Goal: Information Seeking & Learning: Learn about a topic

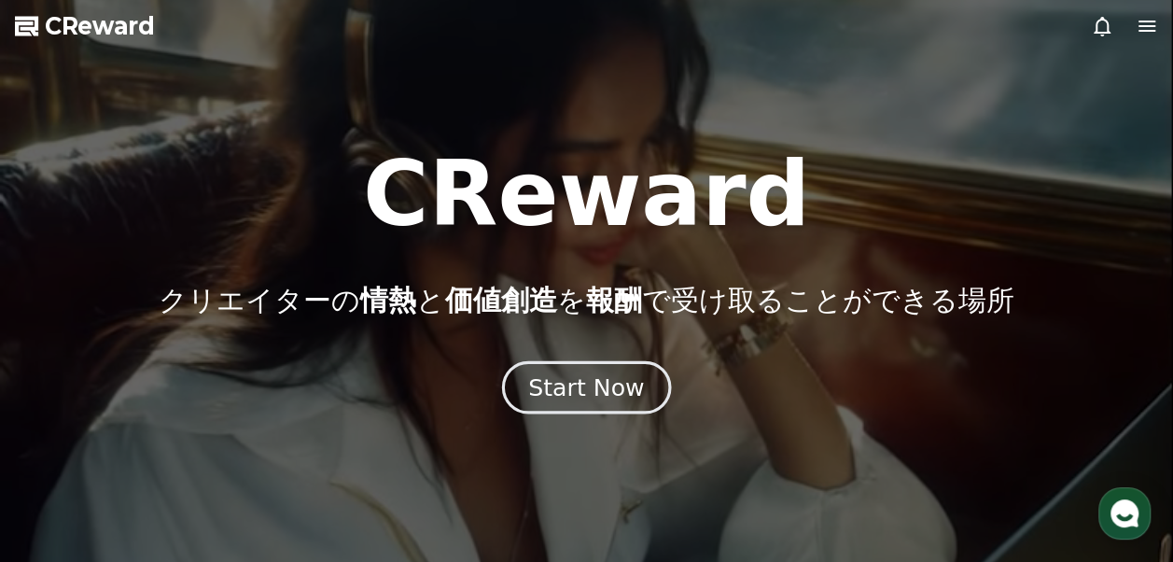
click at [618, 385] on div "Start Now" at bounding box center [586, 388] width 116 height 32
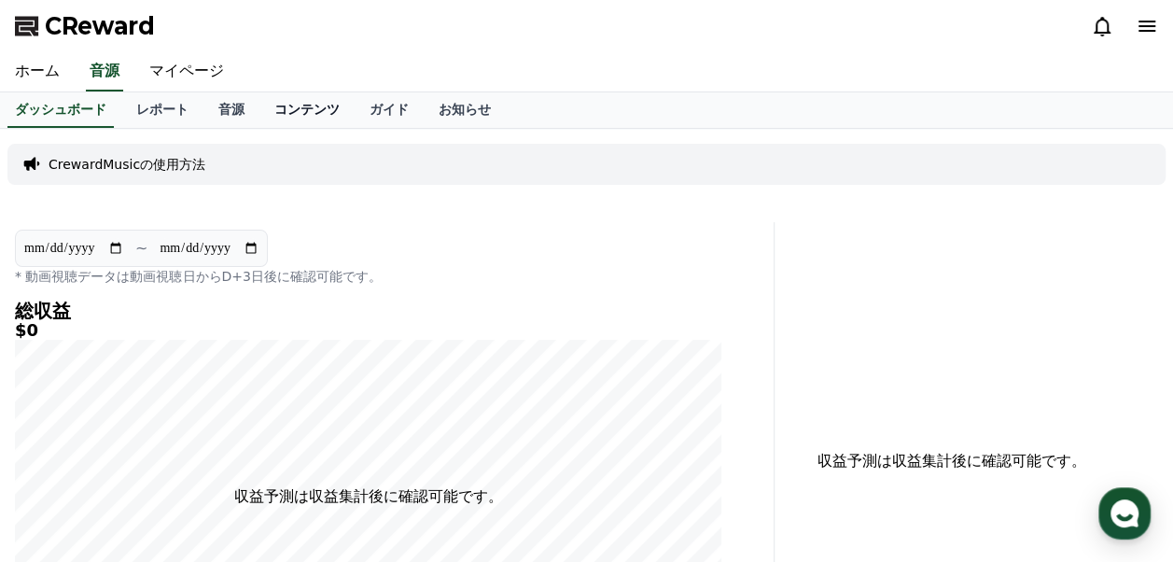
click at [265, 106] on link "コンテンツ" at bounding box center [307, 109] width 95 height 35
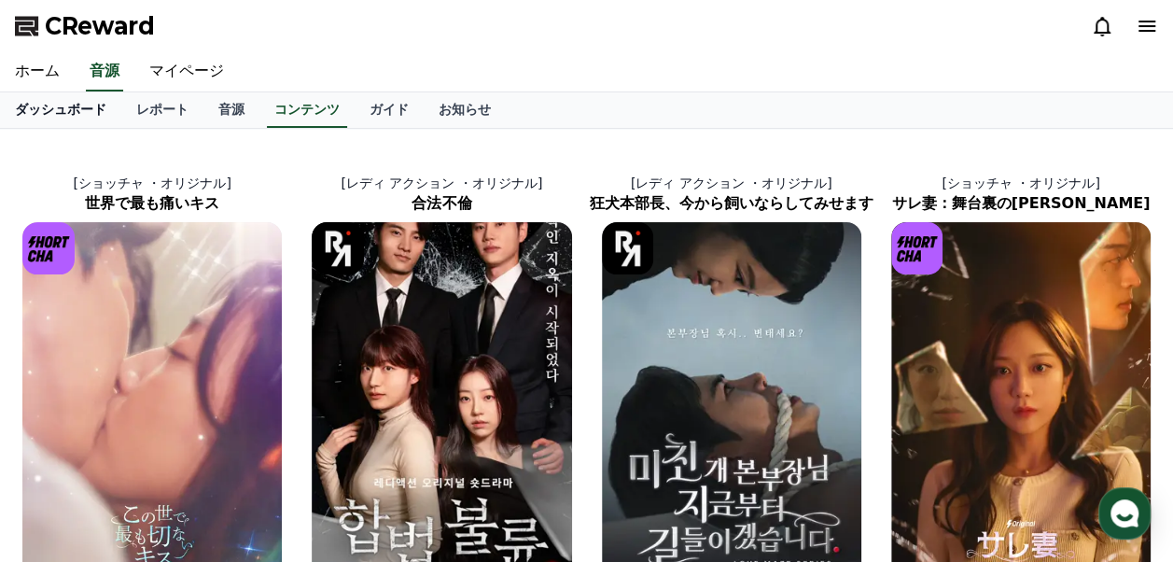
click at [69, 105] on link "ダッシュボード" at bounding box center [60, 109] width 121 height 35
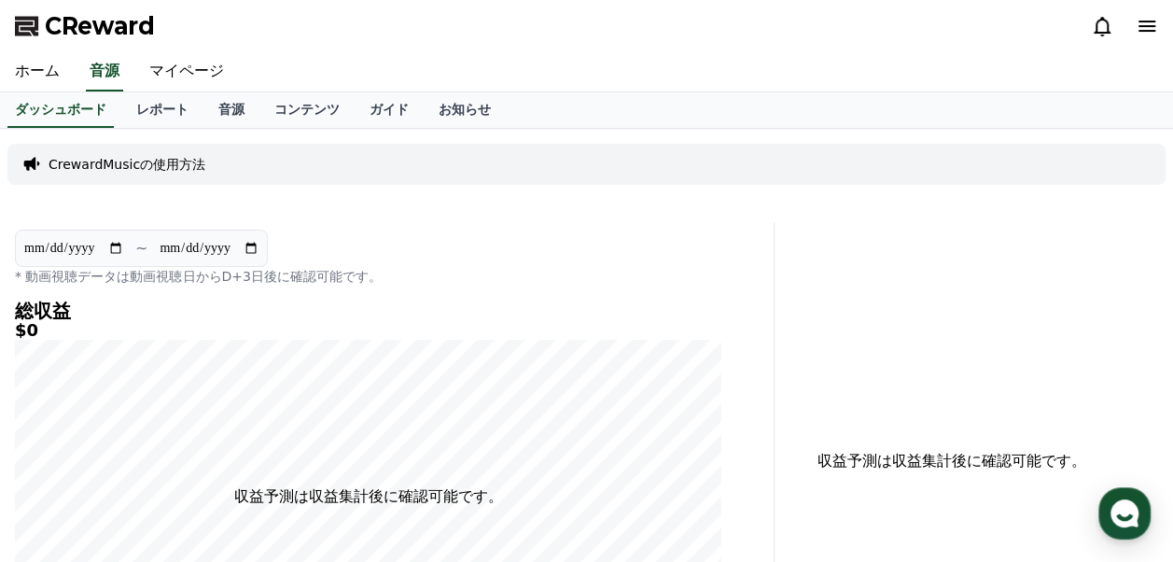
click at [121, 161] on p "CrewardMusicの使用方法" at bounding box center [127, 164] width 157 height 19
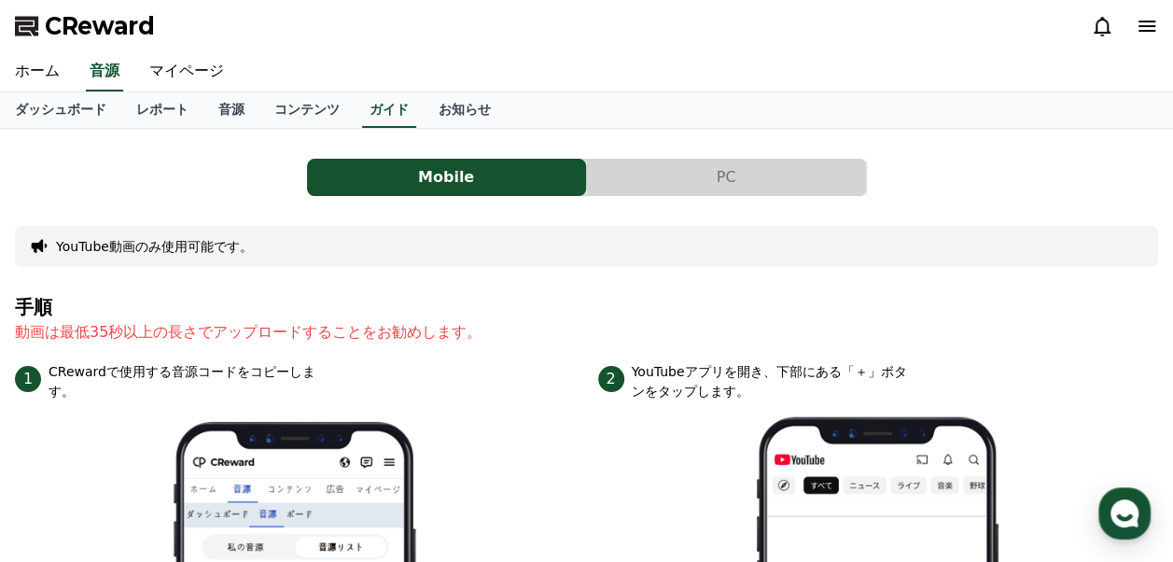
click at [190, 176] on div "Mobile PC" at bounding box center [587, 177] width 1144 height 37
click at [632, 184] on button "PC" at bounding box center [726, 177] width 279 height 37
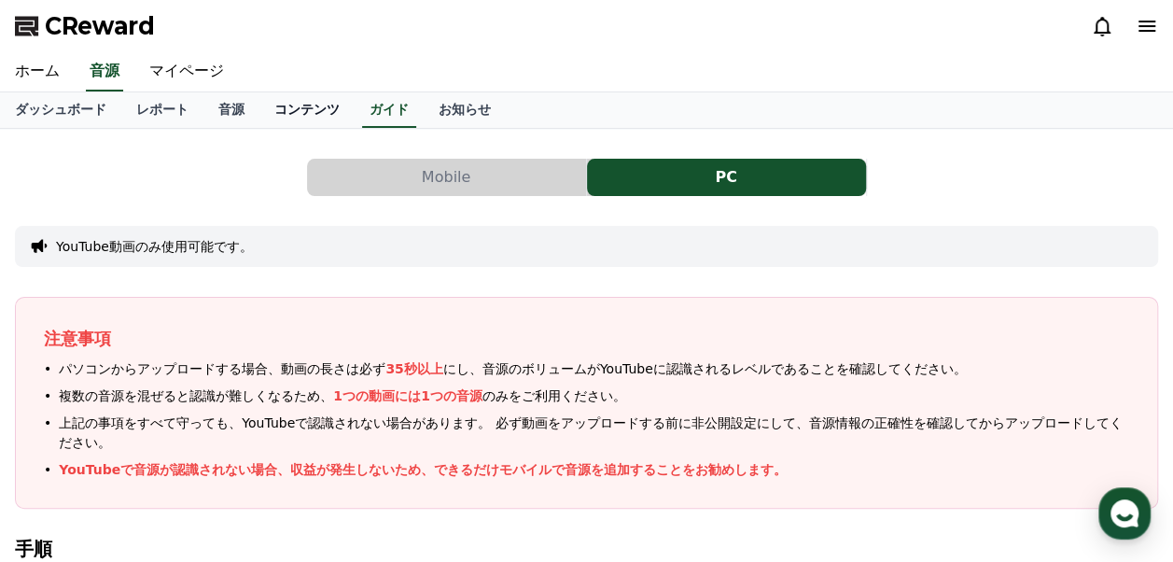
click at [274, 112] on link "コンテンツ" at bounding box center [307, 109] width 95 height 35
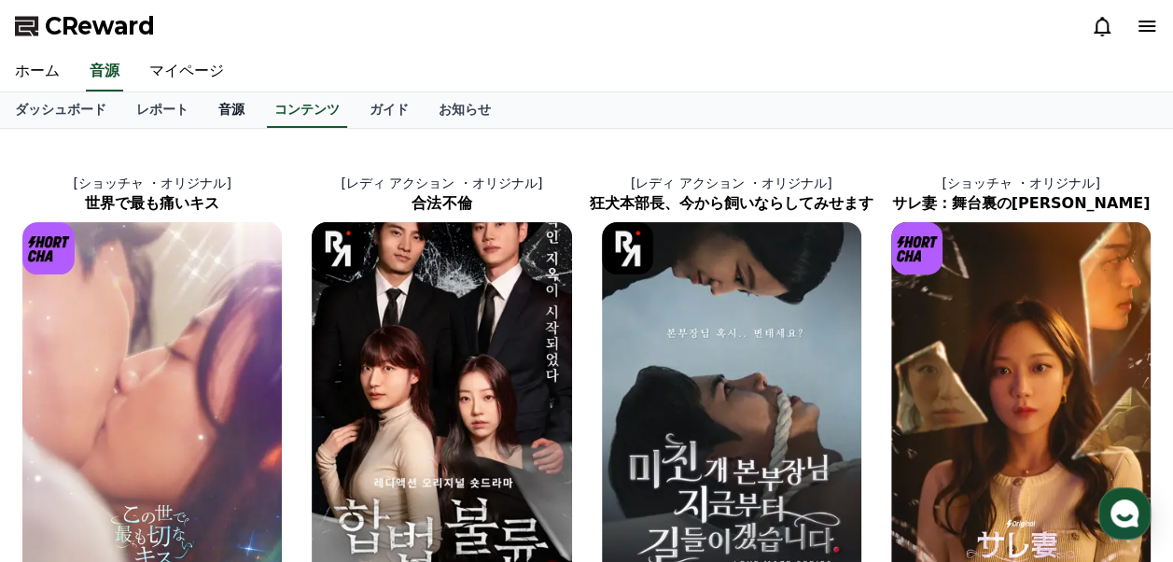
click at [203, 105] on link "音源" at bounding box center [231, 109] width 56 height 35
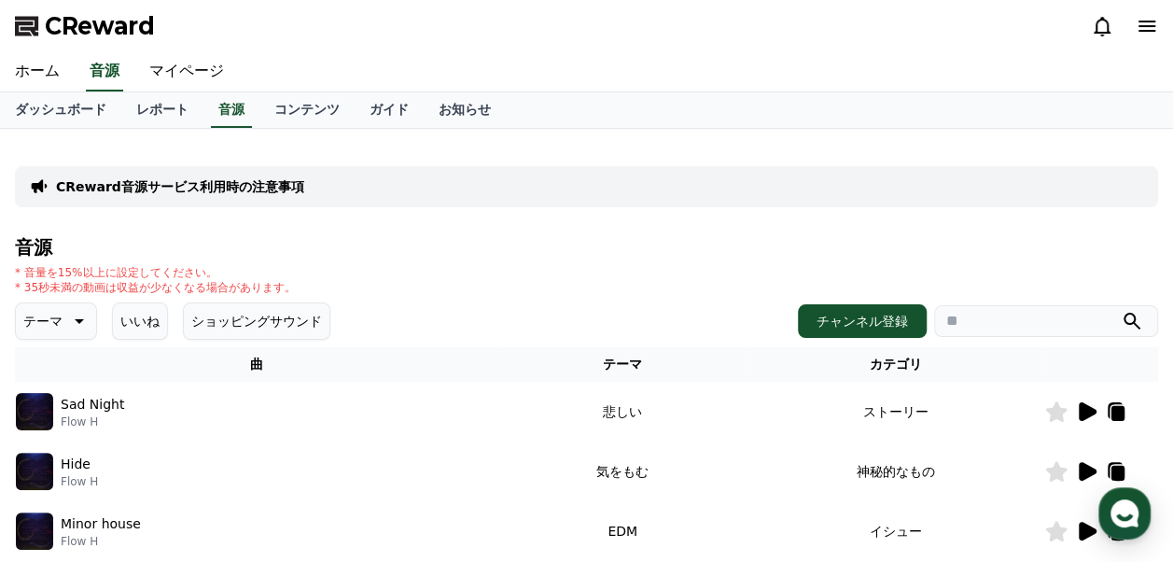
click at [695, 47] on div "CReward" at bounding box center [586, 26] width 1173 height 52
click at [256, 187] on p "CReward音源サービス利用時の注意事項" at bounding box center [180, 186] width 248 height 19
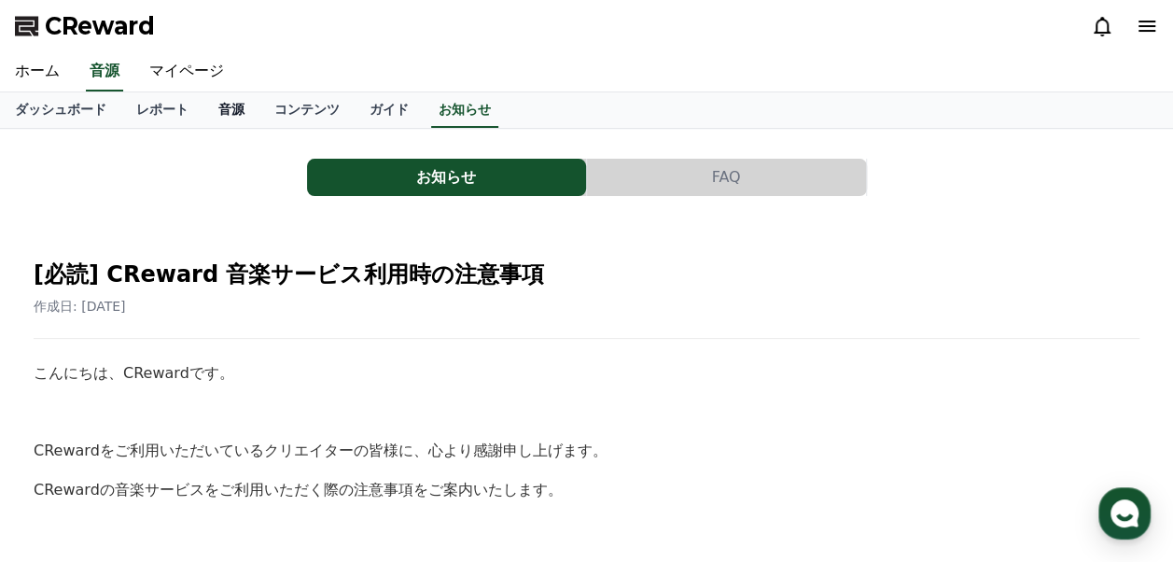
click at [207, 113] on link "音源" at bounding box center [231, 109] width 56 height 35
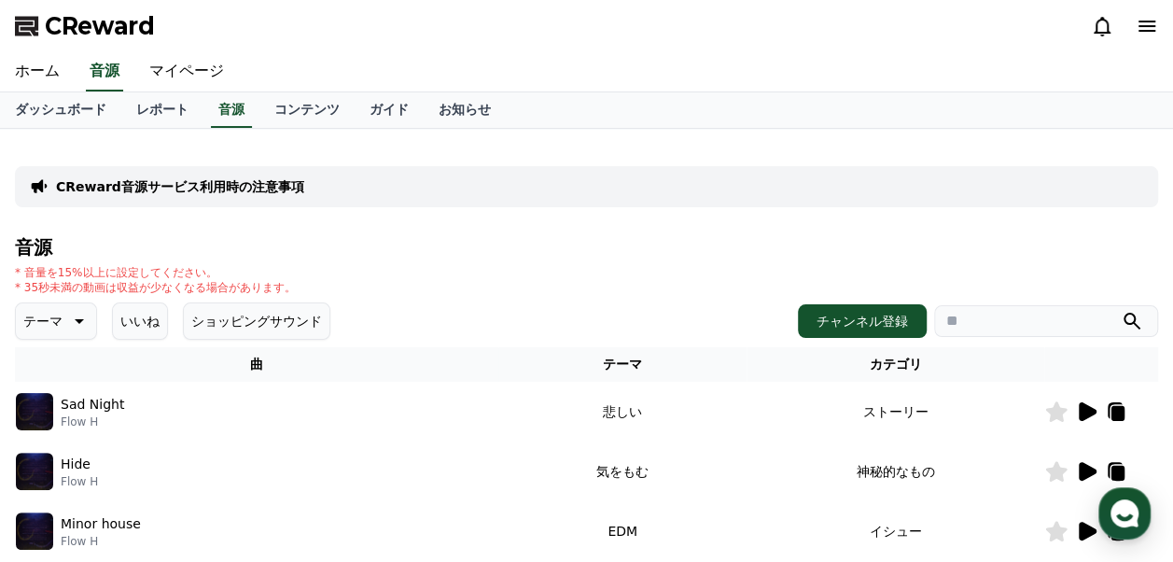
click at [66, 310] on icon at bounding box center [77, 321] width 22 height 22
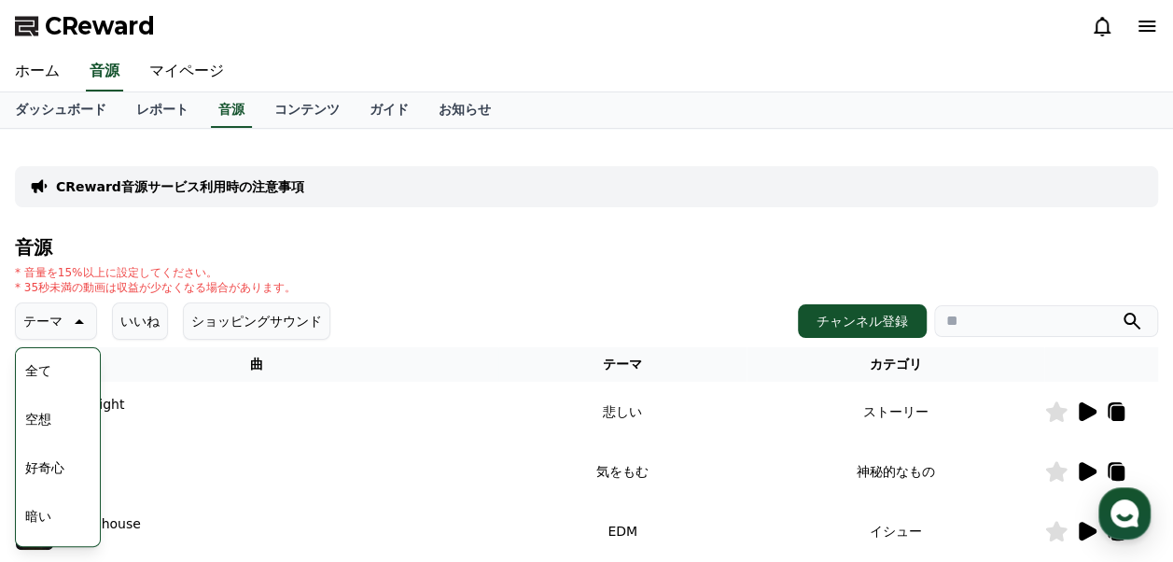
click at [44, 369] on button "全て" at bounding box center [38, 370] width 41 height 41
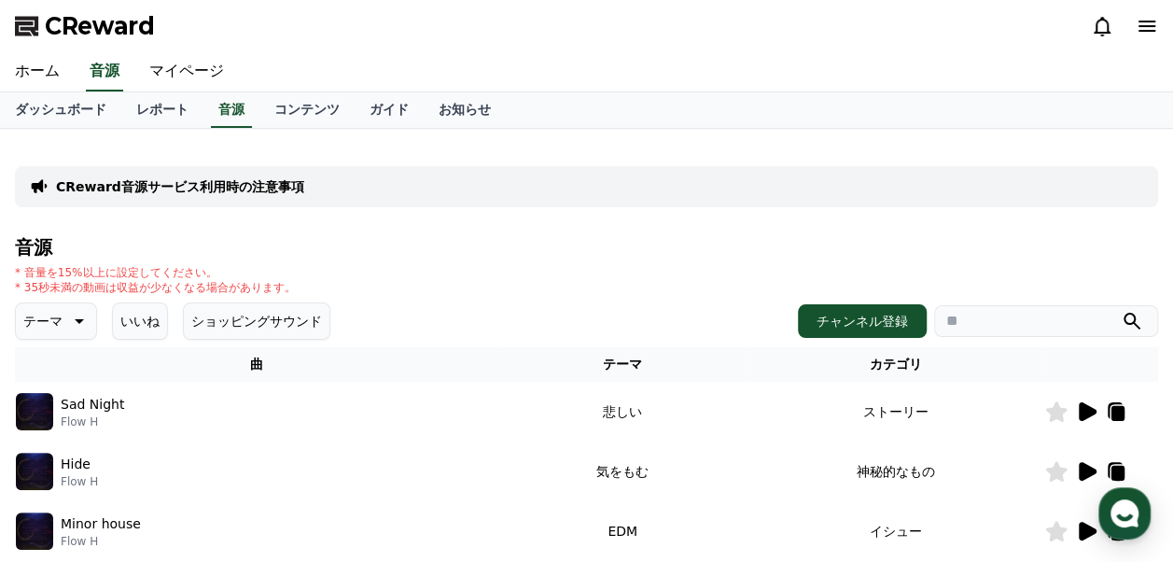
click at [67, 312] on icon at bounding box center [77, 321] width 22 height 22
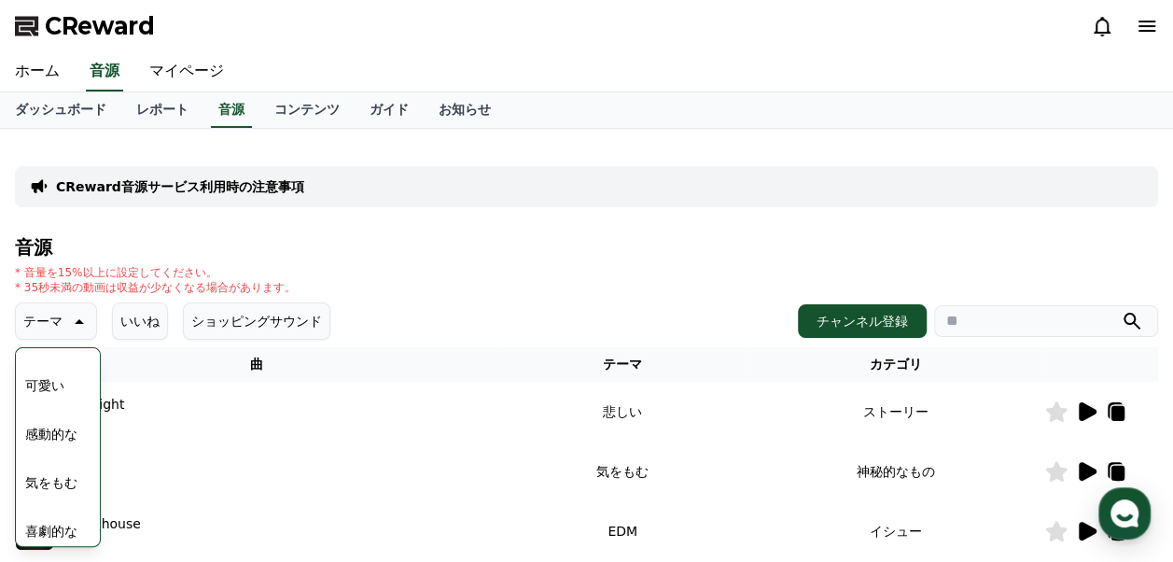
scroll to position [769, 0]
click at [53, 381] on button "可愛い" at bounding box center [45, 378] width 54 height 41
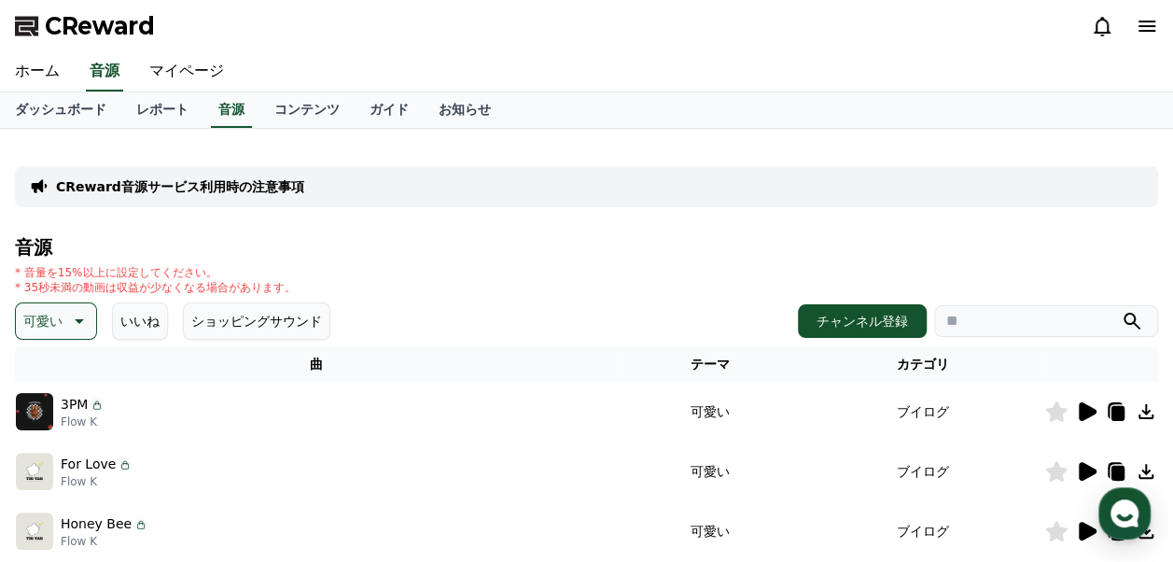
scroll to position [187, 0]
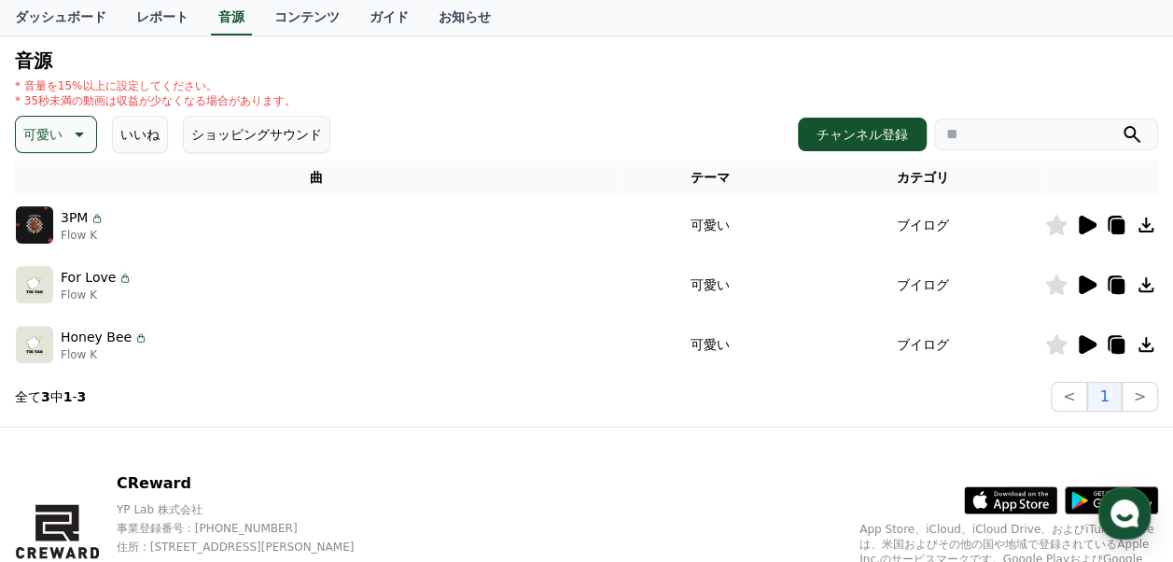
click at [77, 131] on icon at bounding box center [77, 134] width 22 height 22
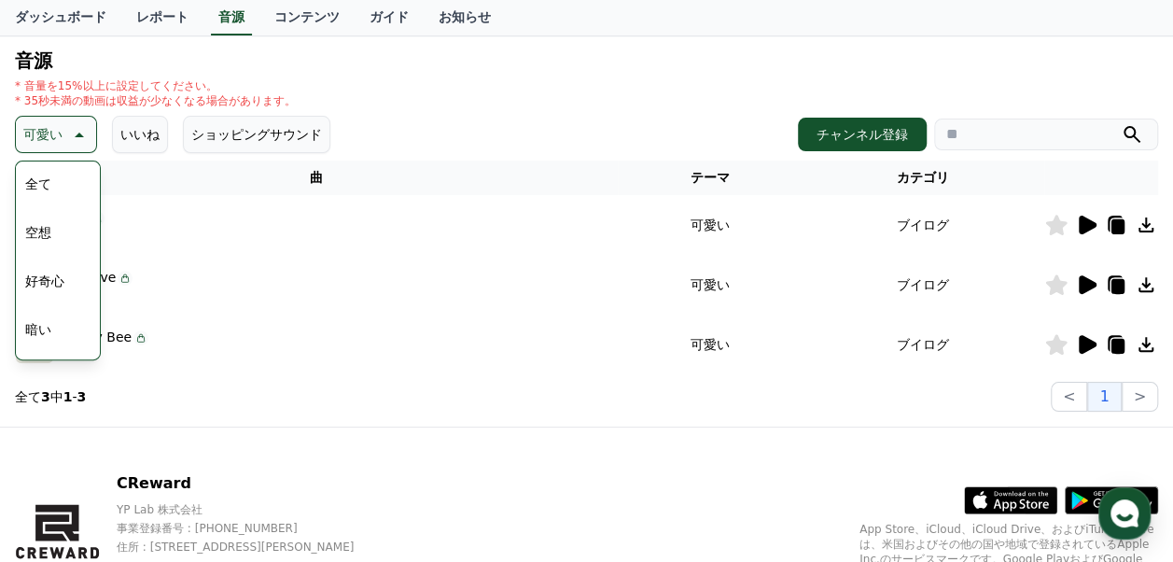
click at [274, 133] on button "ショッピングサウンド" at bounding box center [256, 134] width 147 height 37
click at [358, 121] on div "可愛い テーマ 全て 空想 好奇心 暗い 明るい ポッピング 刺激的な 反転 雄壮な 劇的な 喜ばしい 気分 EDM 溝 悲しい 穏やかな 可愛い 感動的な …" at bounding box center [587, 134] width 1144 height 37
click at [79, 142] on icon at bounding box center [77, 134] width 22 height 22
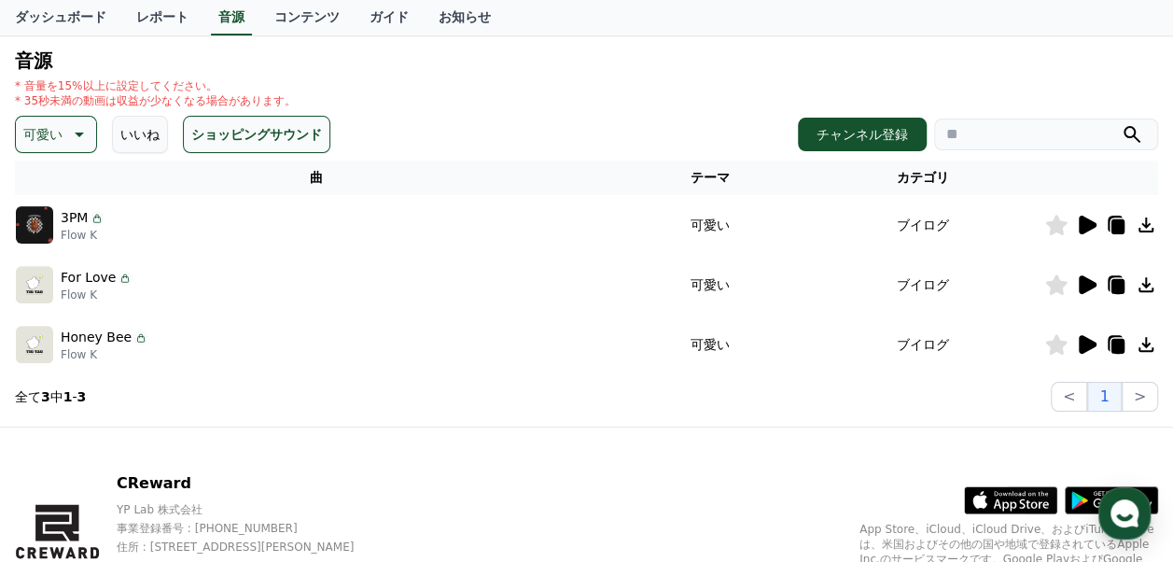
click at [94, 218] on icon at bounding box center [97, 218] width 15 height 15
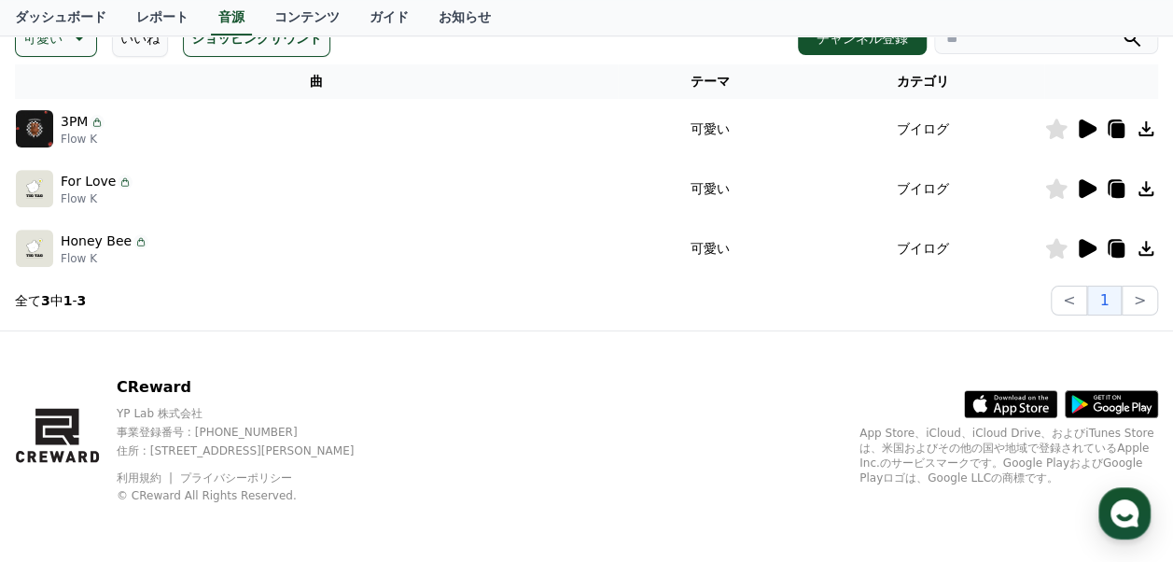
scroll to position [96, 0]
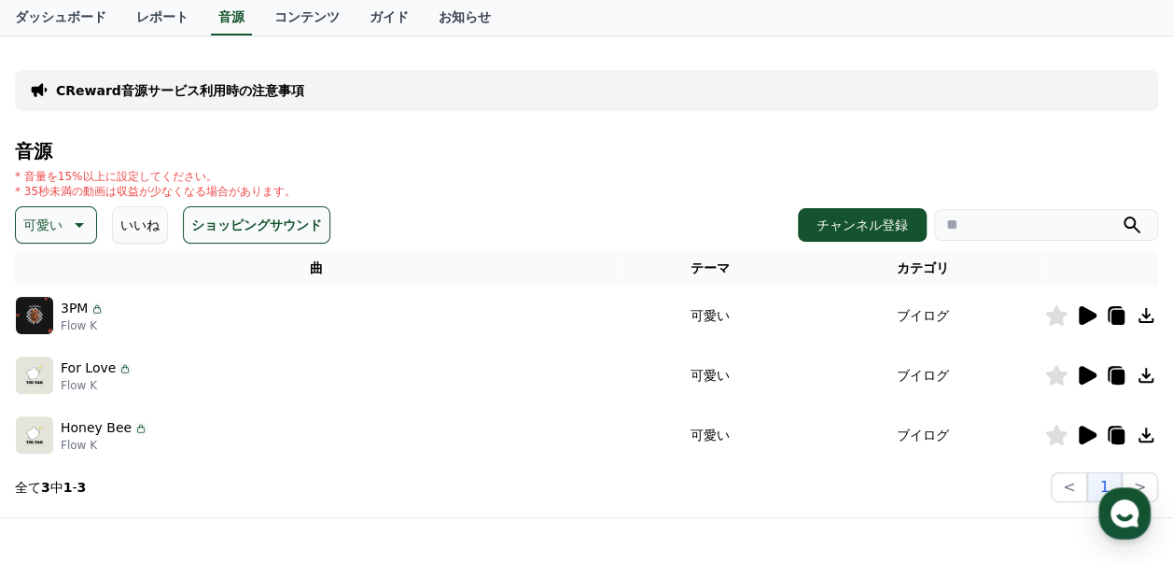
click at [49, 227] on p "可愛い" at bounding box center [42, 225] width 39 height 26
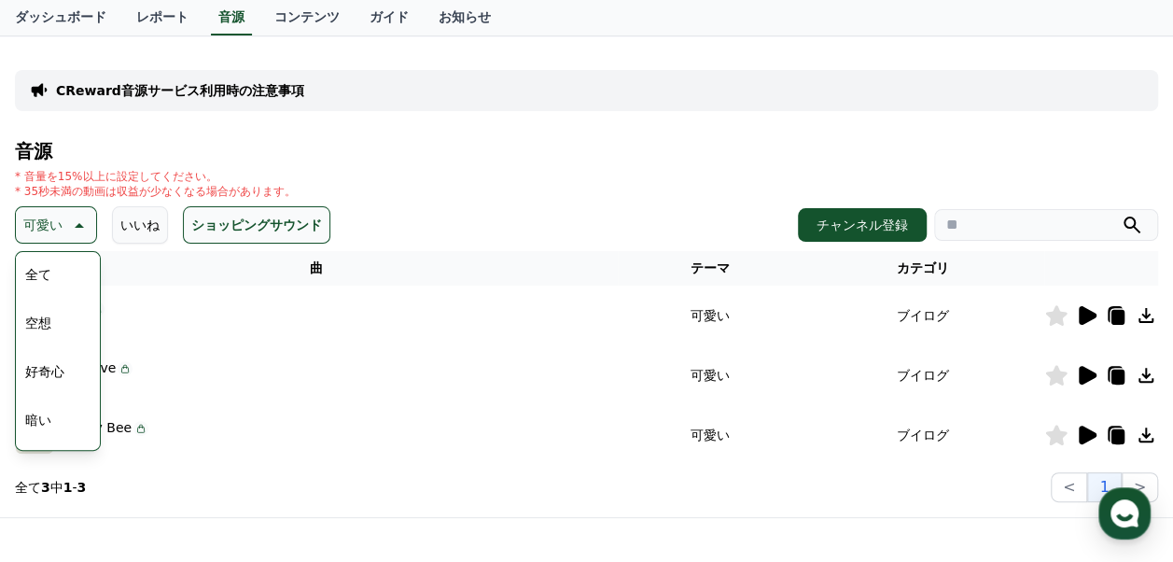
click at [47, 316] on button "空想" at bounding box center [38, 322] width 41 height 41
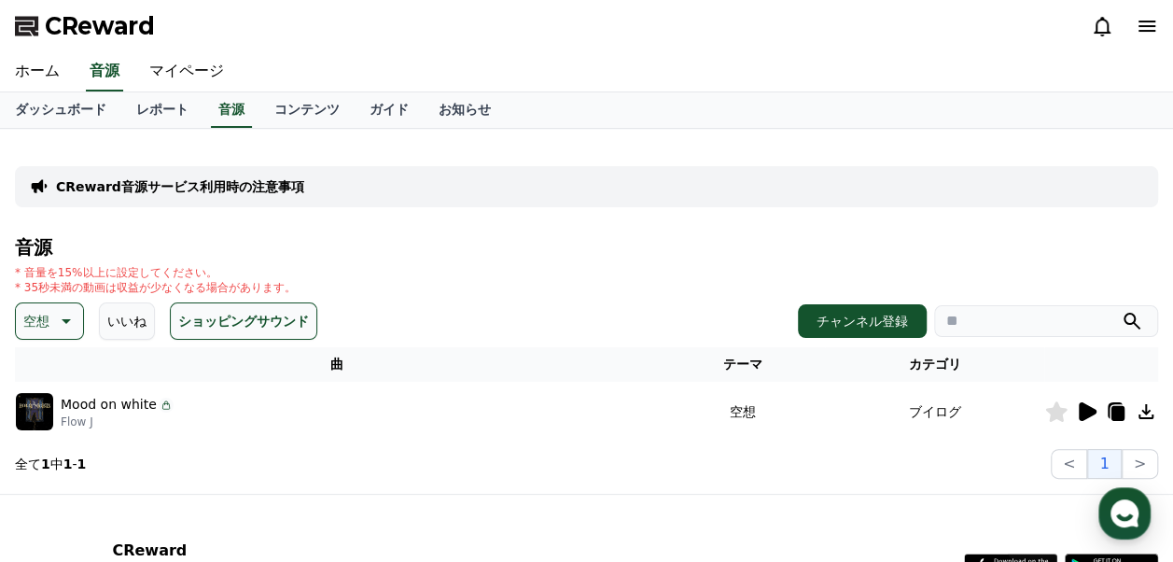
scroll to position [163, 0]
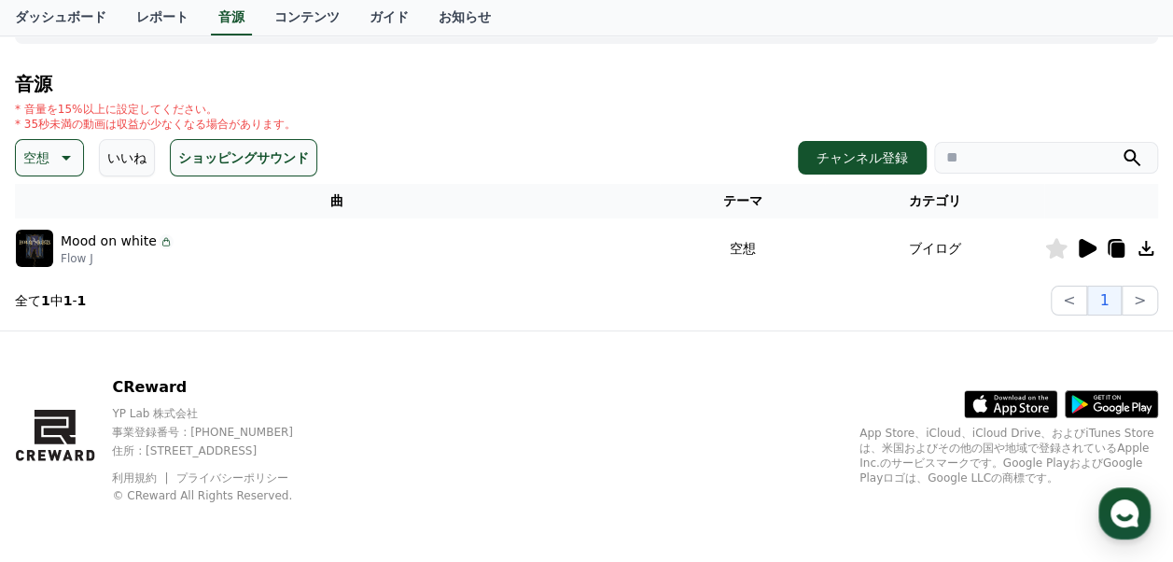
click at [67, 159] on icon at bounding box center [64, 158] width 22 height 22
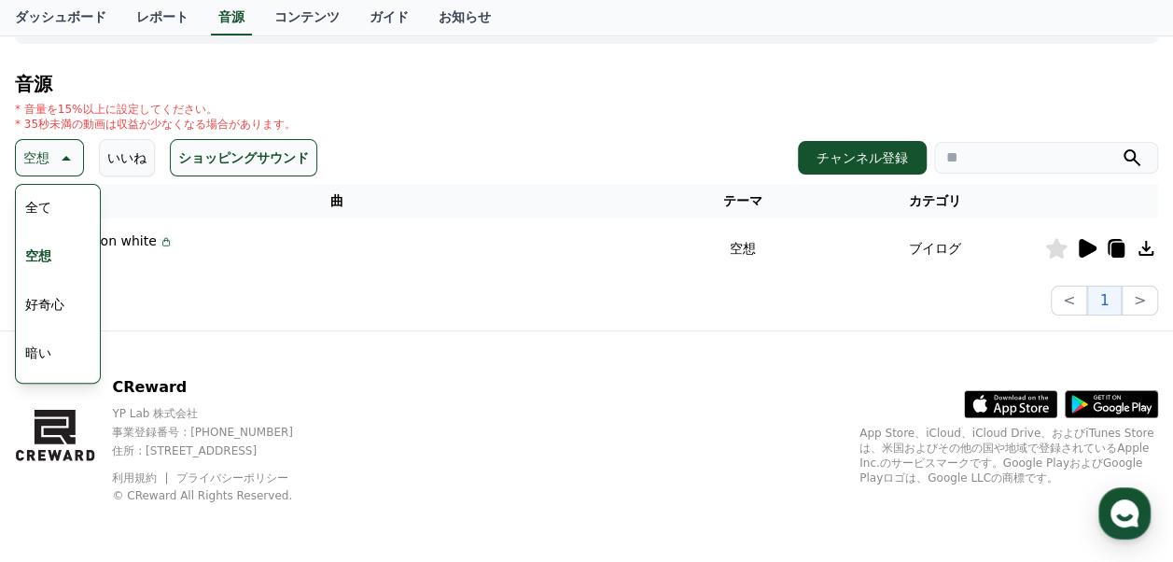
click at [62, 295] on button "好奇心" at bounding box center [45, 304] width 54 height 41
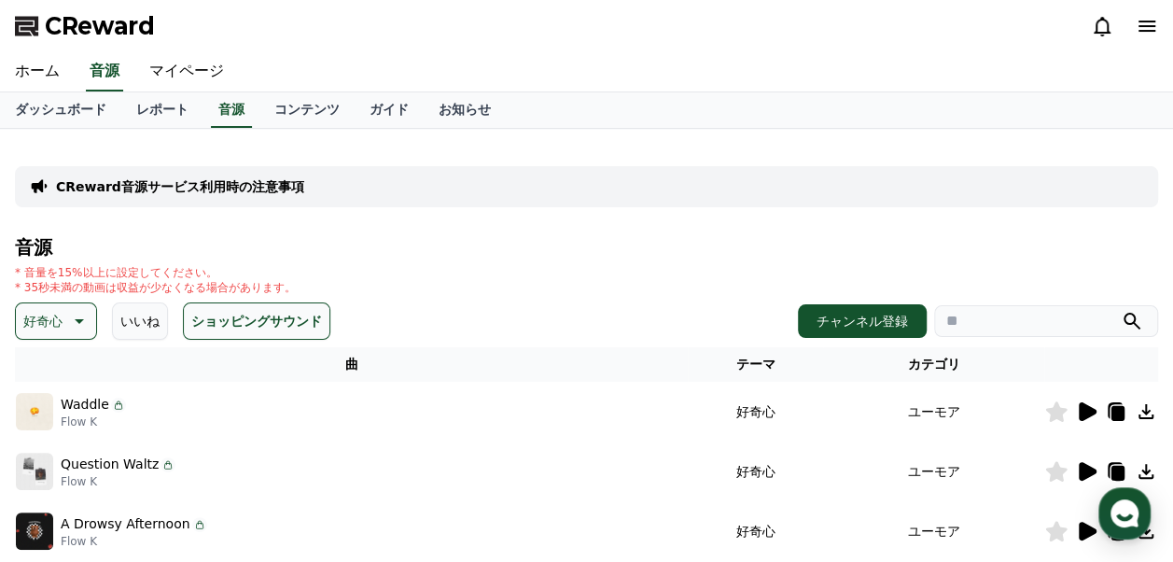
click at [71, 310] on icon at bounding box center [77, 321] width 22 height 22
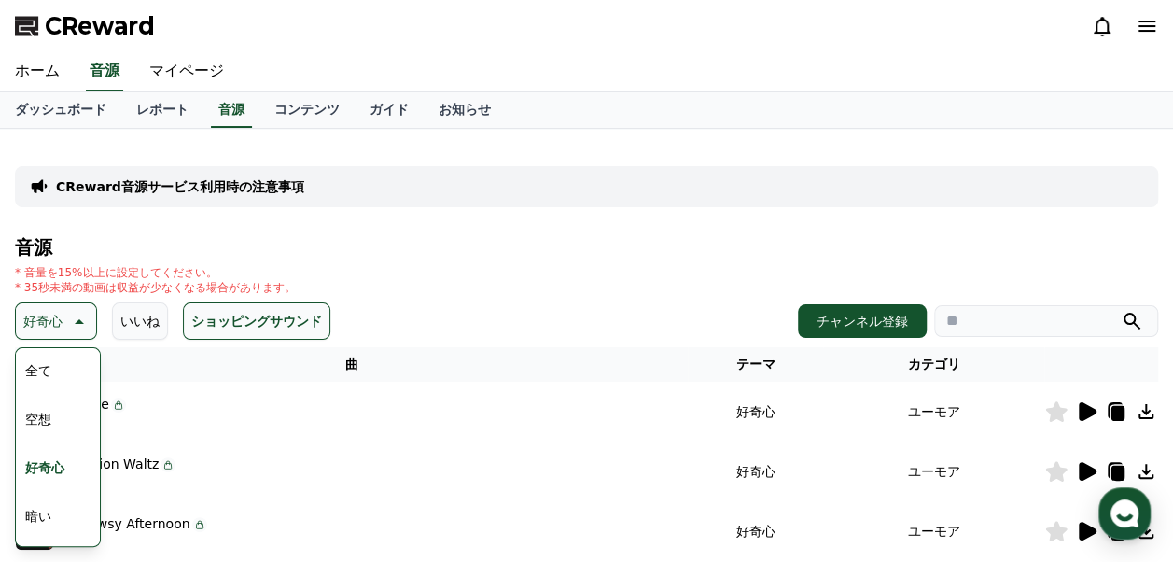
click at [50, 368] on button "全て" at bounding box center [38, 370] width 41 height 41
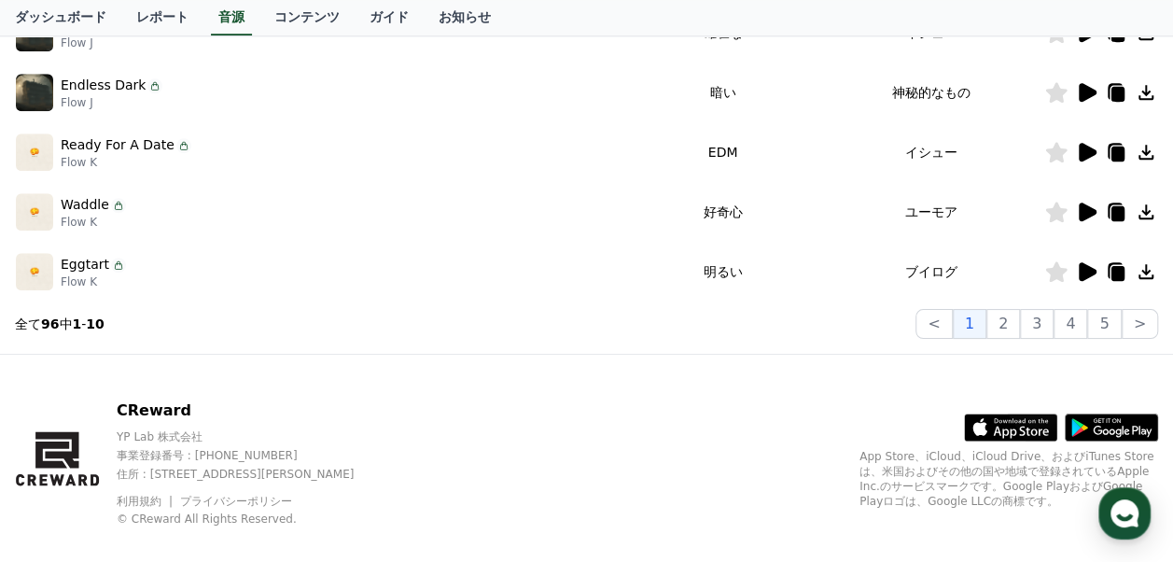
scroll to position [701, 0]
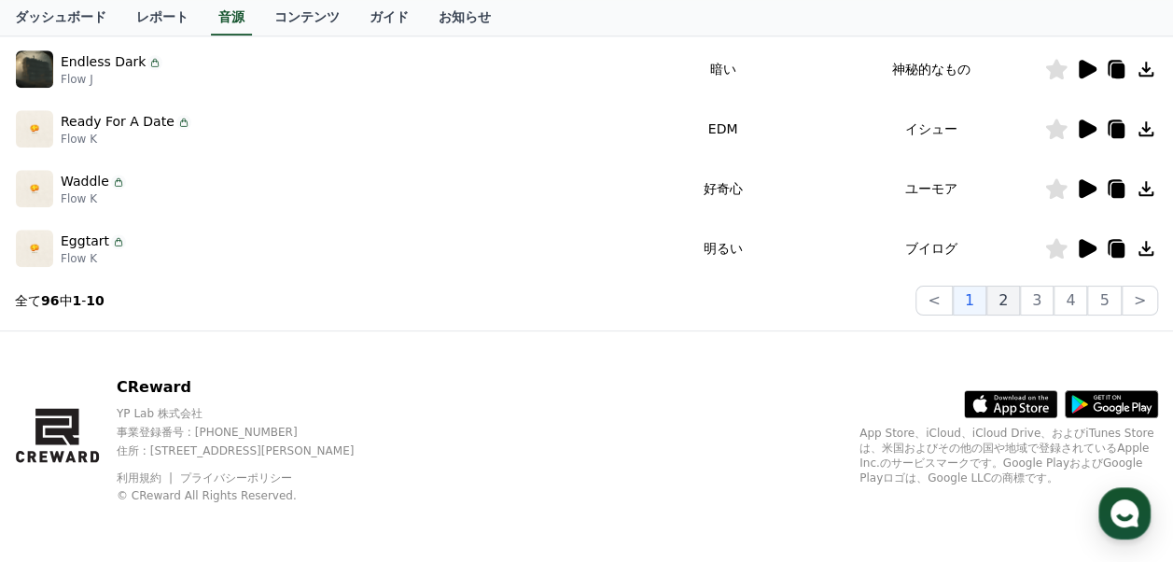
click at [1013, 302] on button "2" at bounding box center [1004, 301] width 34 height 30
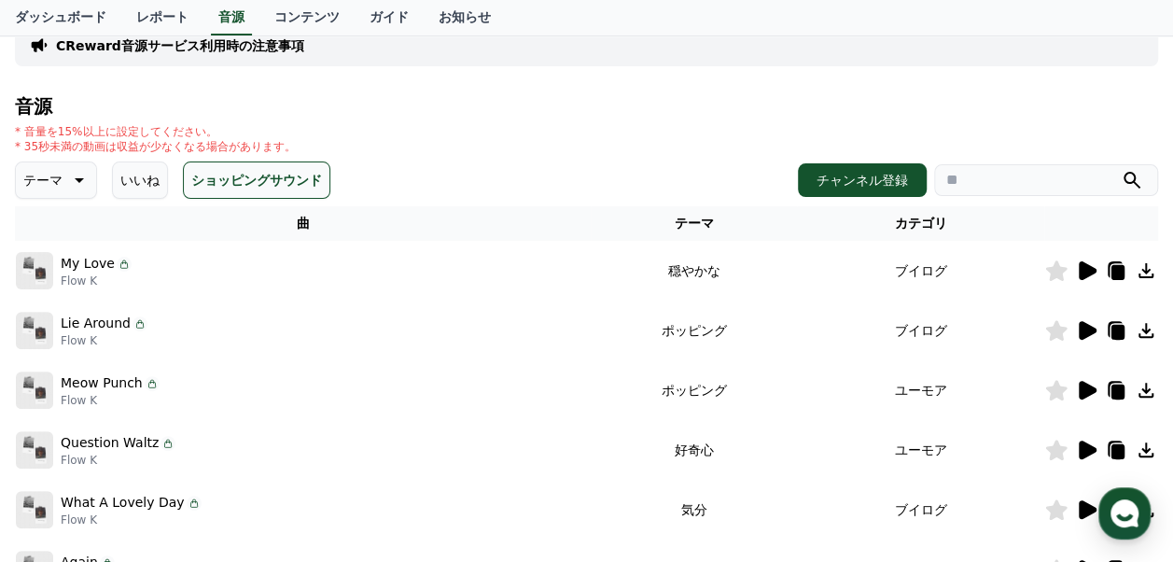
scroll to position [701, 0]
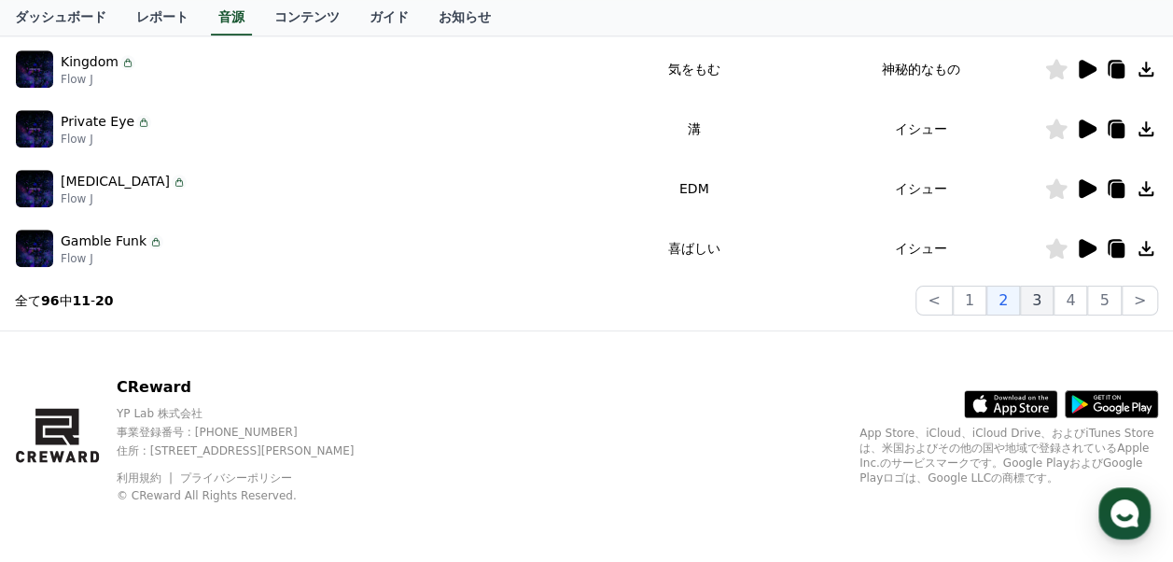
click at [1038, 296] on button "3" at bounding box center [1037, 301] width 34 height 30
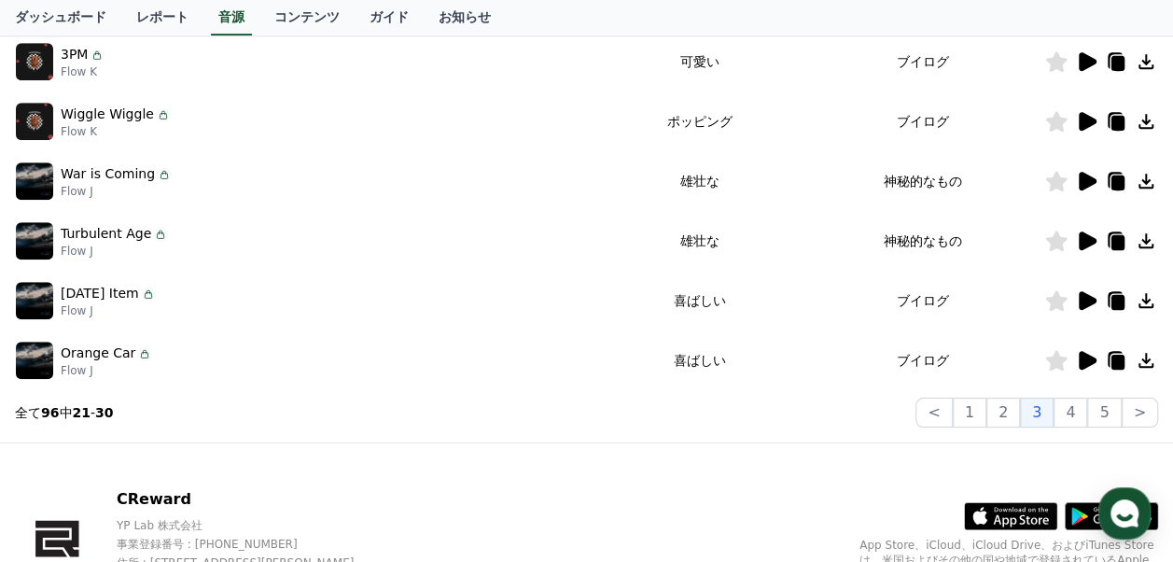
scroll to position [701, 0]
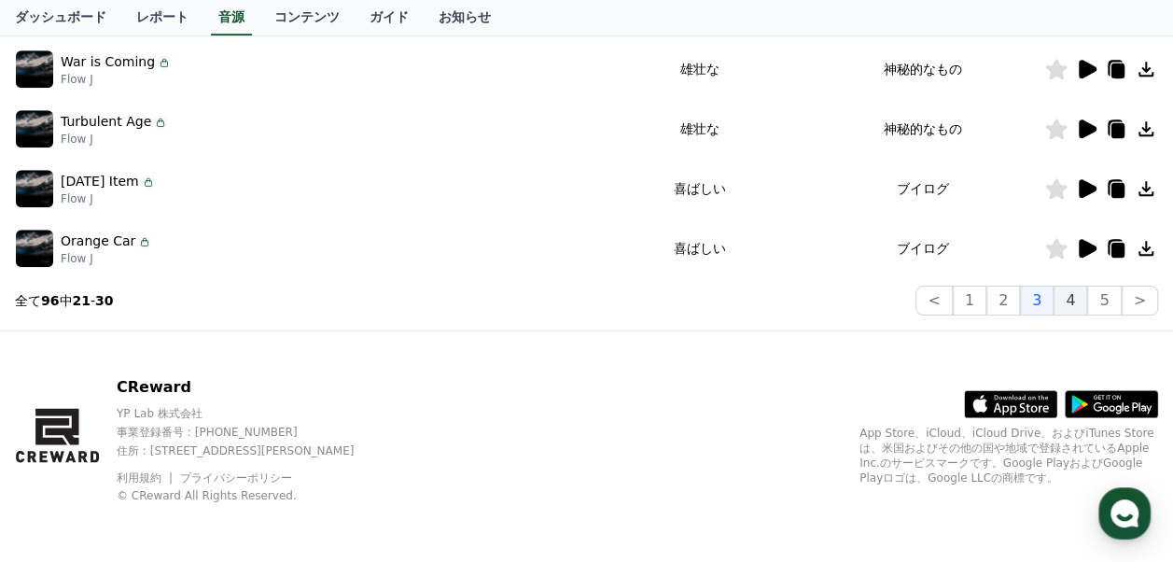
click at [1079, 300] on button "4" at bounding box center [1071, 301] width 34 height 30
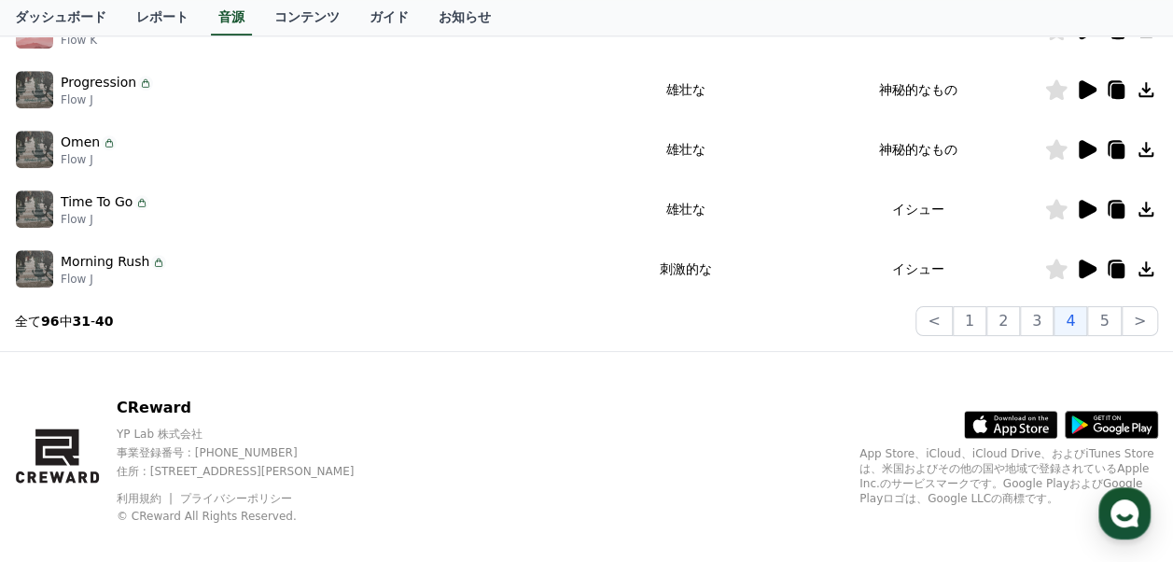
scroll to position [701, 0]
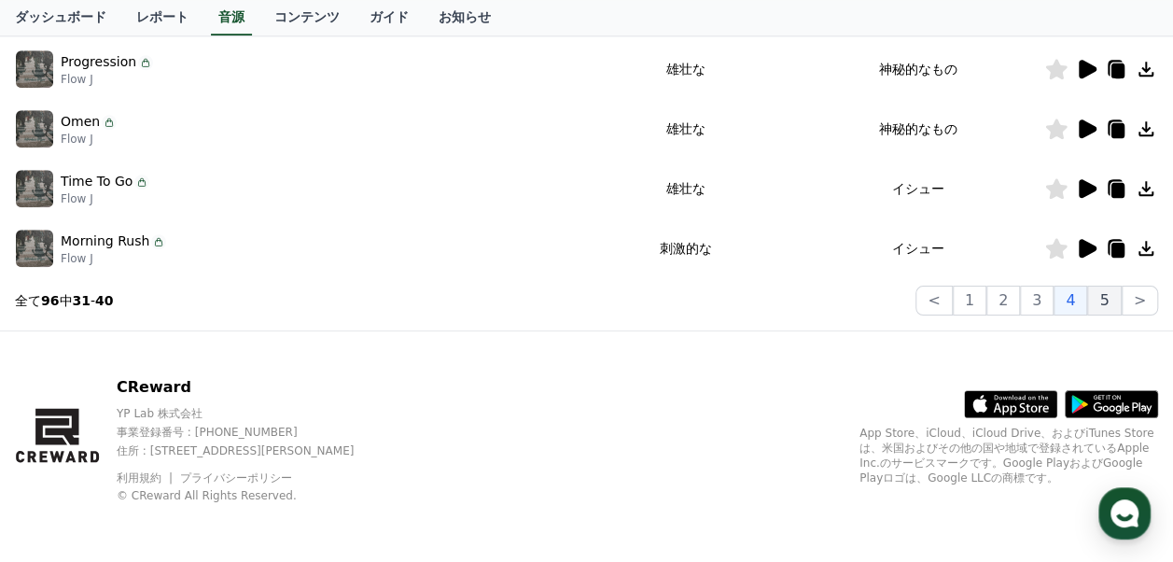
click at [1115, 301] on button "5" at bounding box center [1105, 301] width 34 height 30
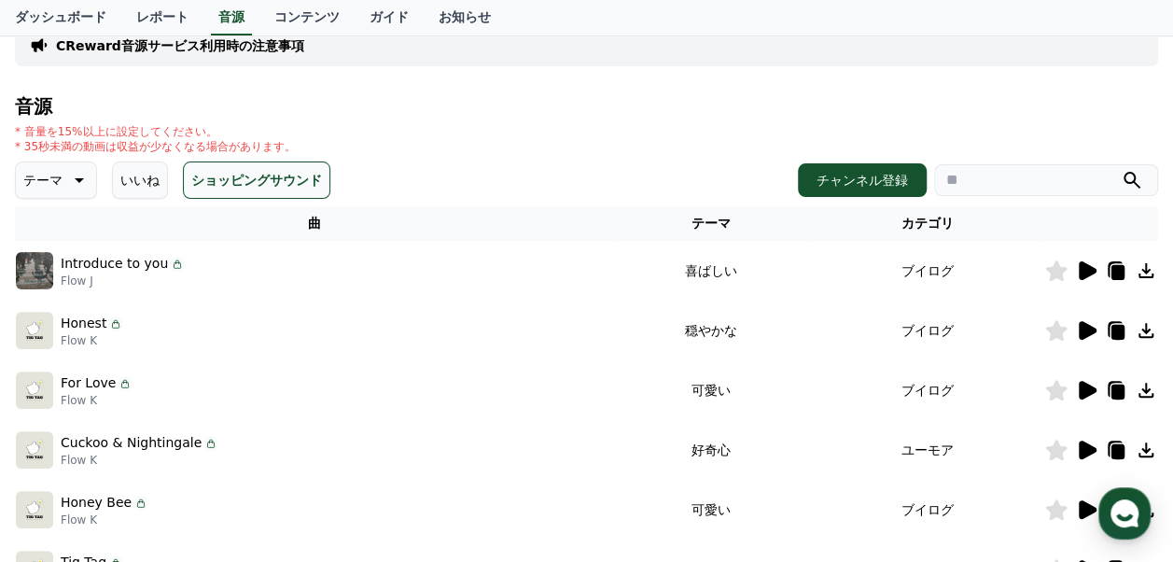
scroll to position [701, 0]
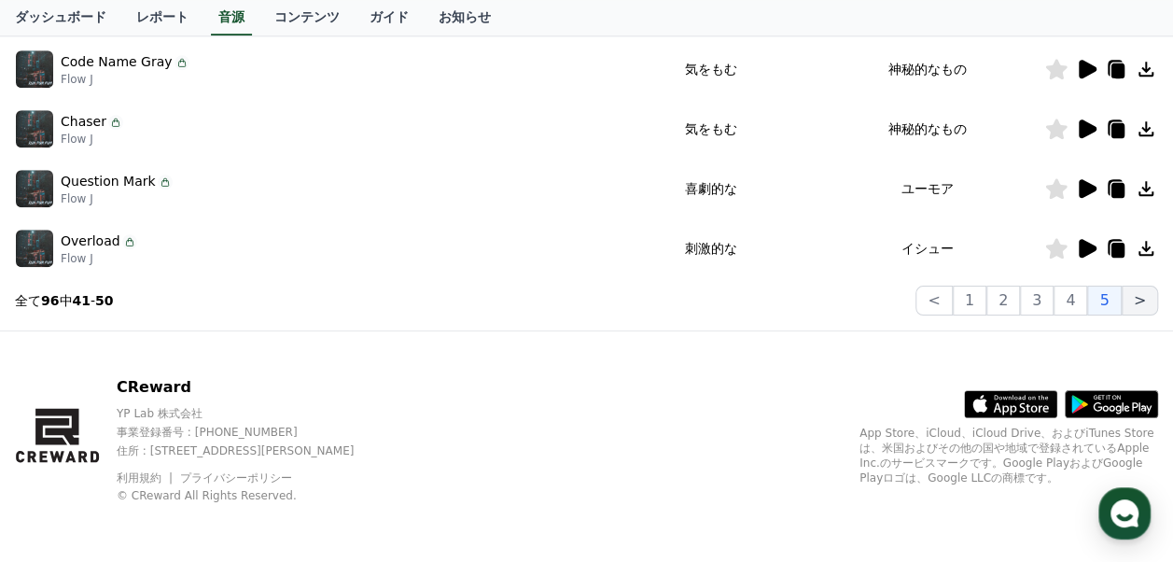
click at [1140, 310] on button ">" at bounding box center [1140, 301] width 36 height 30
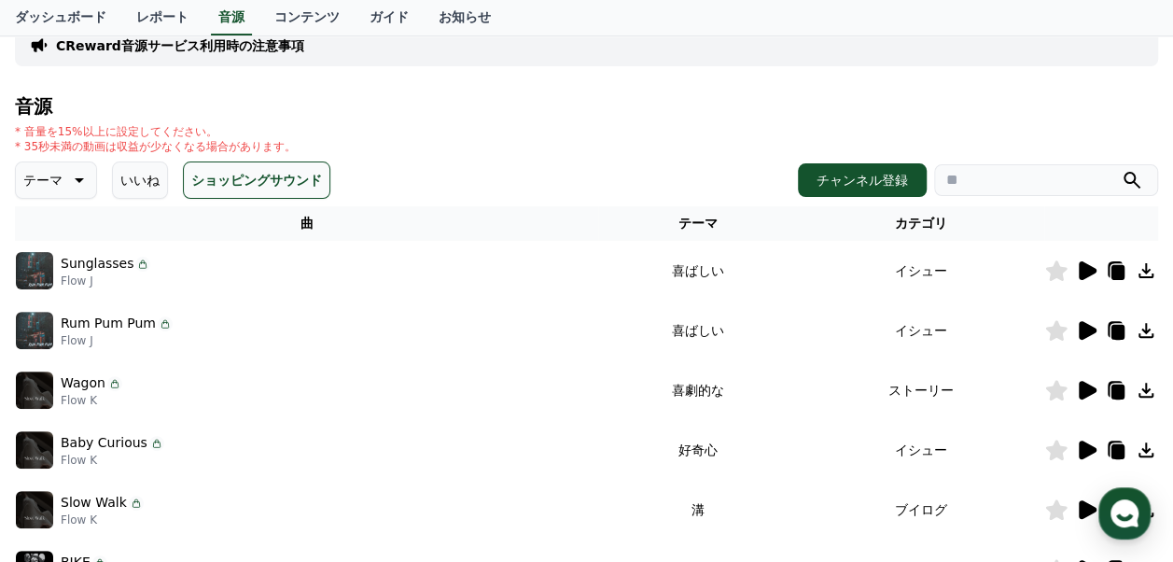
scroll to position [701, 0]
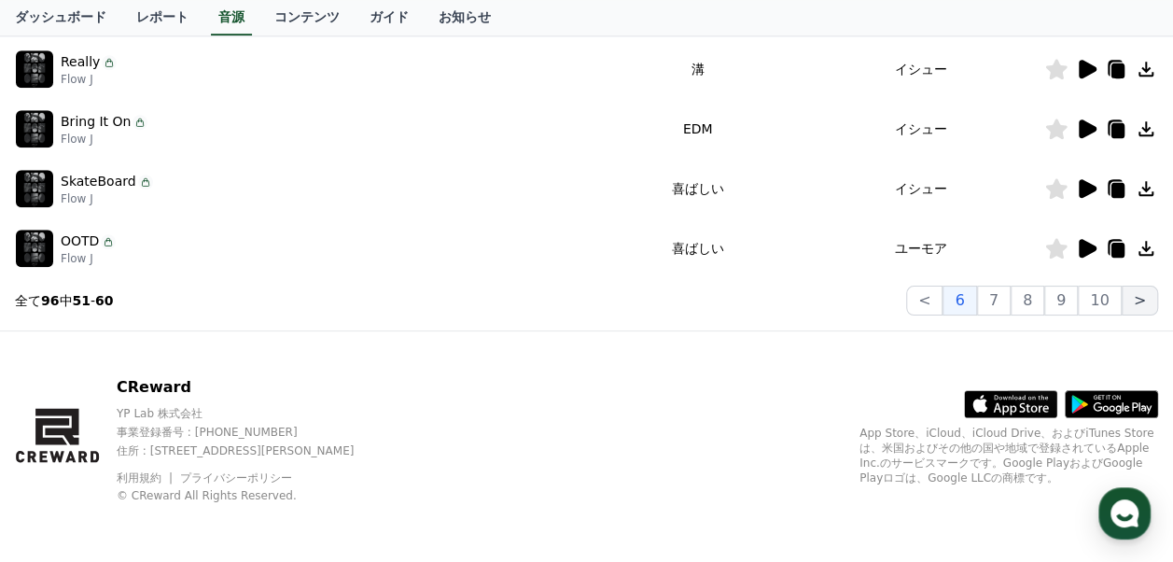
click at [1143, 312] on button ">" at bounding box center [1140, 301] width 36 height 30
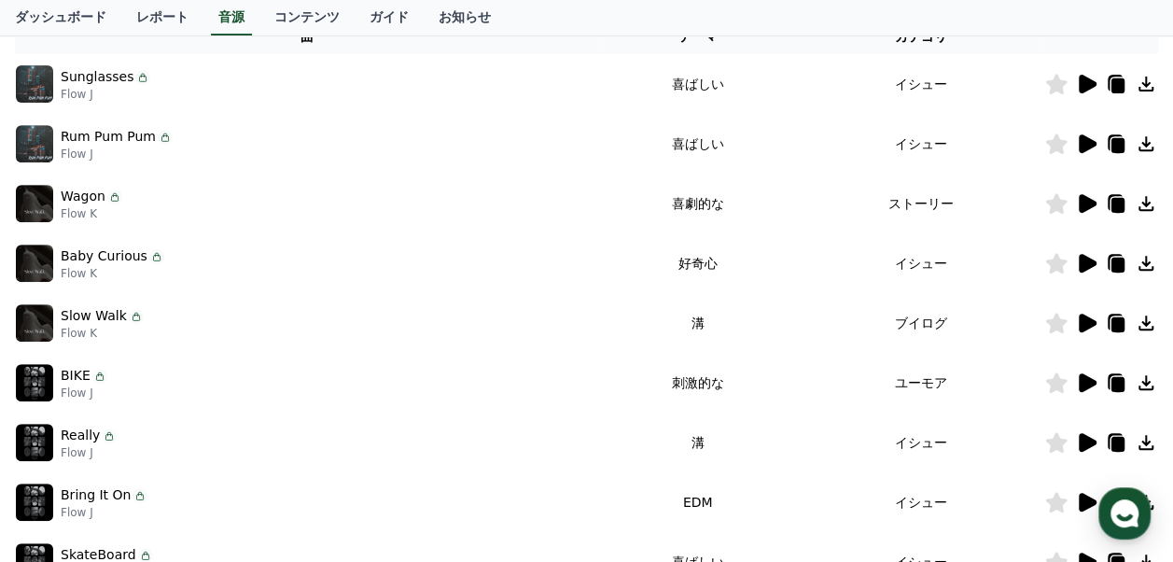
scroll to position [514, 0]
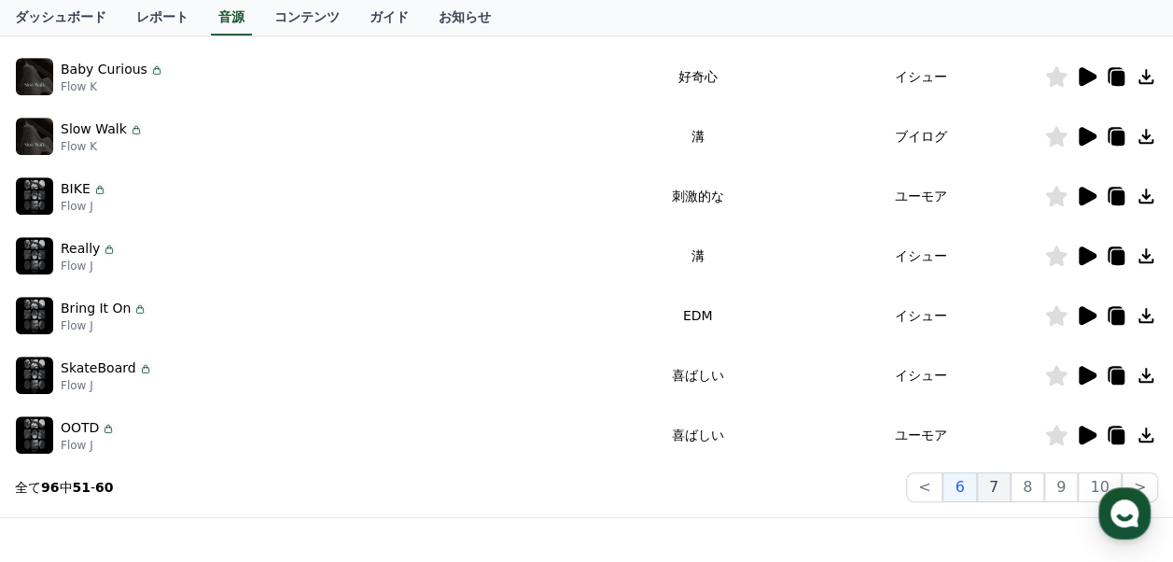
click at [1002, 484] on button "7" at bounding box center [994, 487] width 34 height 30
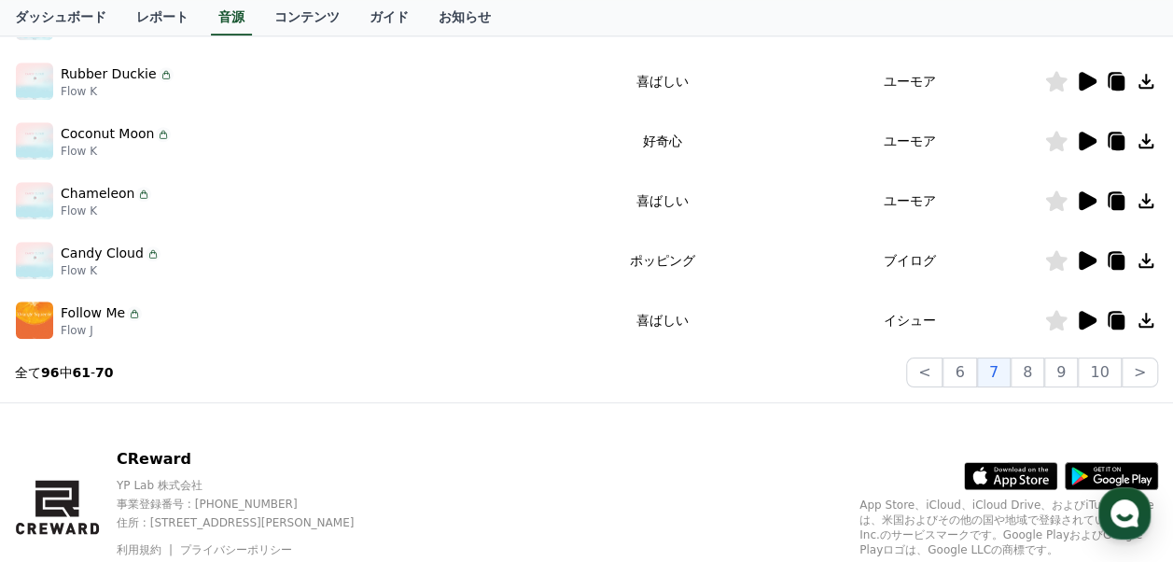
scroll to position [701, 0]
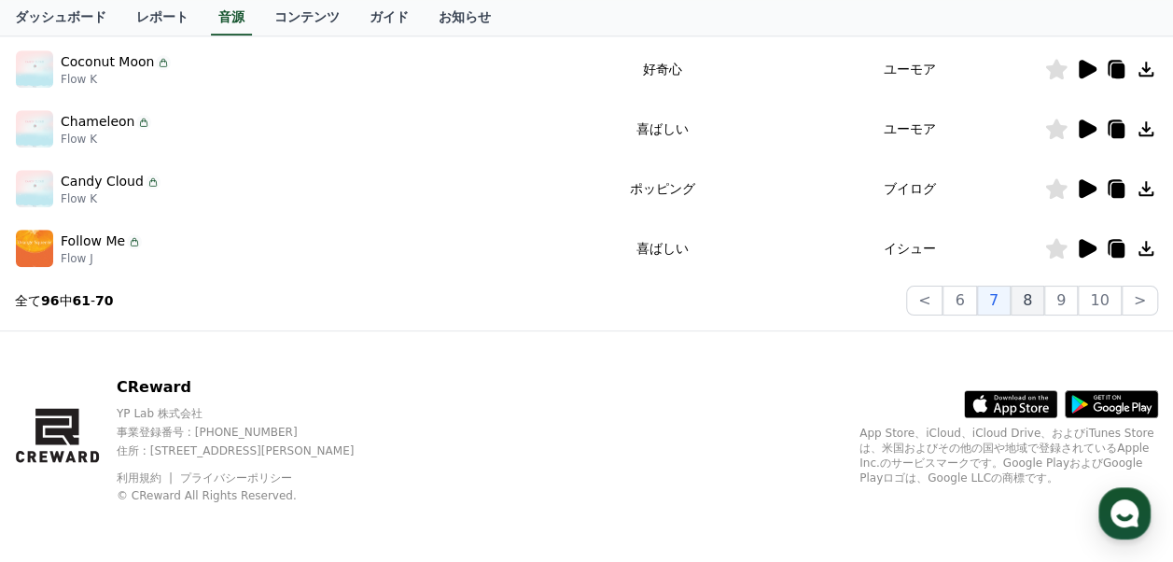
click at [1036, 296] on button "8" at bounding box center [1028, 301] width 34 height 30
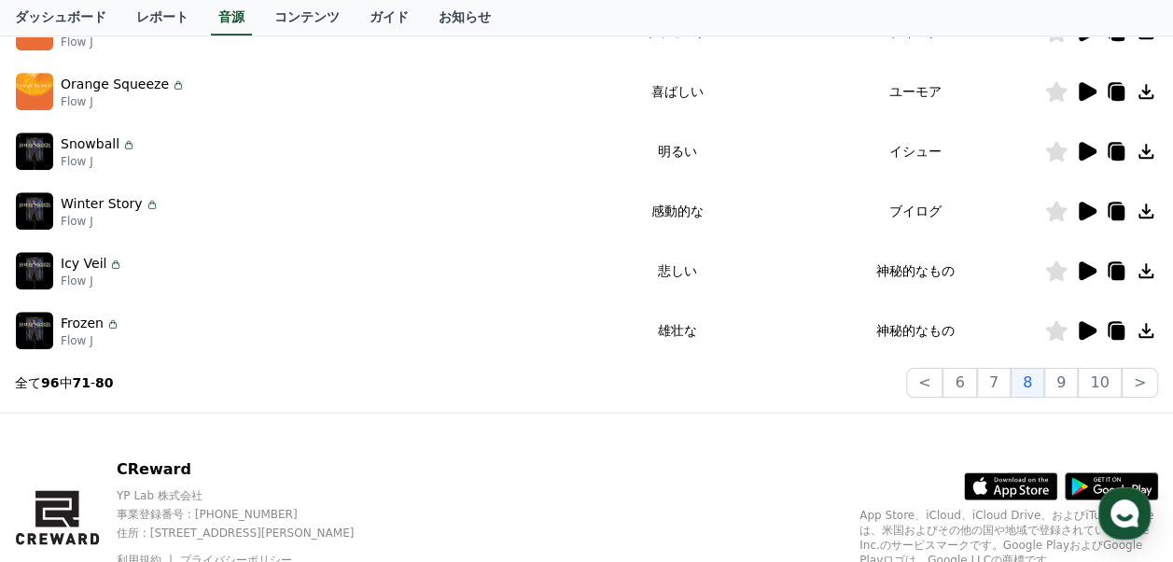
scroll to position [701, 0]
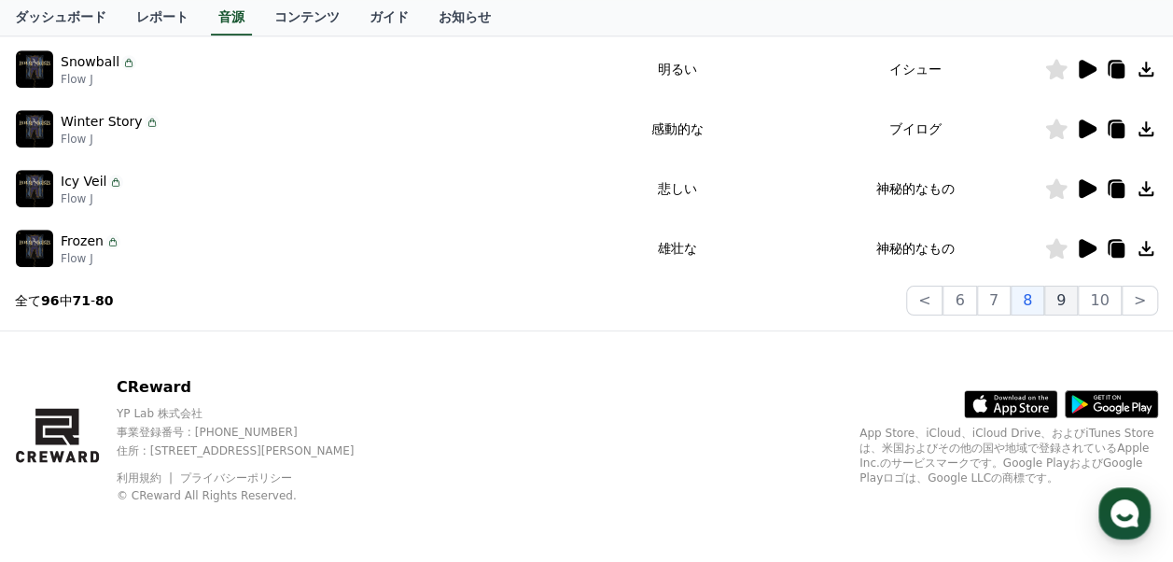
click at [1074, 298] on button "9" at bounding box center [1062, 301] width 34 height 30
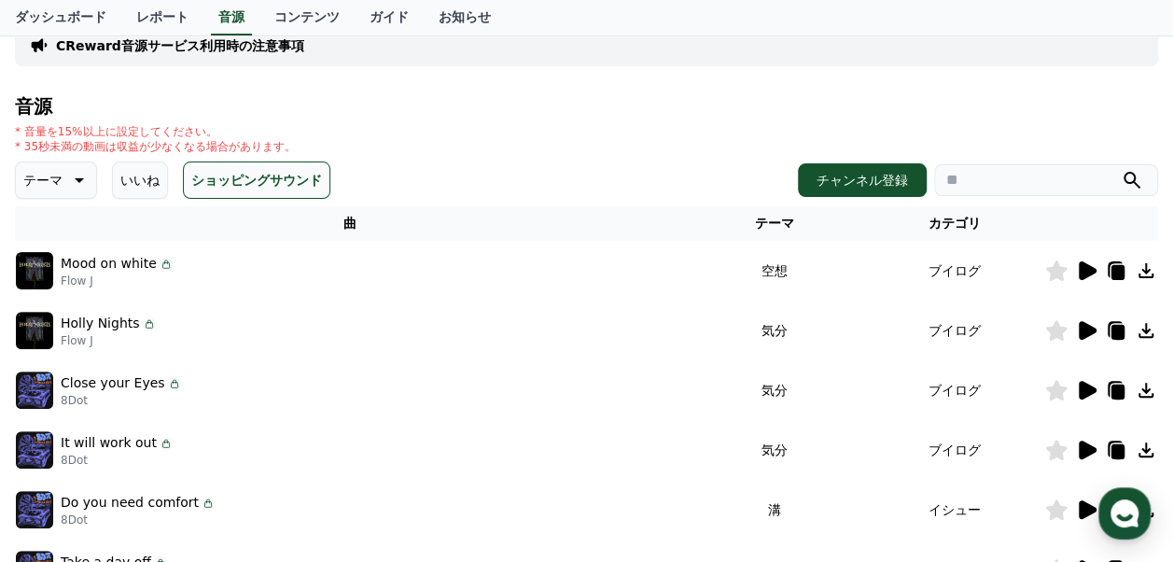
scroll to position [701, 0]
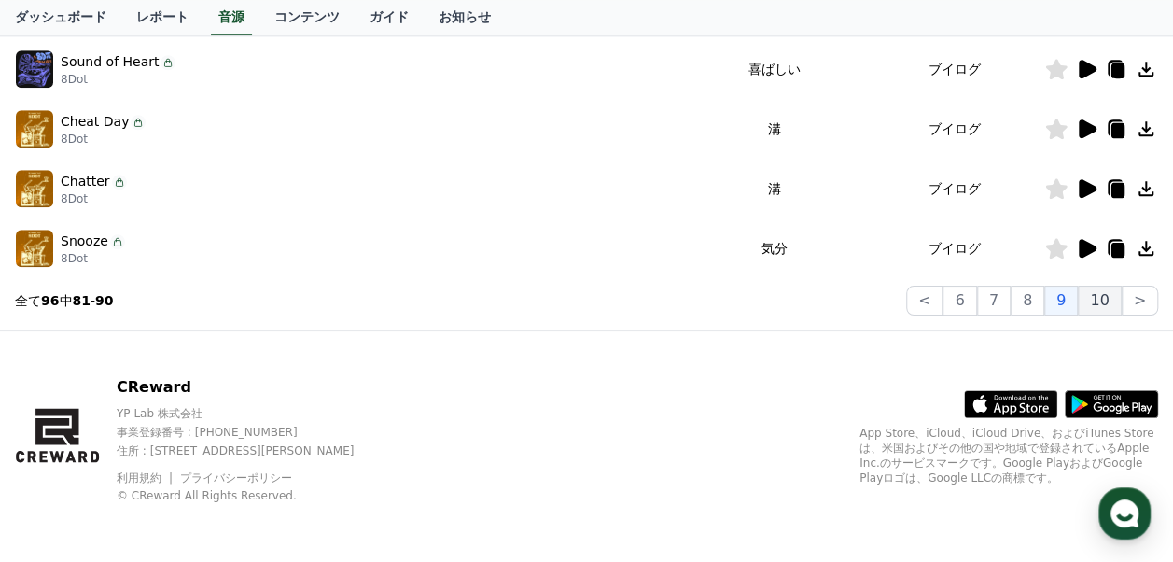
click at [1103, 294] on button "10" at bounding box center [1099, 301] width 43 height 30
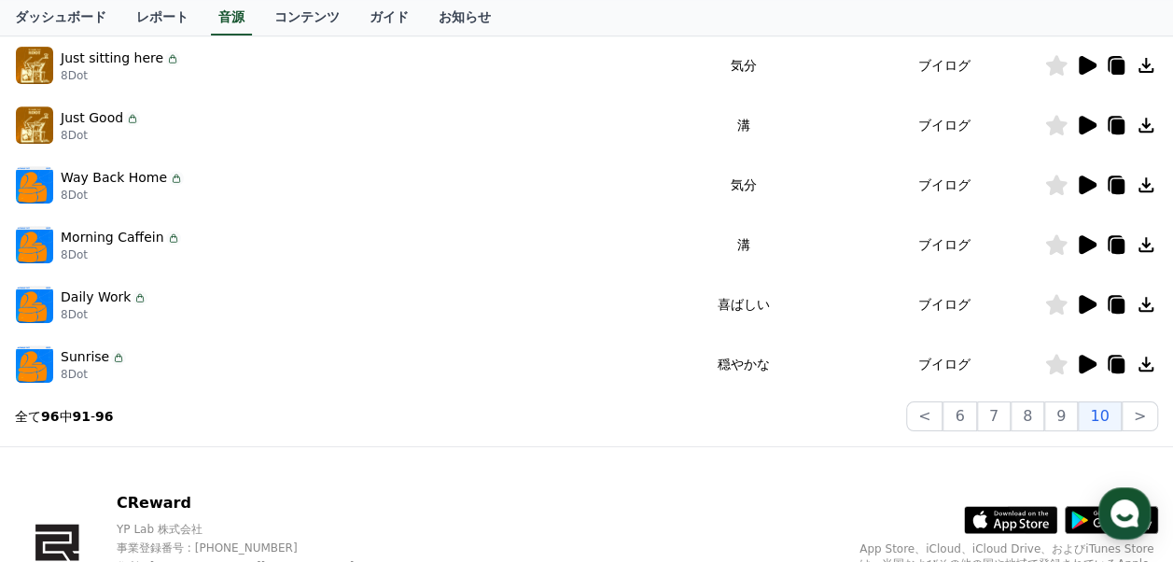
scroll to position [462, 0]
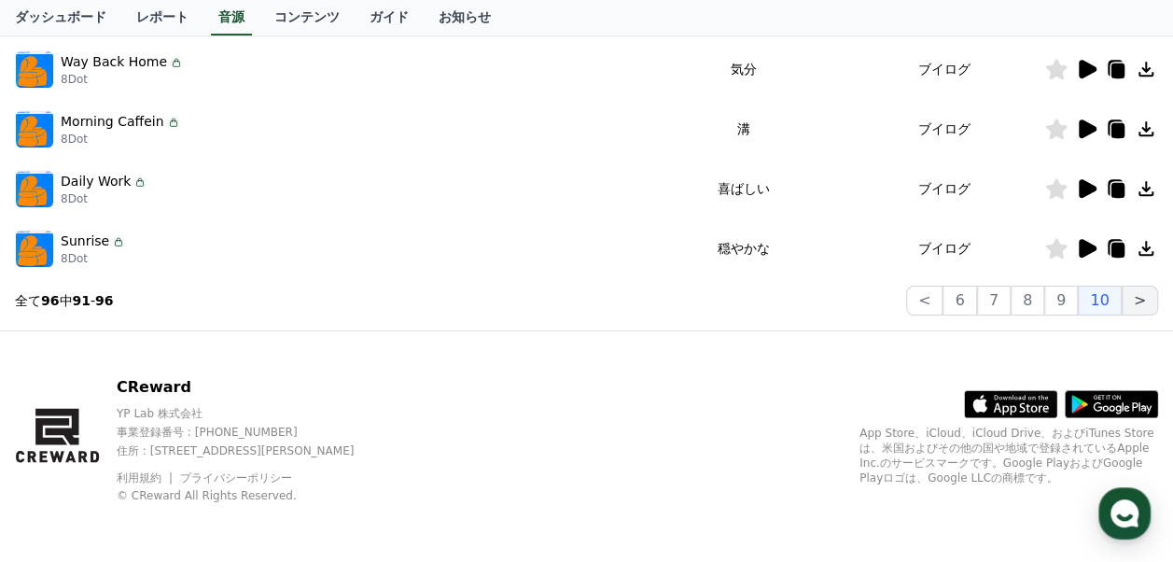
click at [1145, 302] on button ">" at bounding box center [1140, 301] width 36 height 30
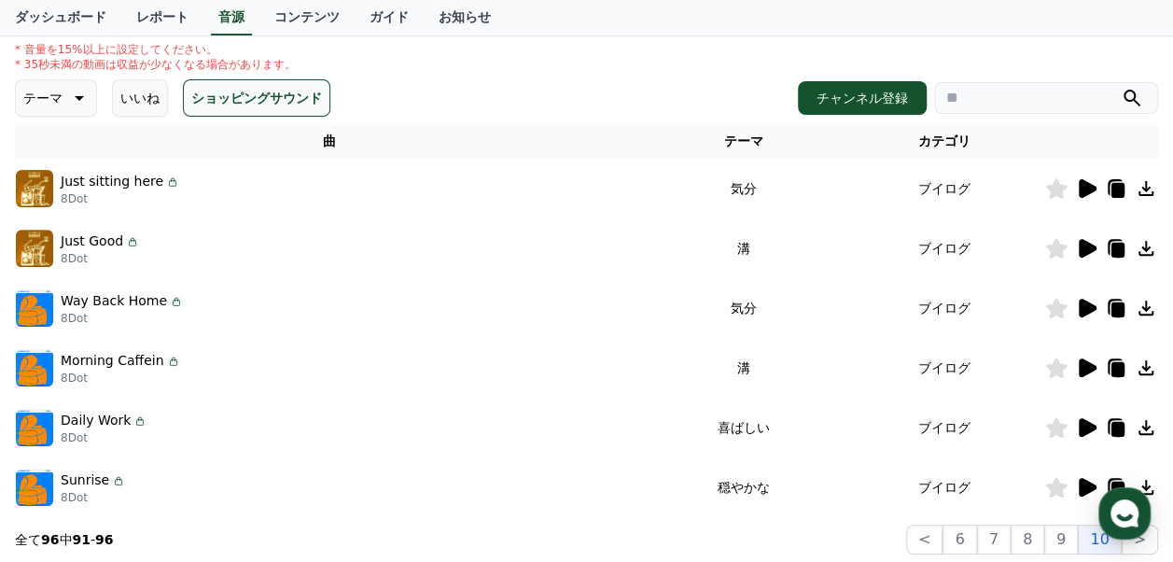
scroll to position [0, 0]
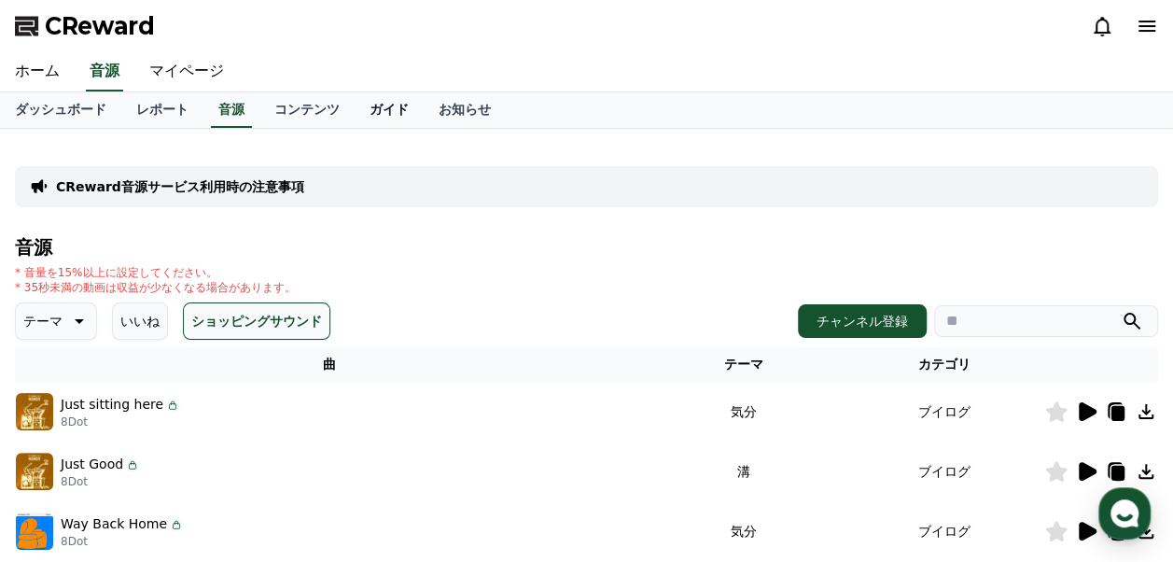
click at [355, 108] on link "ガイド" at bounding box center [389, 109] width 69 height 35
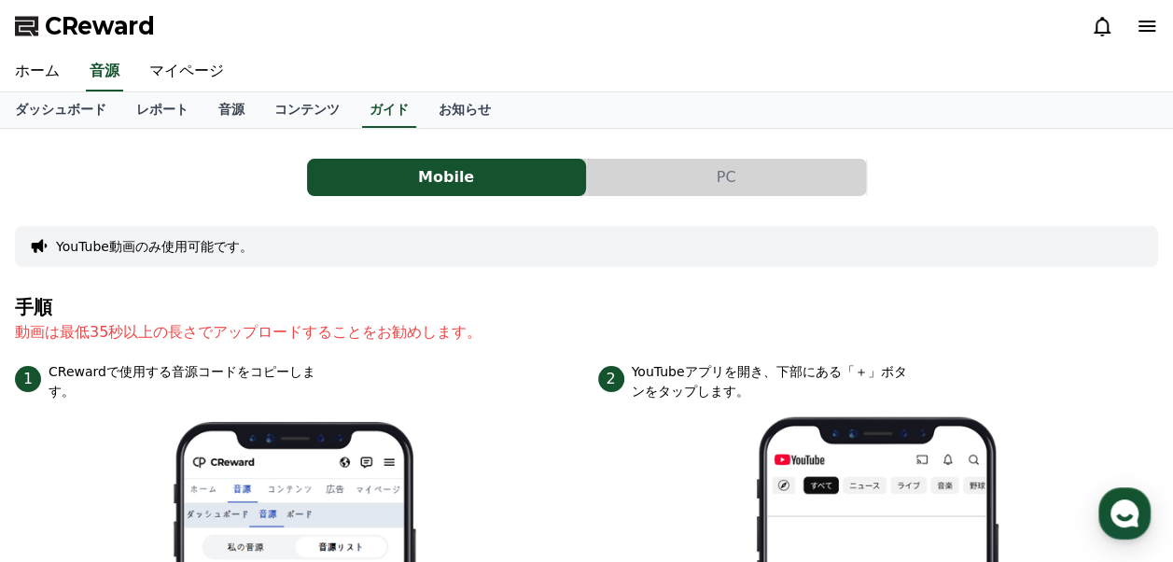
click at [689, 168] on button "PC" at bounding box center [726, 177] width 279 height 37
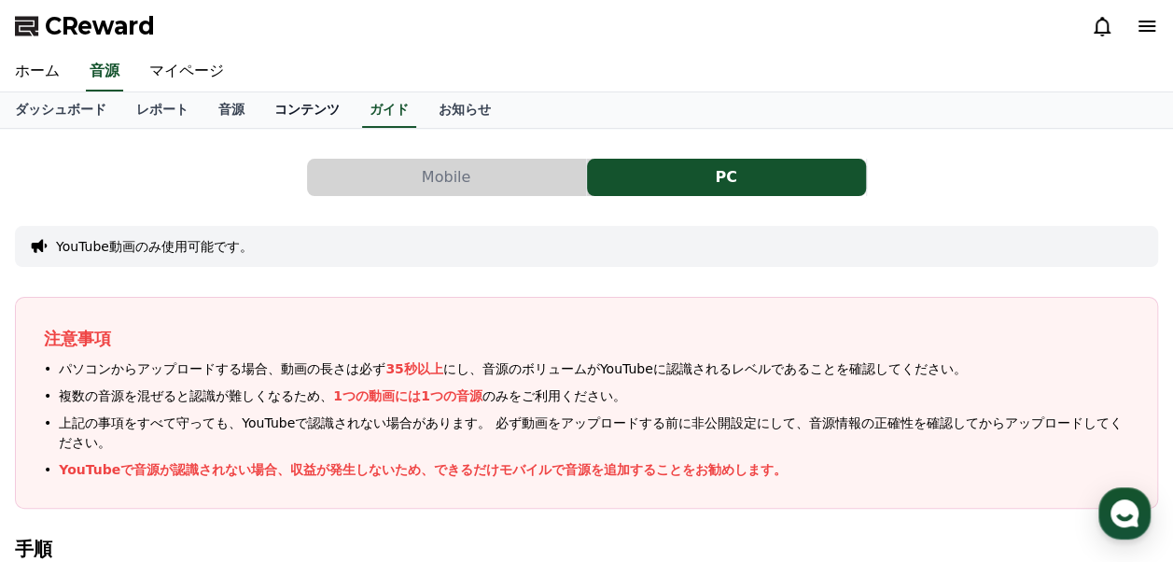
click at [264, 117] on link "コンテンツ" at bounding box center [307, 109] width 95 height 35
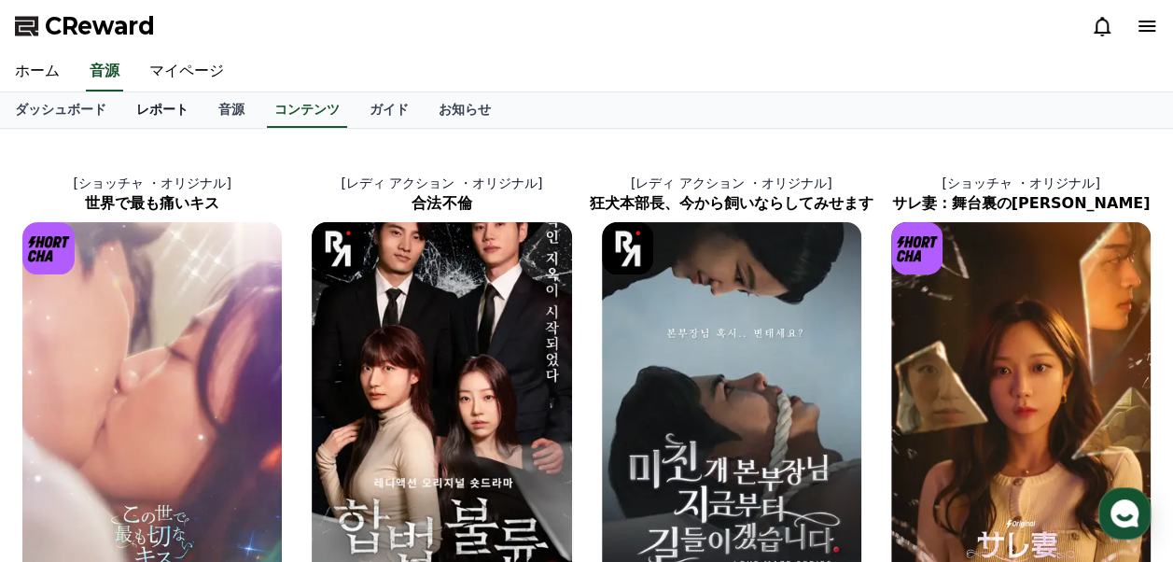
click at [138, 117] on link "レポート" at bounding box center [162, 109] width 82 height 35
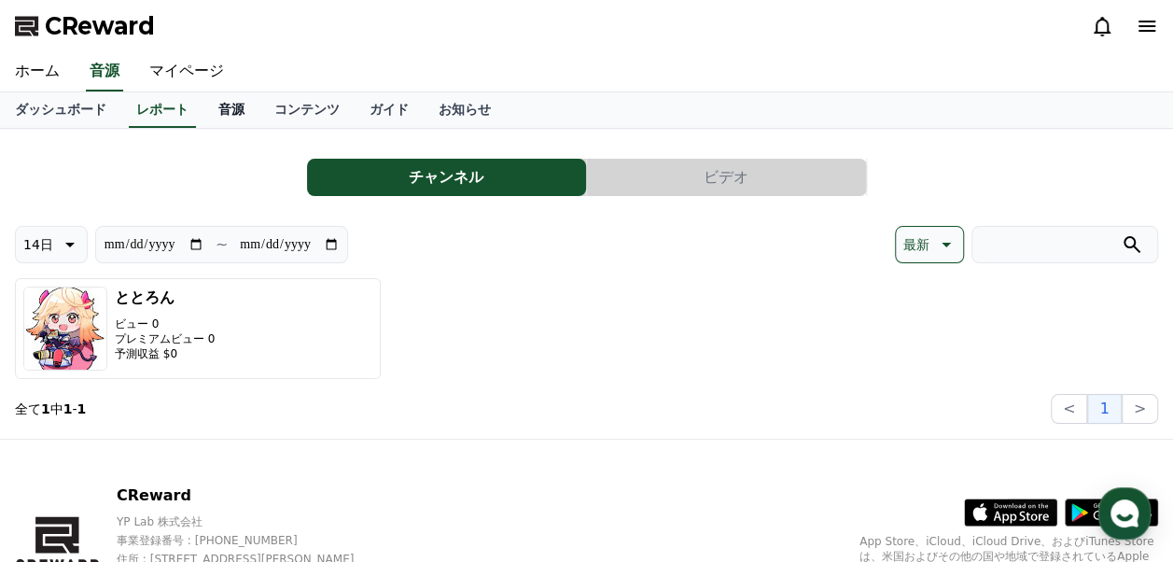
click at [203, 115] on link "音源" at bounding box center [231, 109] width 56 height 35
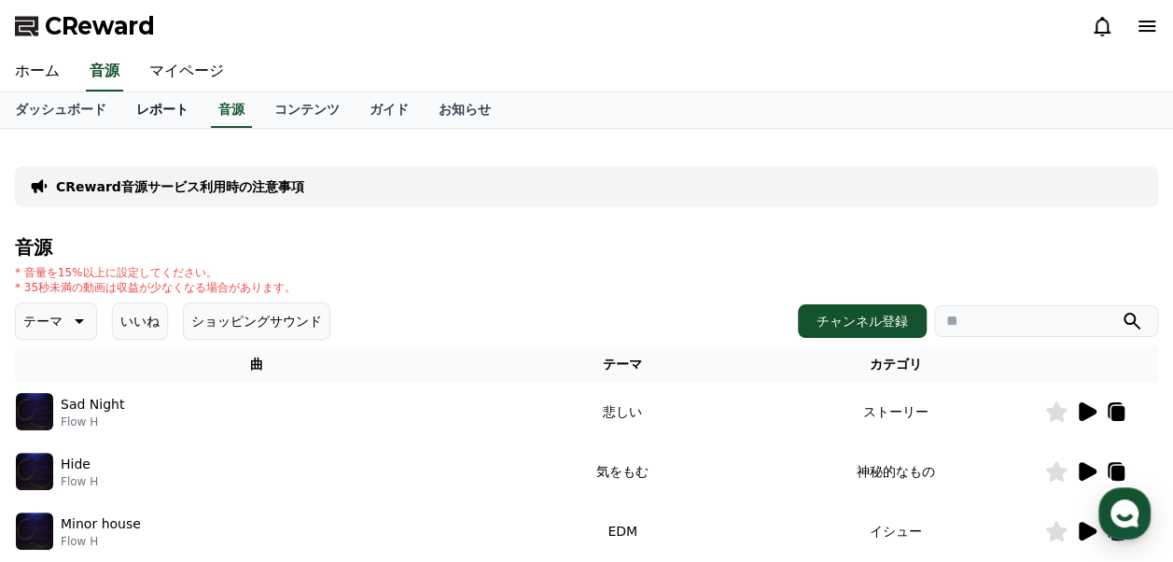
click at [147, 110] on link "レポート" at bounding box center [162, 109] width 82 height 35
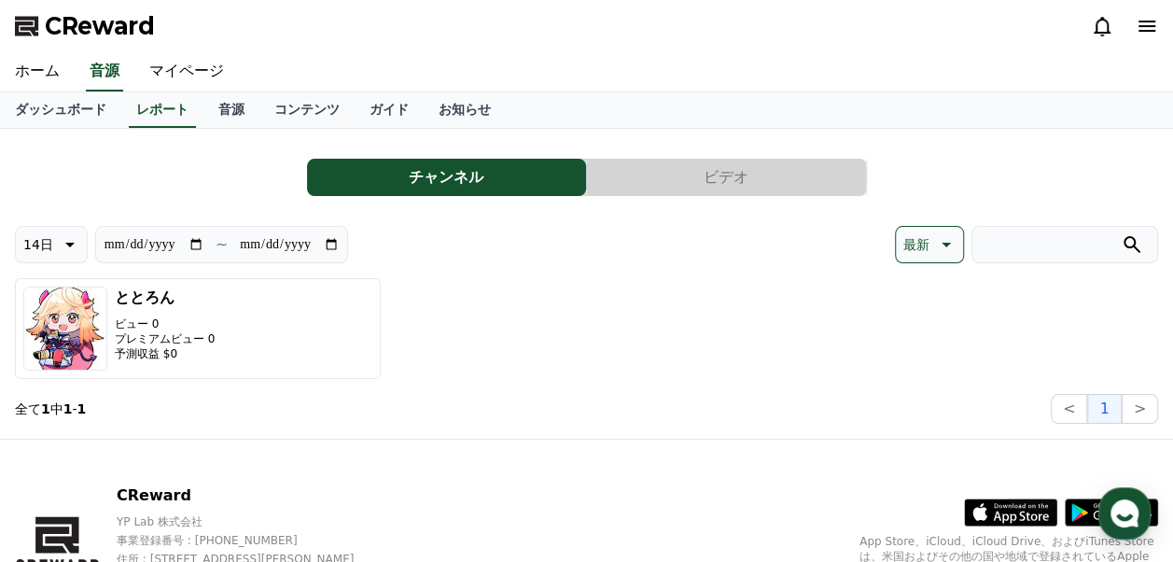
click at [671, 169] on button "ビデオ" at bounding box center [726, 177] width 279 height 37
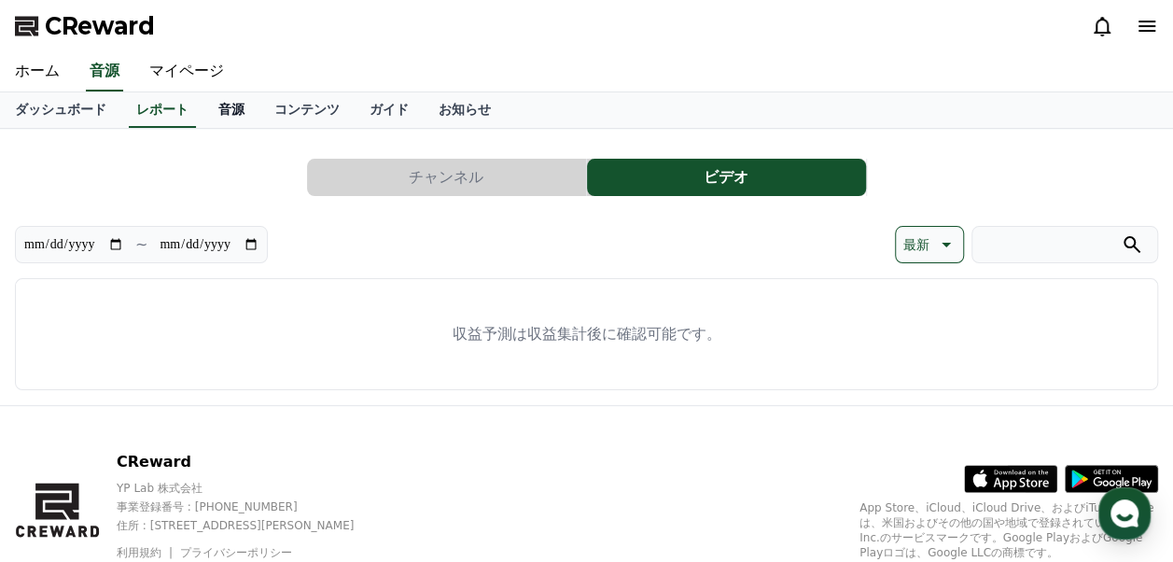
click at [203, 108] on link "音源" at bounding box center [231, 109] width 56 height 35
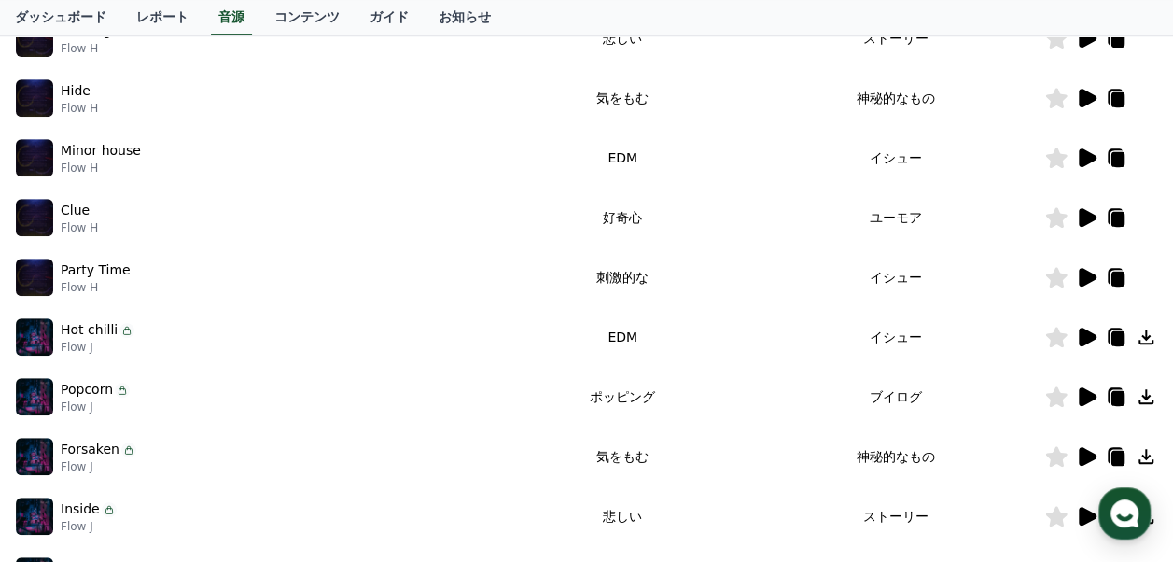
scroll to position [187, 0]
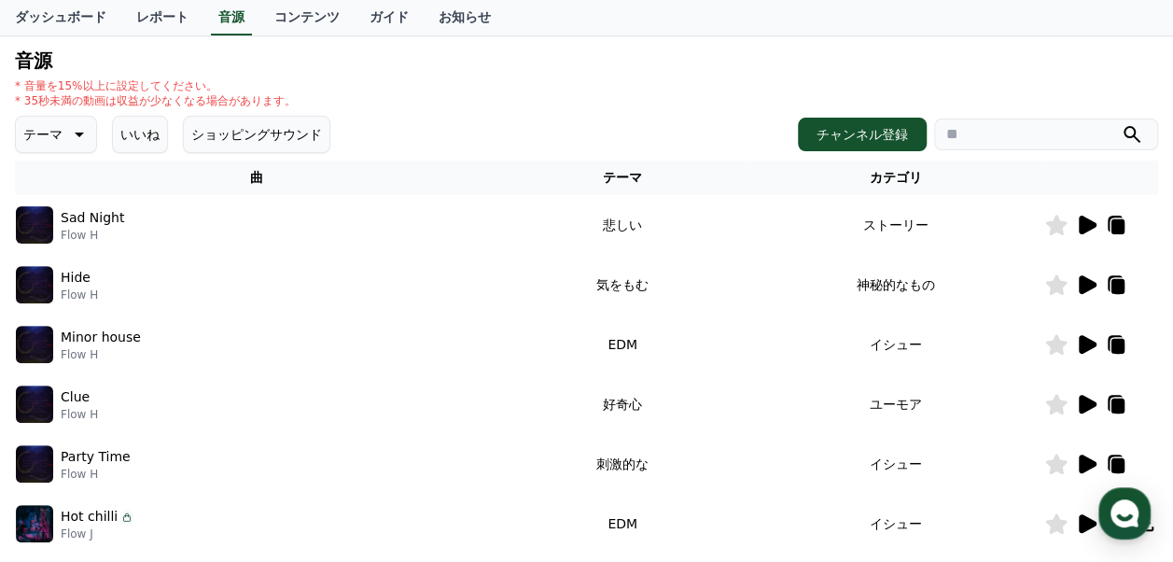
click at [1086, 226] on icon at bounding box center [1088, 225] width 18 height 19
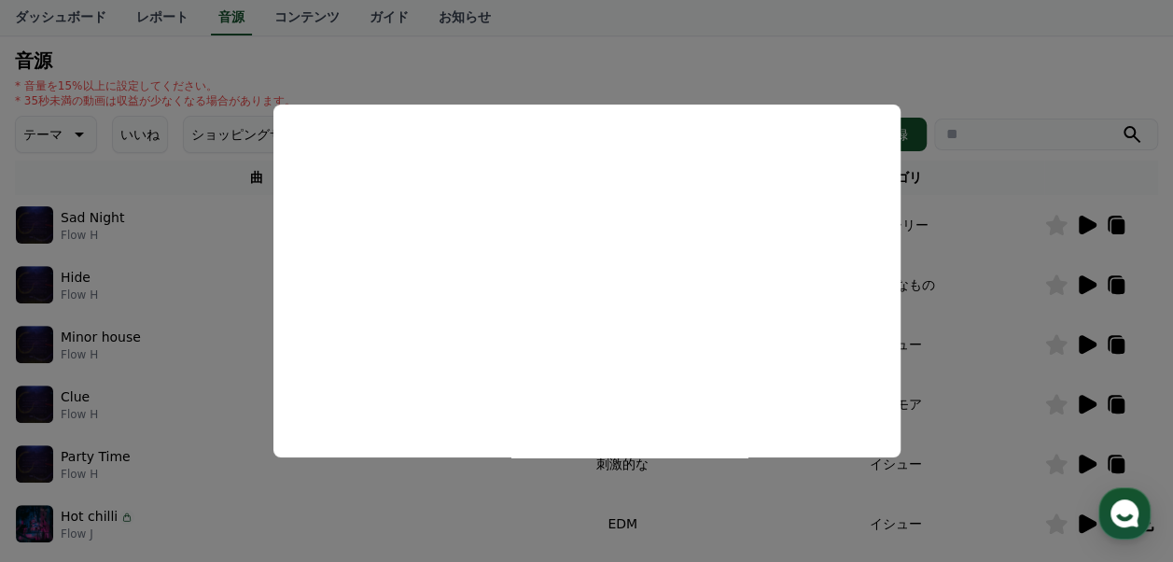
click at [997, 74] on button "close modal" at bounding box center [586, 281] width 1173 height 562
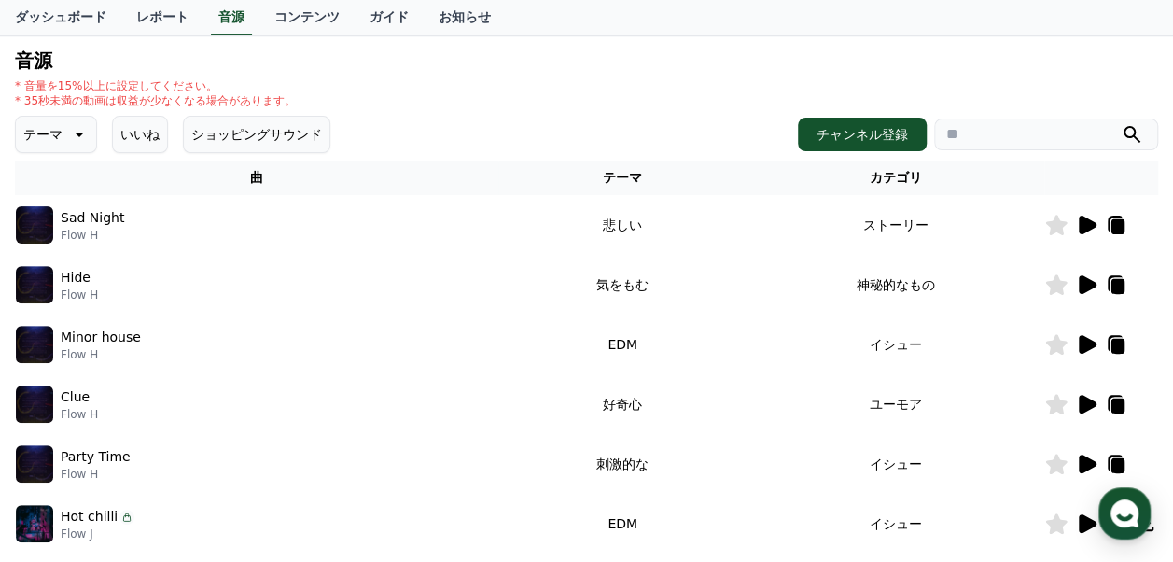
click at [1087, 286] on icon at bounding box center [1088, 284] width 18 height 19
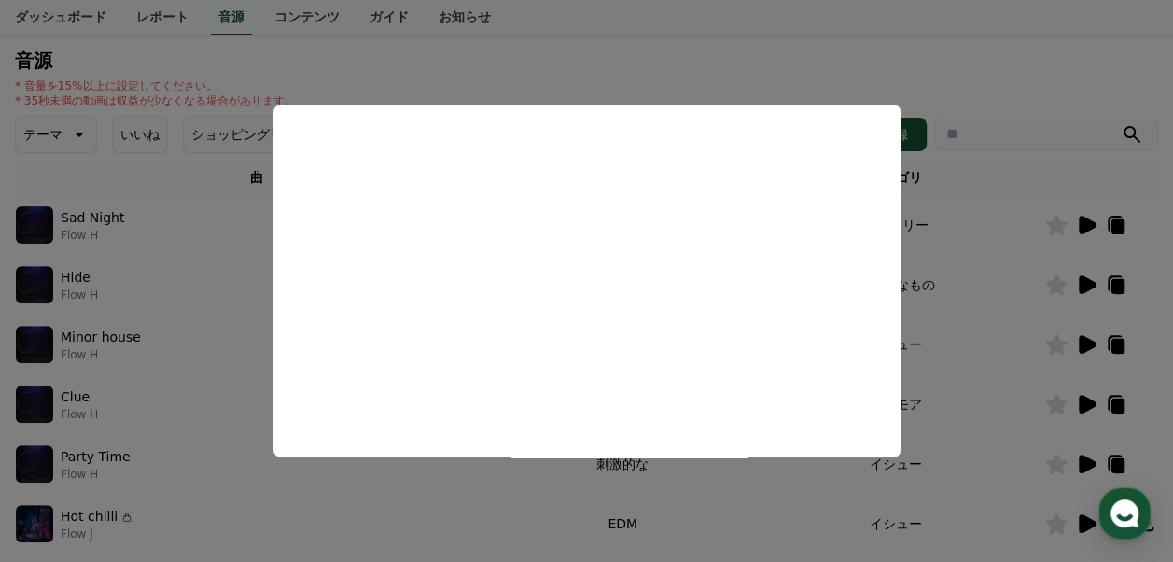
click at [822, 71] on button "close modal" at bounding box center [586, 281] width 1173 height 562
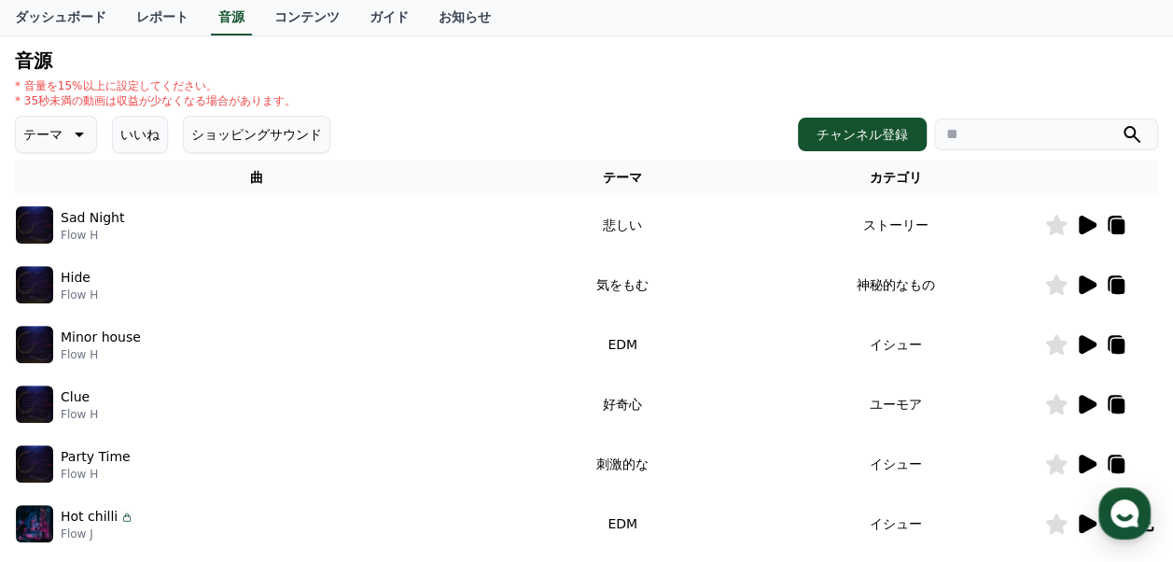
click at [1086, 338] on icon at bounding box center [1088, 344] width 18 height 19
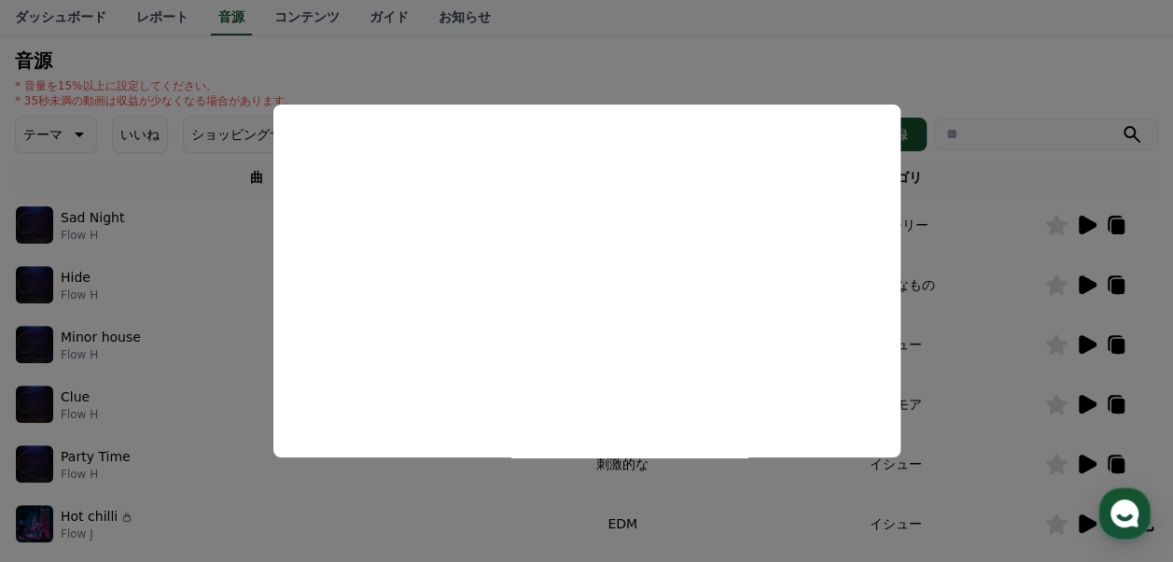
click at [776, 62] on button "close modal" at bounding box center [586, 281] width 1173 height 562
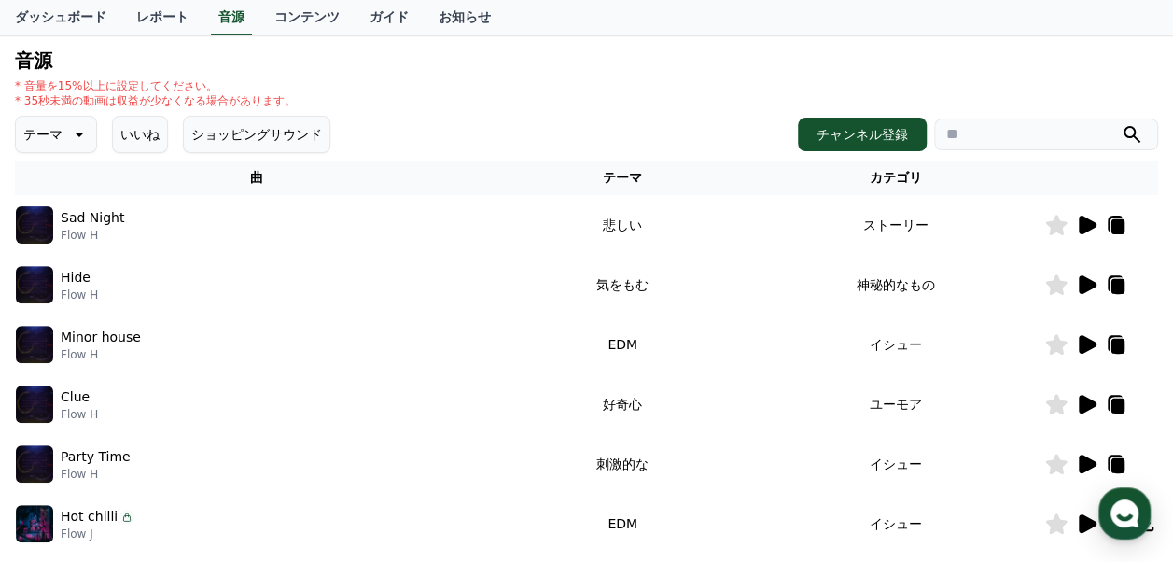
click at [1085, 405] on icon at bounding box center [1088, 404] width 18 height 19
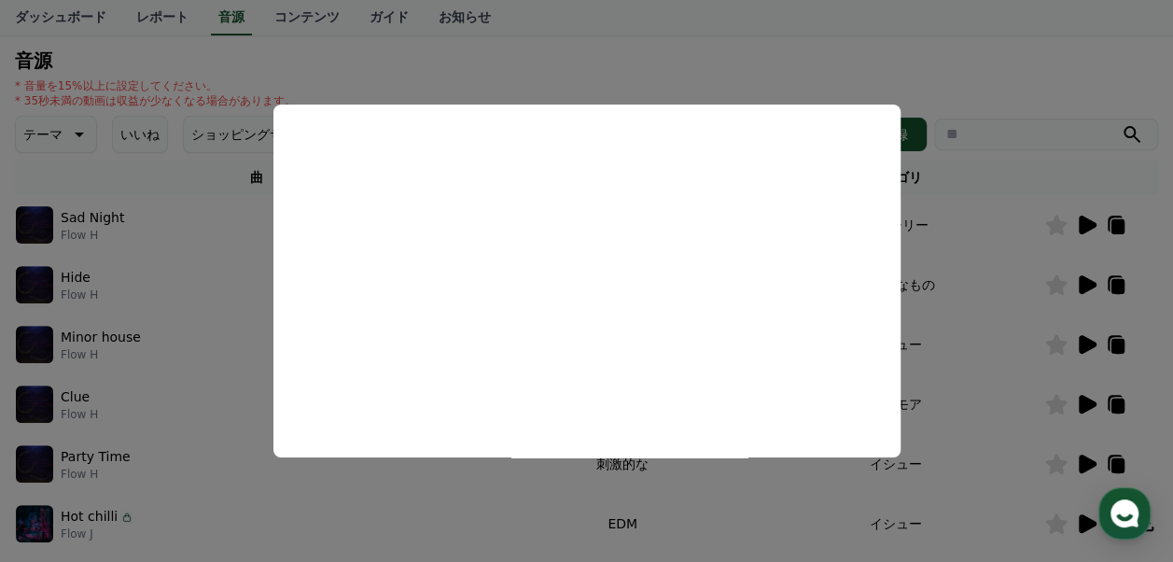
click at [687, 75] on button "close modal" at bounding box center [586, 281] width 1173 height 562
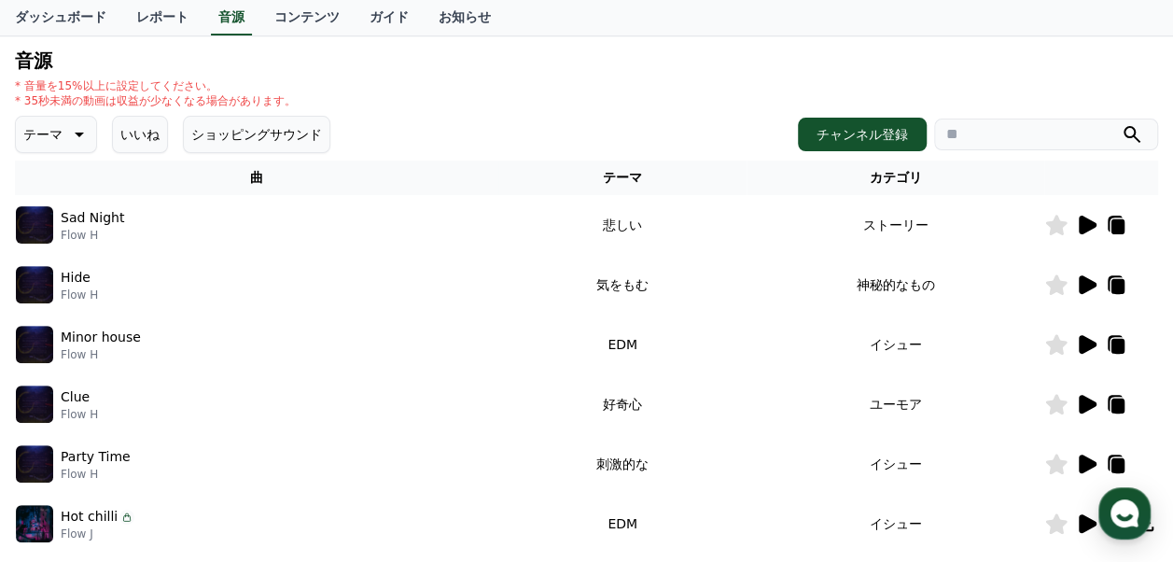
click at [1085, 465] on icon at bounding box center [1088, 464] width 18 height 19
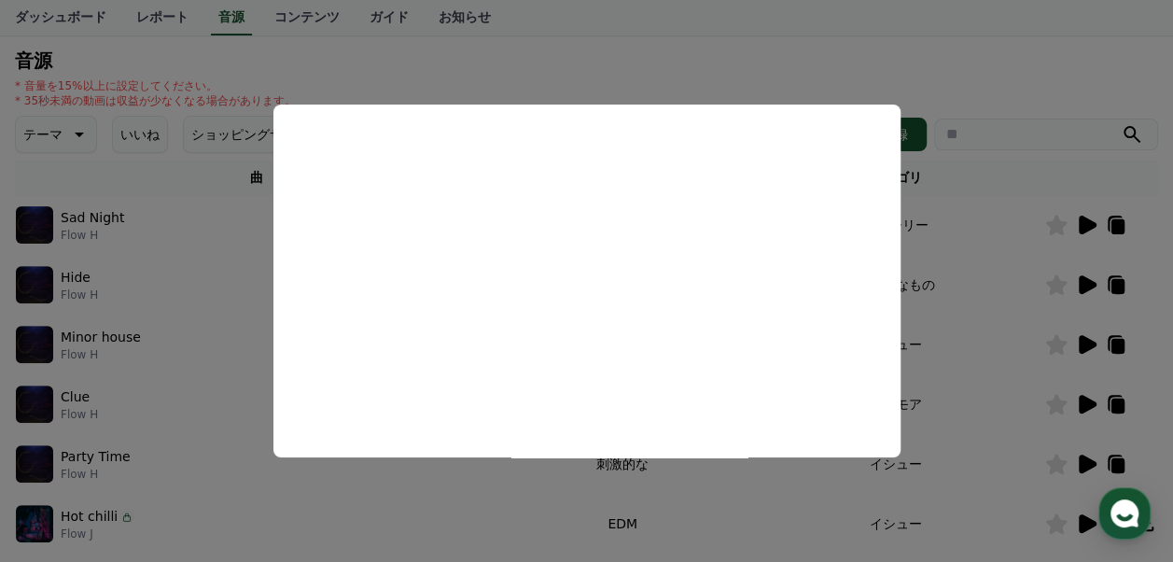
click at [634, 68] on button "close modal" at bounding box center [586, 281] width 1173 height 562
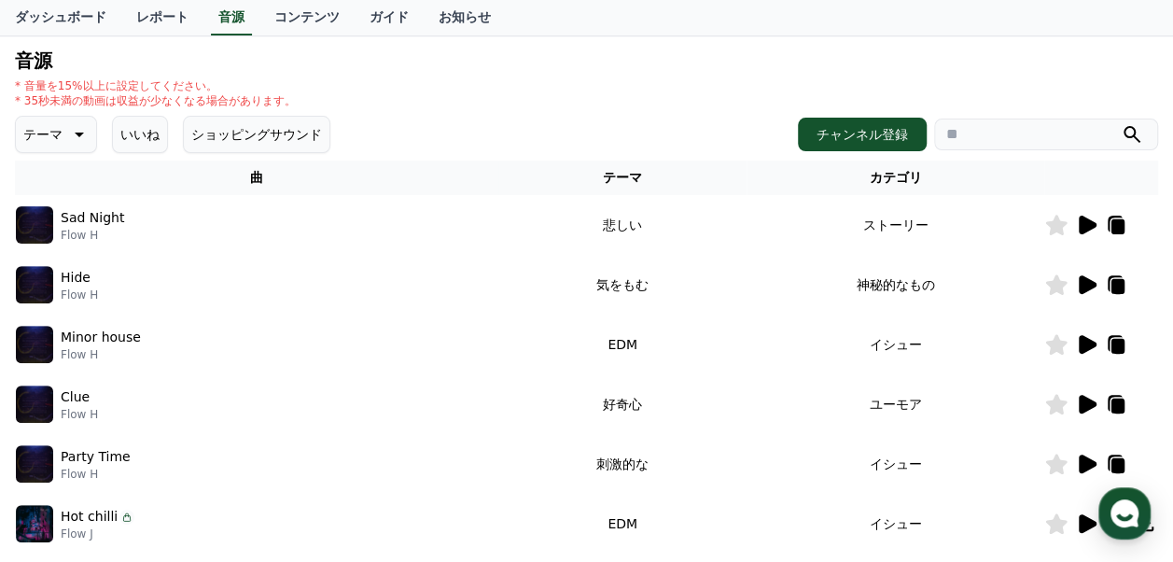
scroll to position [373, 0]
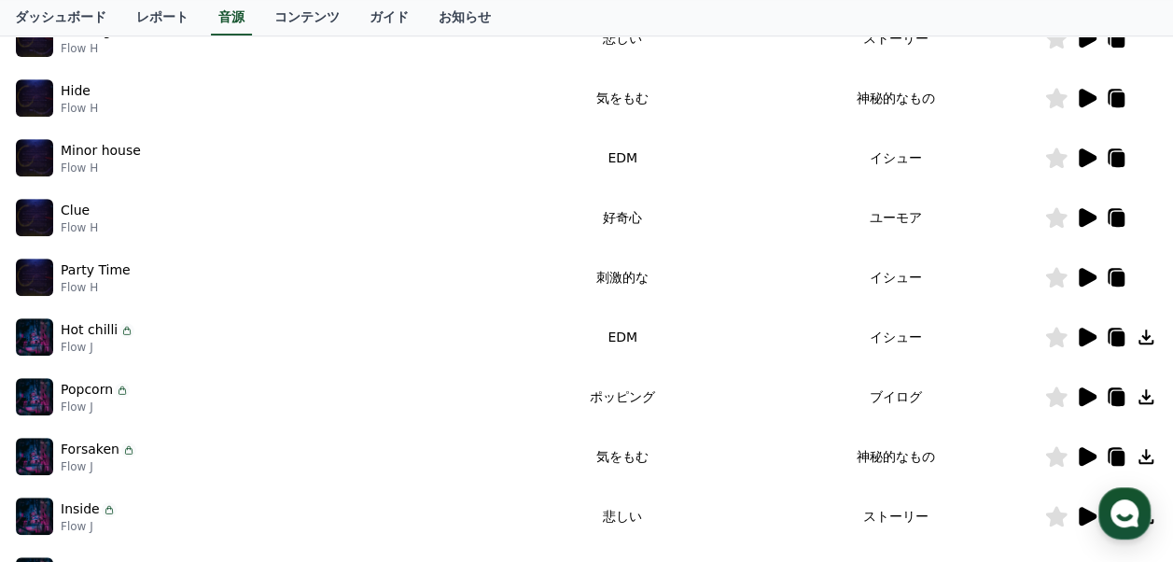
click at [1119, 279] on icon at bounding box center [1118, 279] width 13 height 15
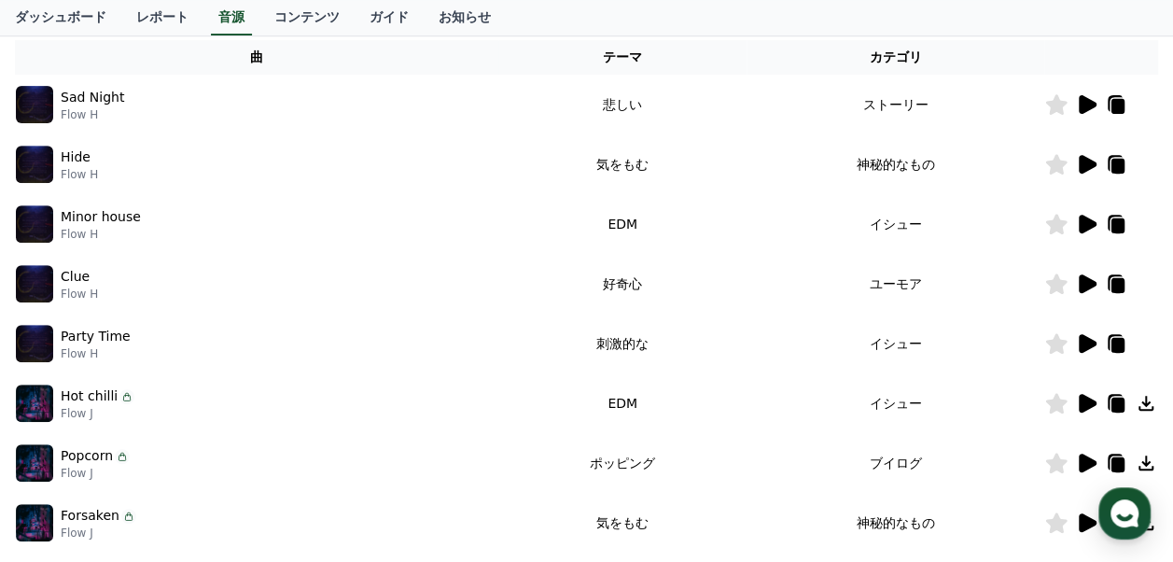
scroll to position [141, 0]
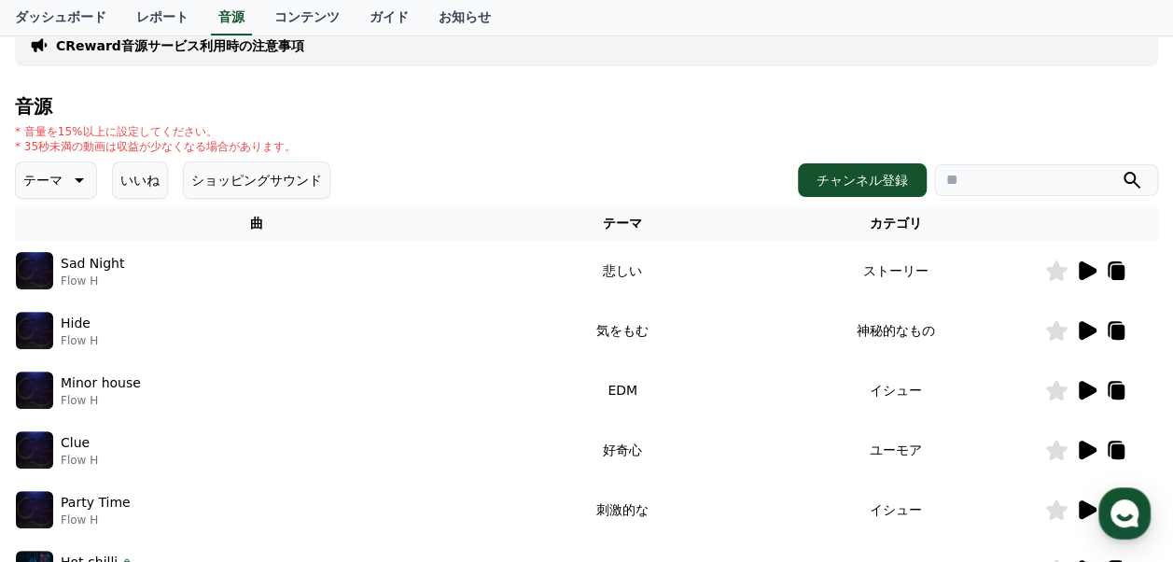
click at [75, 178] on icon at bounding box center [79, 180] width 9 height 5
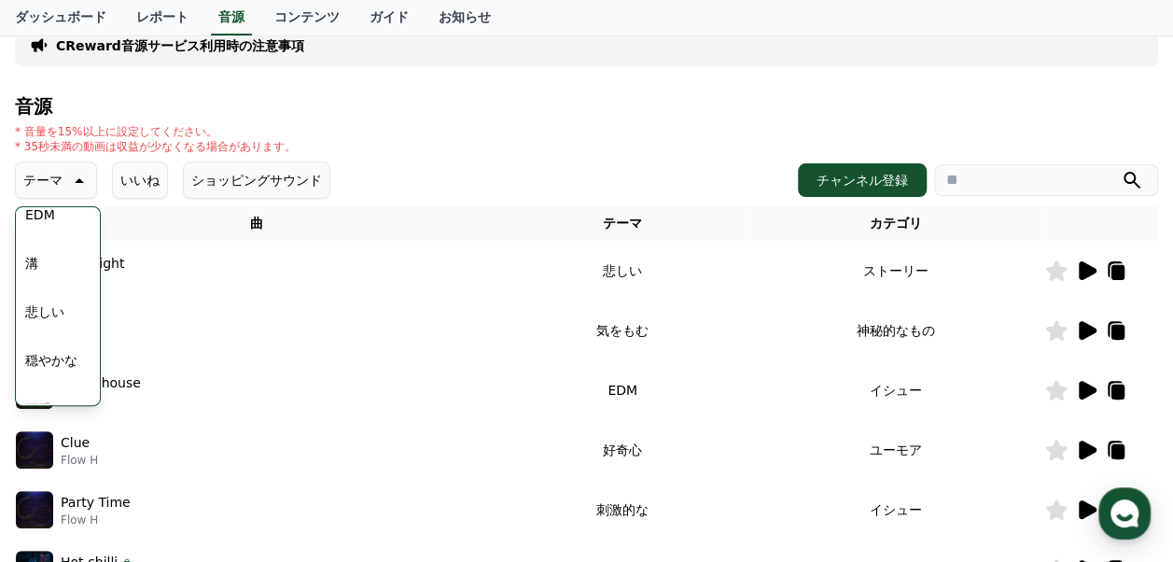
scroll to position [582, 0]
click at [37, 277] on button "溝" at bounding box center [32, 278] width 28 height 41
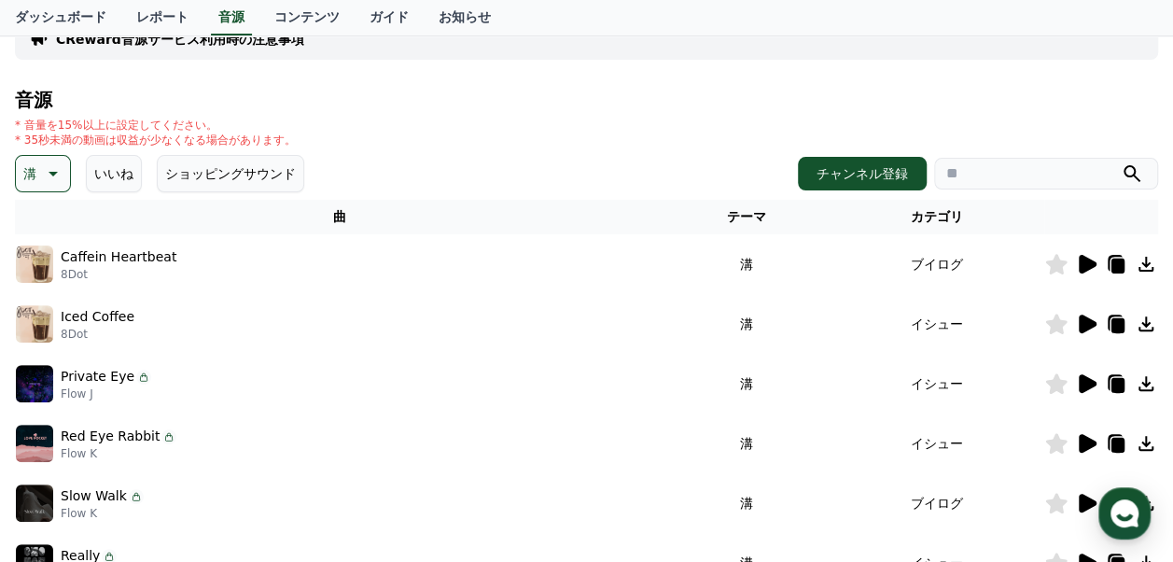
scroll to position [187, 0]
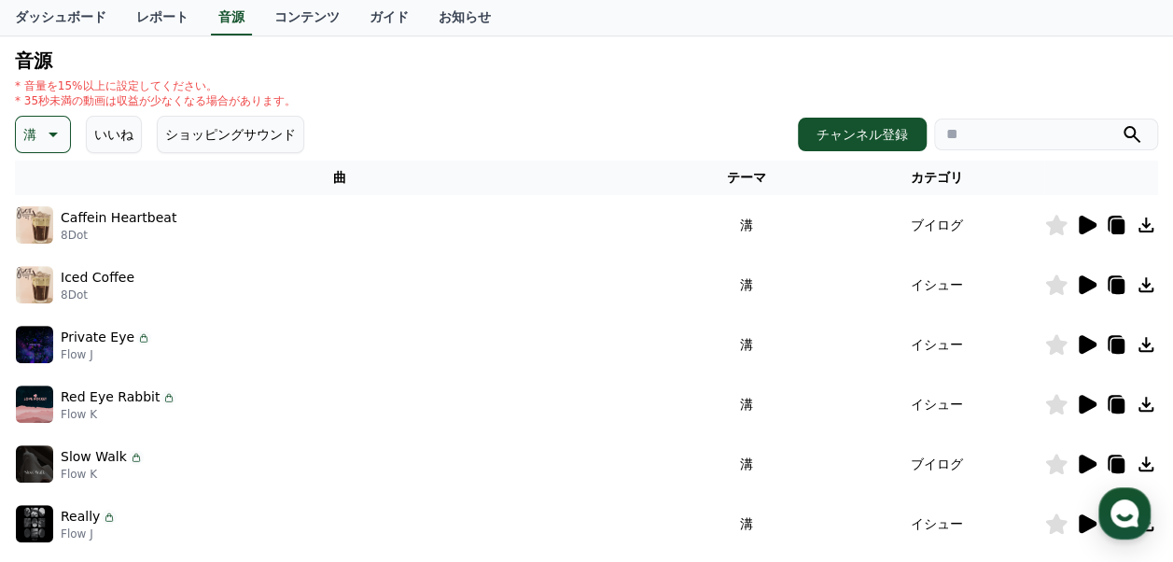
click at [1087, 228] on icon at bounding box center [1088, 225] width 18 height 19
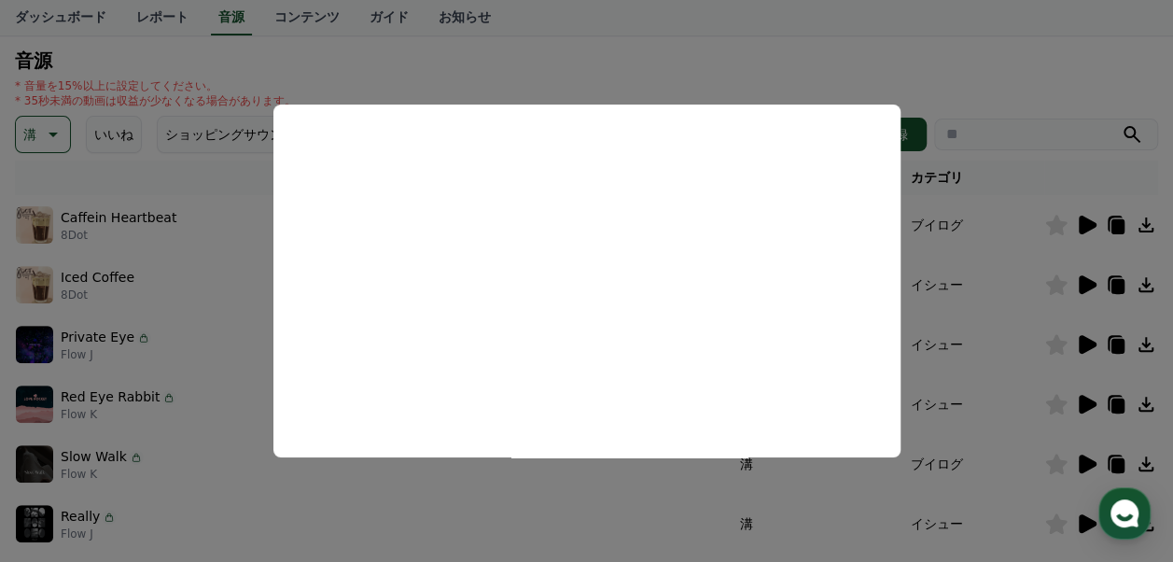
click at [700, 69] on button "close modal" at bounding box center [586, 281] width 1173 height 562
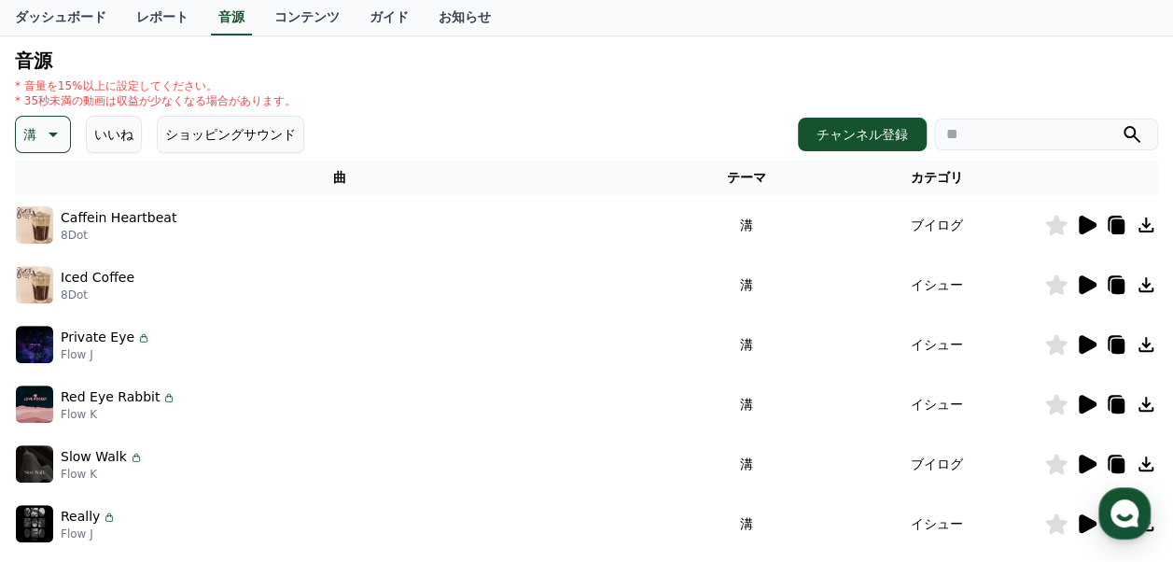
click at [1084, 284] on icon at bounding box center [1088, 284] width 18 height 19
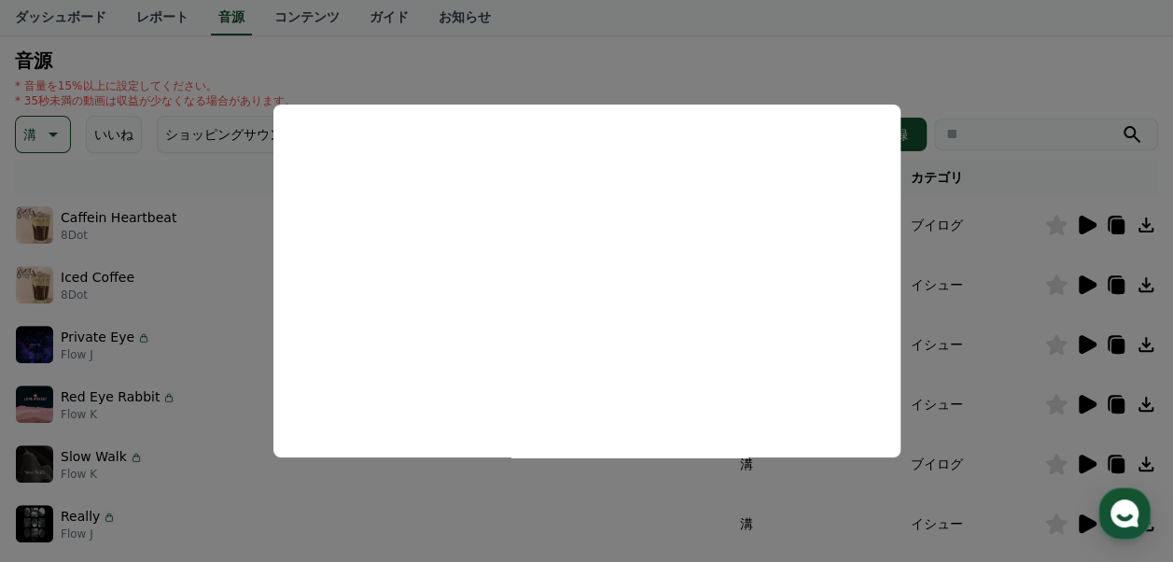
click at [683, 61] on button "close modal" at bounding box center [586, 281] width 1173 height 562
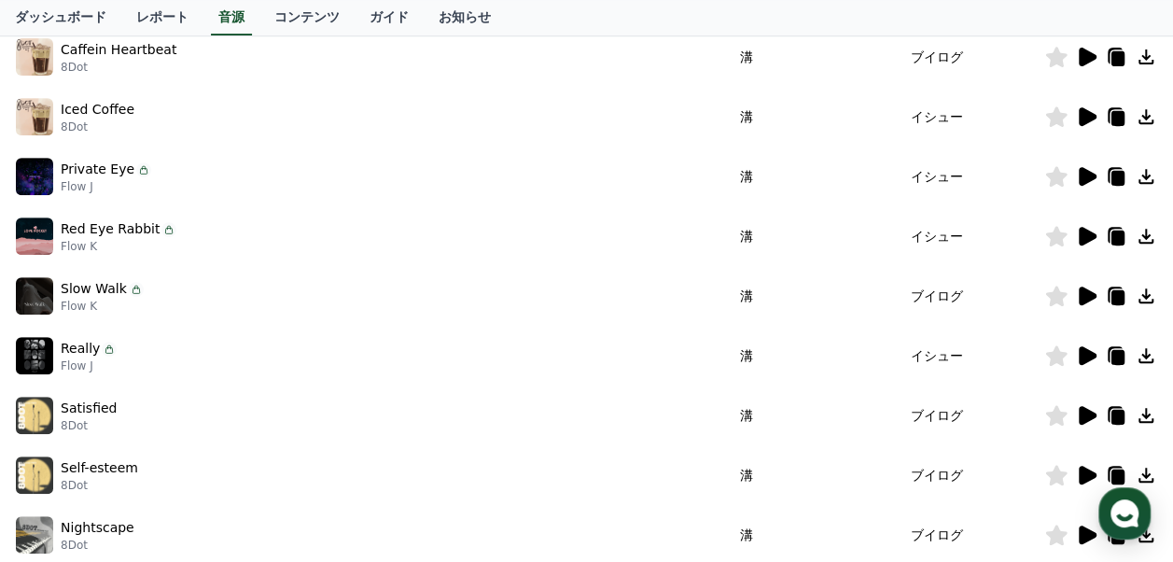
scroll to position [373, 0]
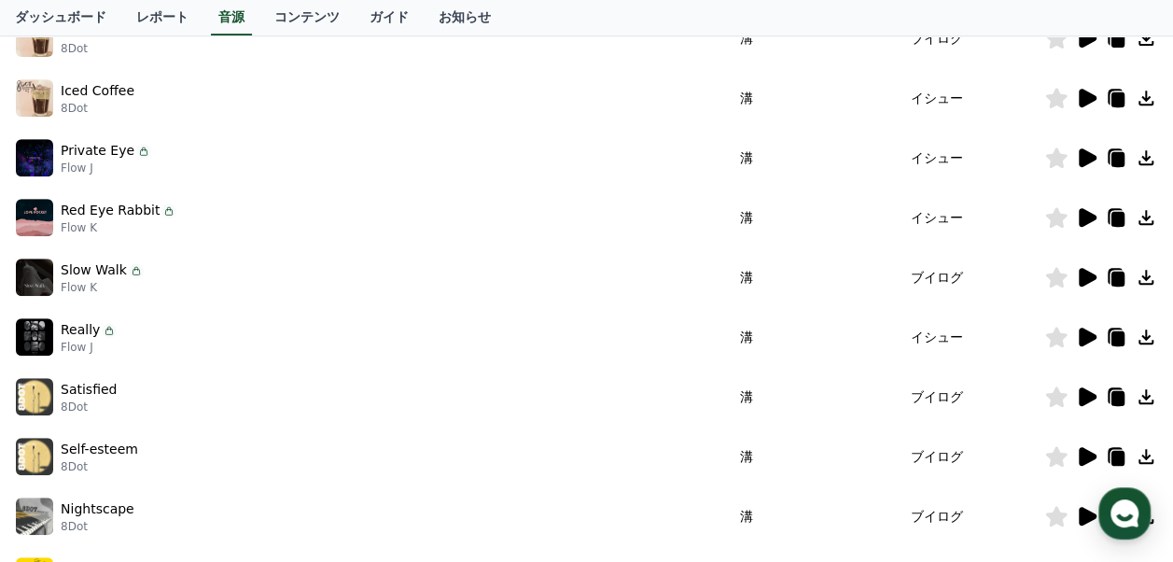
click at [1086, 400] on icon at bounding box center [1088, 396] width 18 height 19
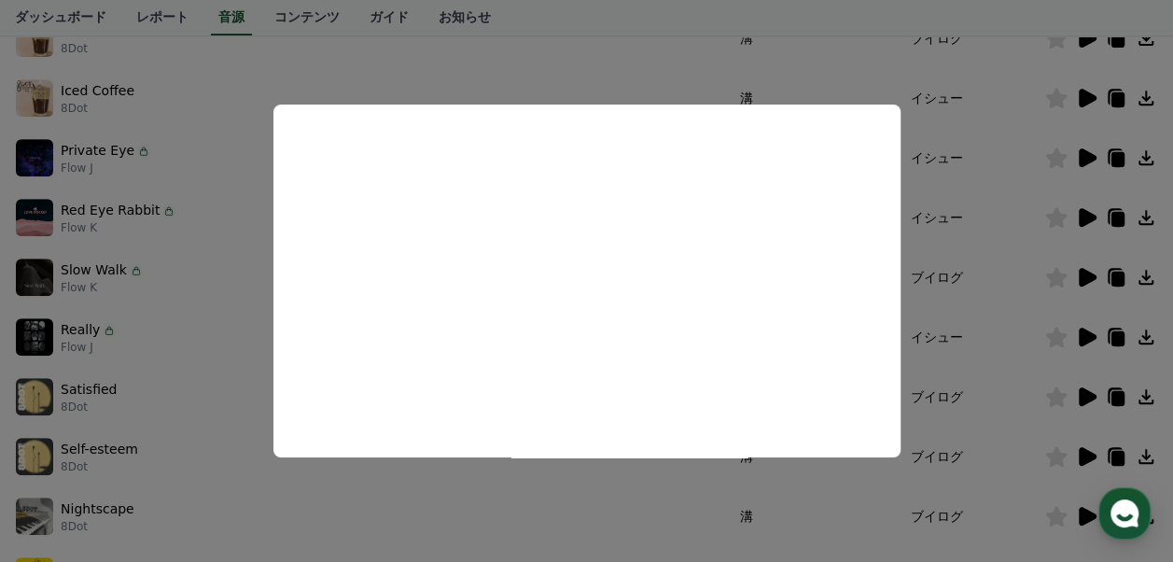
click at [218, 309] on button "close modal" at bounding box center [586, 281] width 1173 height 562
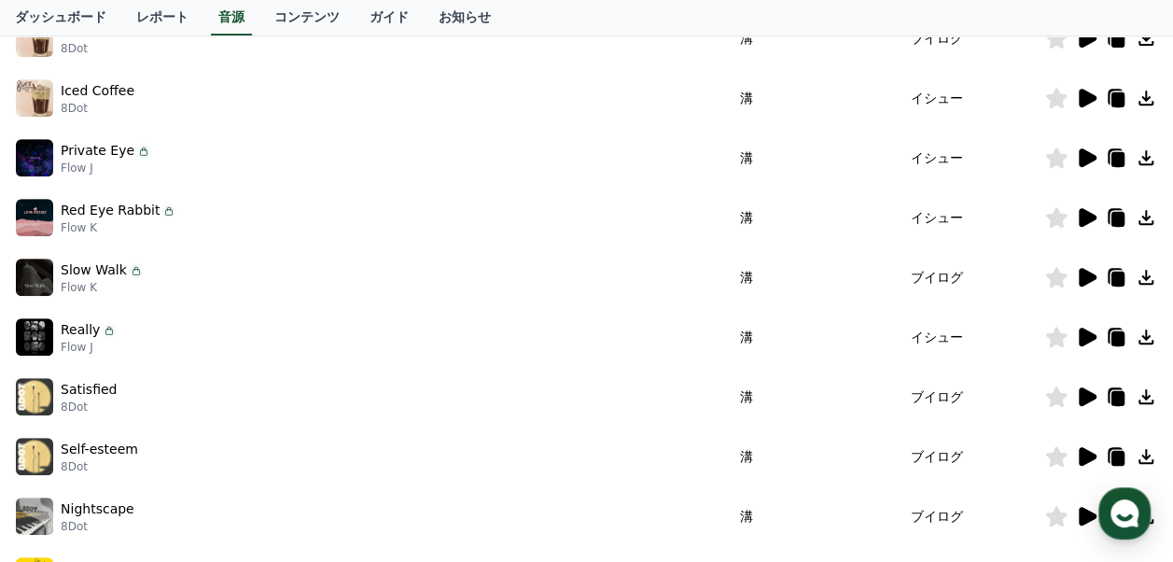
click at [1083, 457] on icon at bounding box center [1088, 456] width 18 height 19
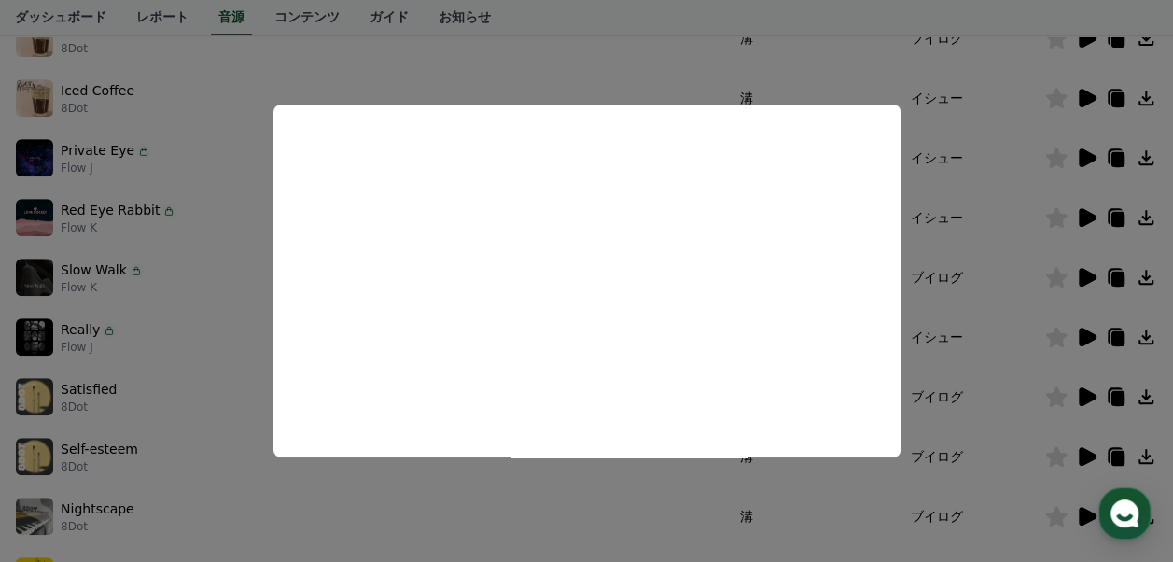
click at [235, 317] on button "close modal" at bounding box center [586, 281] width 1173 height 562
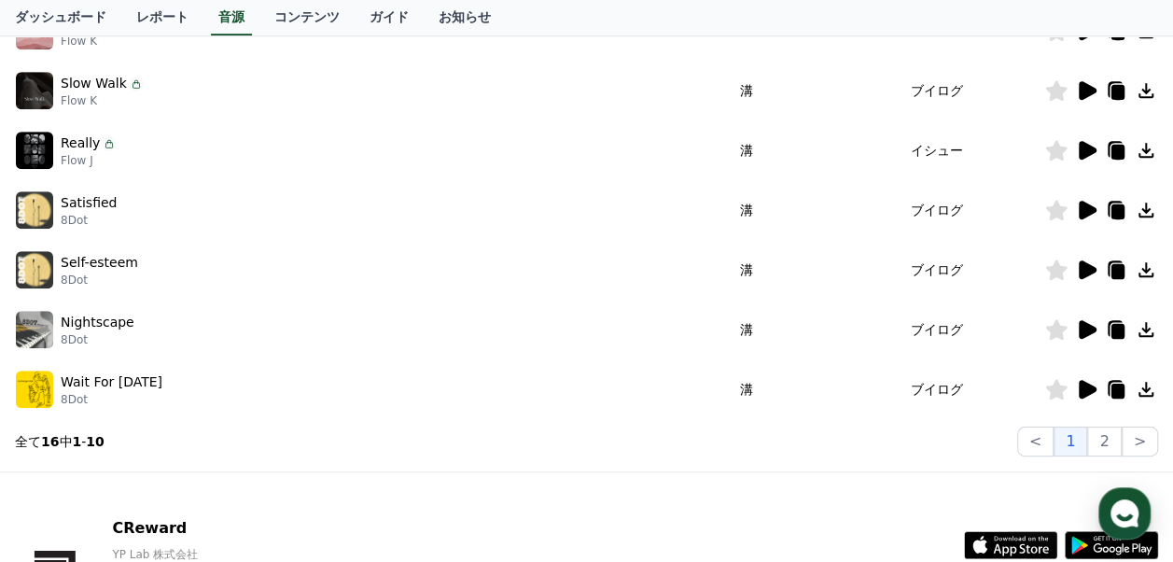
click at [1087, 327] on icon at bounding box center [1088, 329] width 18 height 19
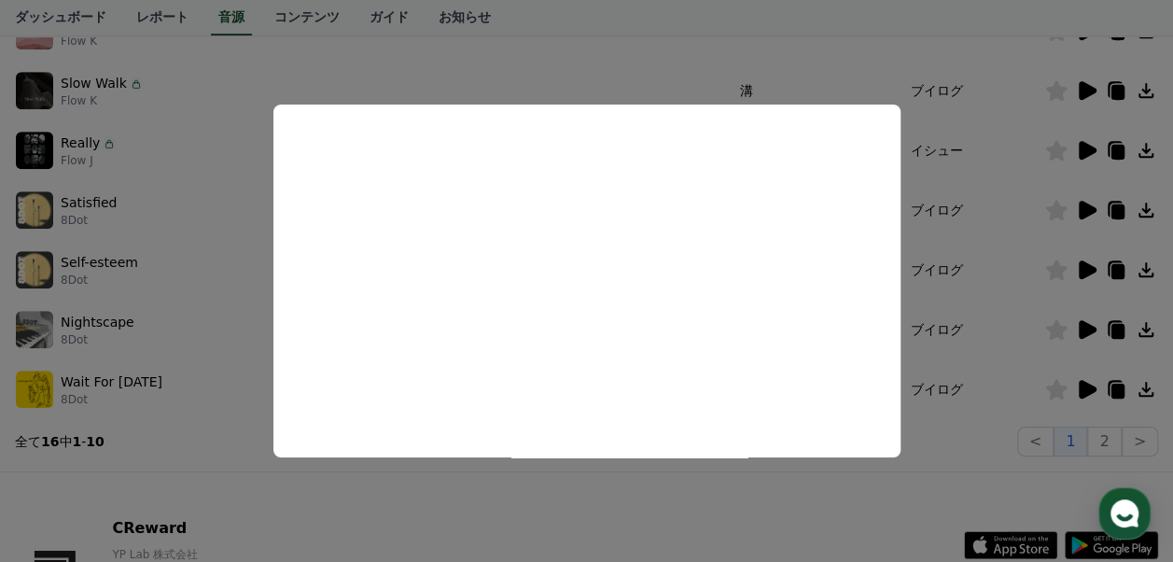
click at [588, 497] on button "close modal" at bounding box center [586, 281] width 1173 height 562
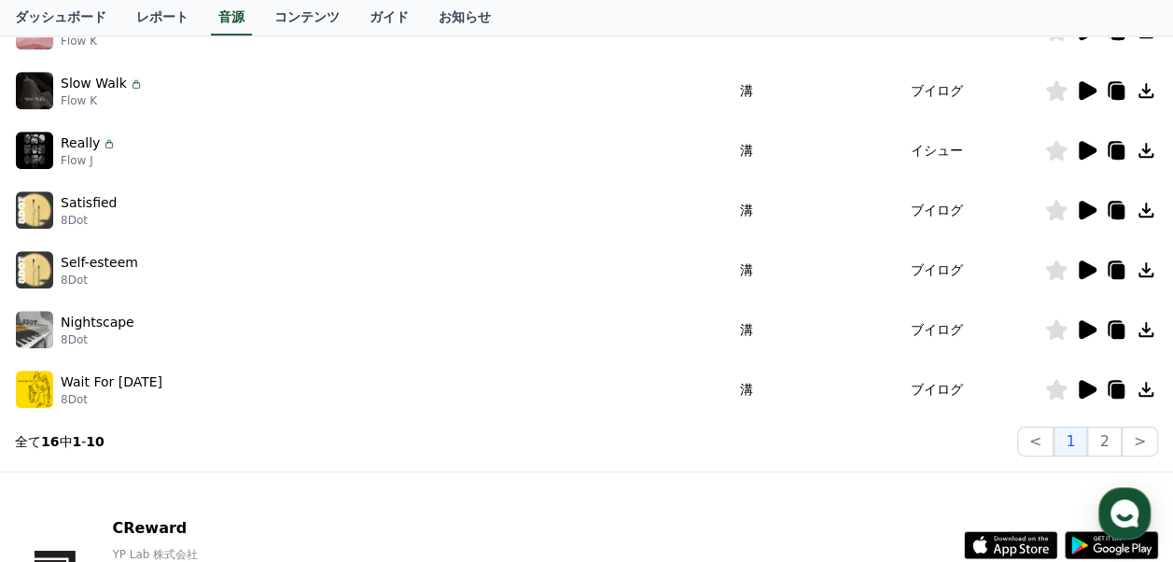
click at [1081, 390] on icon at bounding box center [1088, 389] width 18 height 19
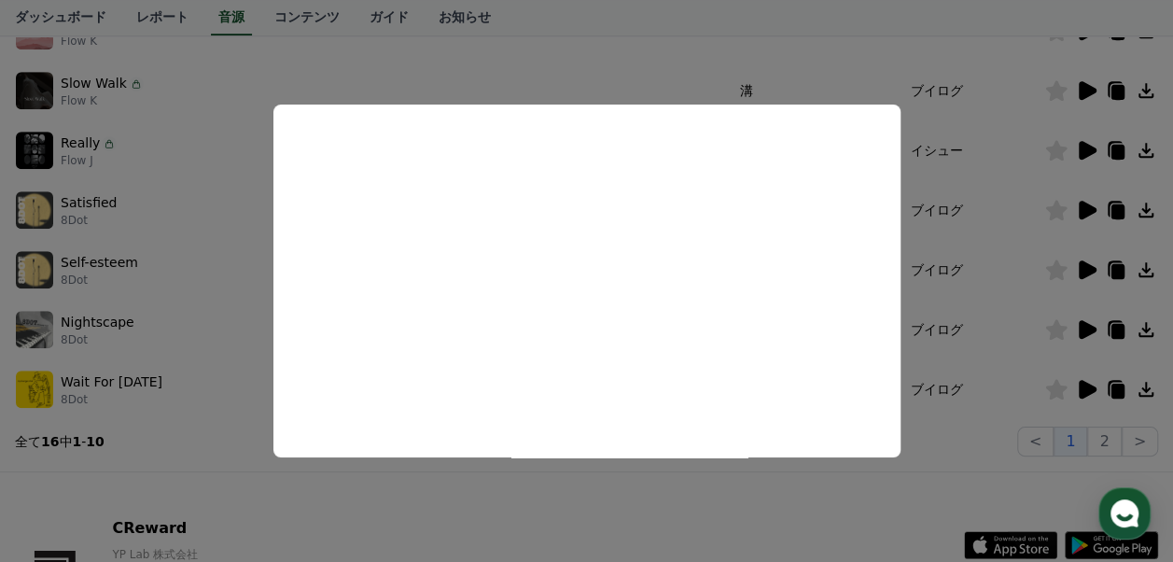
click at [802, 506] on button "close modal" at bounding box center [586, 281] width 1173 height 562
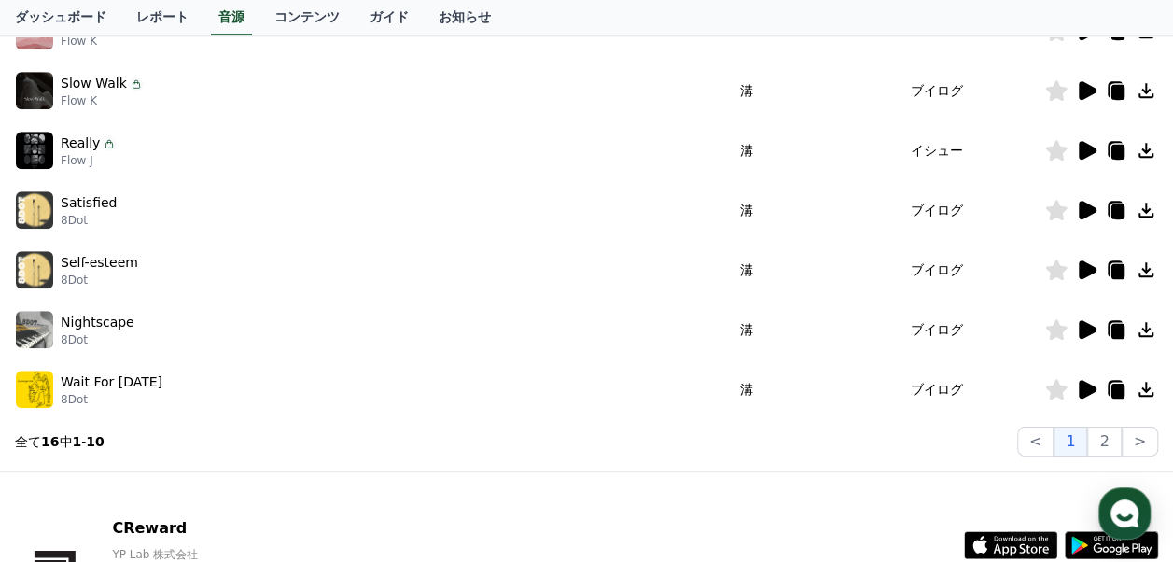
click at [1151, 390] on icon at bounding box center [1146, 389] width 22 height 22
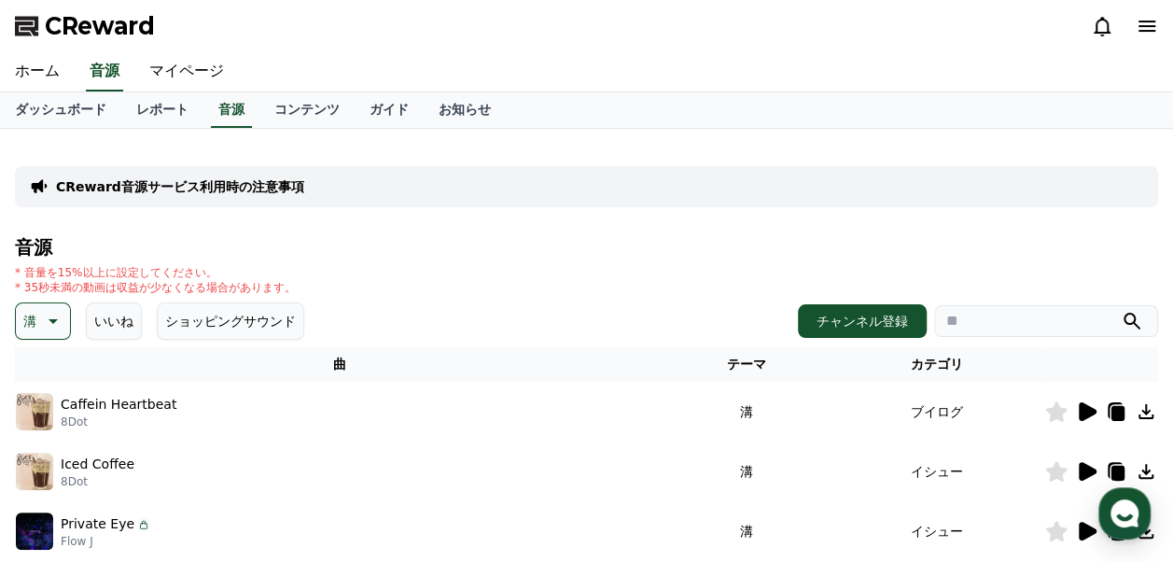
click at [50, 310] on icon at bounding box center [51, 321] width 22 height 22
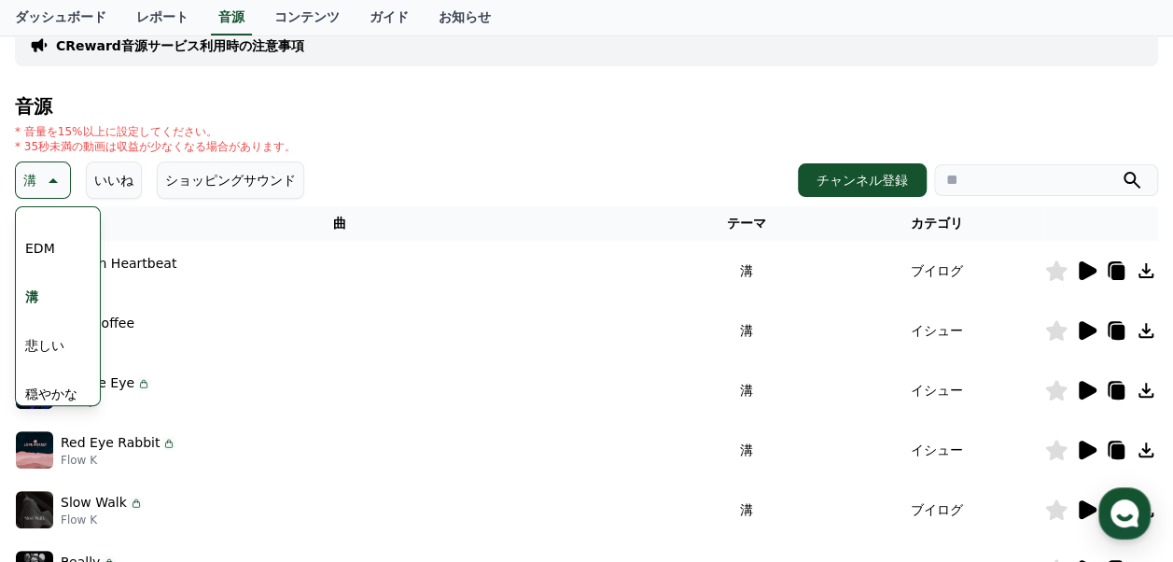
scroll to position [582, 0]
click at [47, 364] on button "穏やかな" at bounding box center [51, 375] width 67 height 41
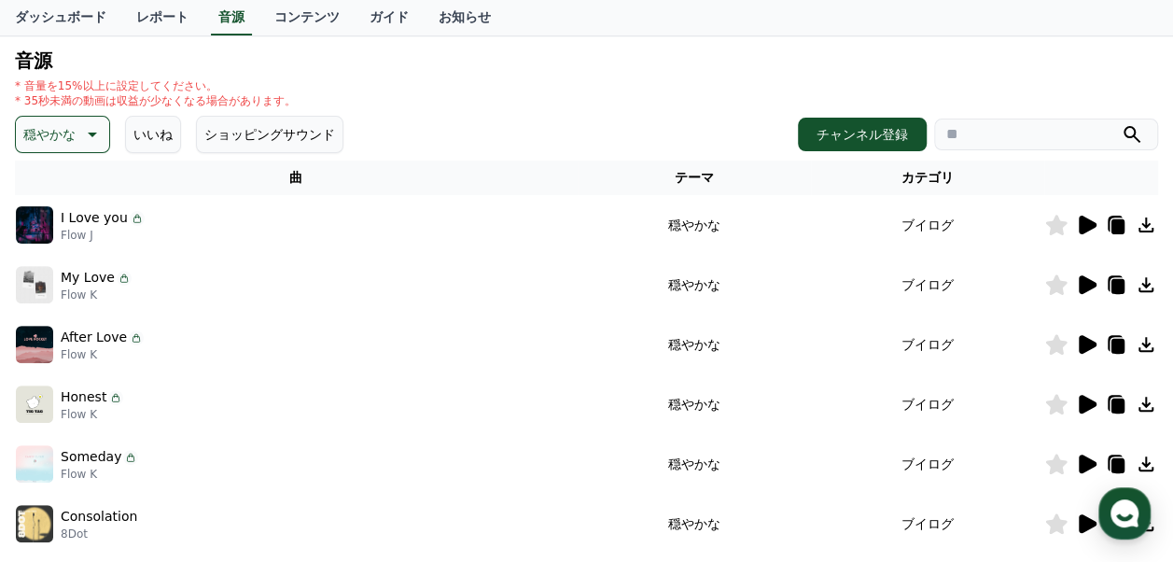
scroll to position [373, 0]
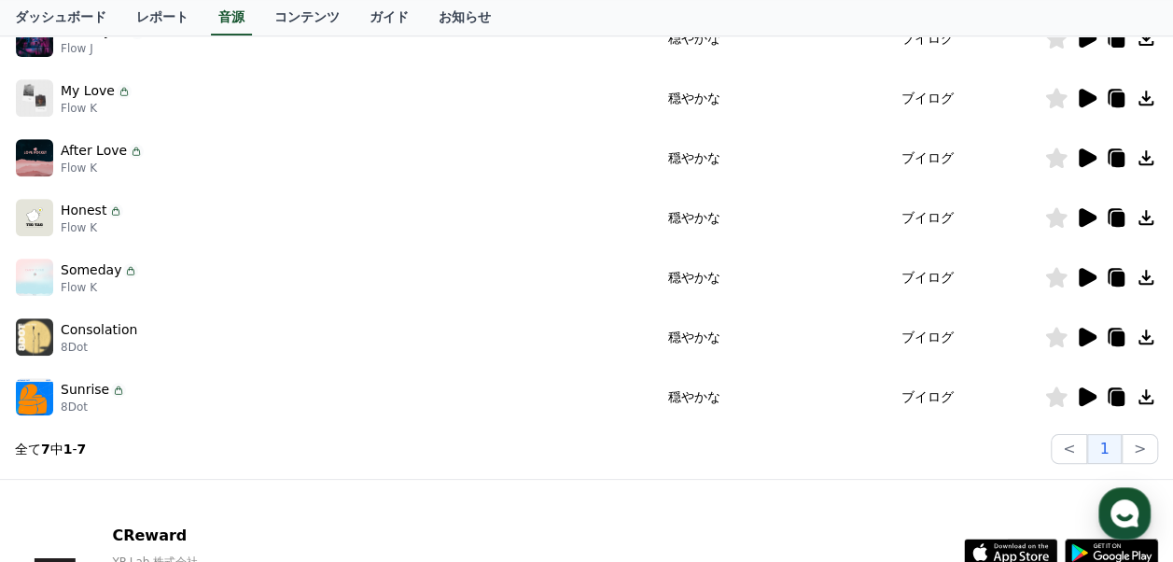
click at [1083, 341] on icon at bounding box center [1088, 337] width 18 height 19
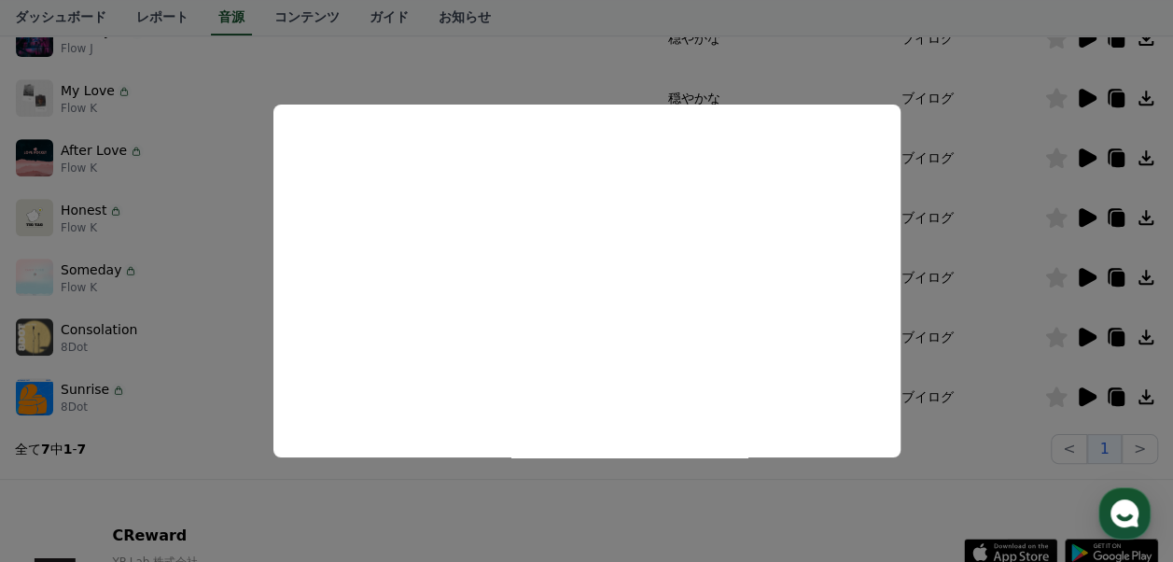
click at [698, 528] on button "close modal" at bounding box center [586, 281] width 1173 height 562
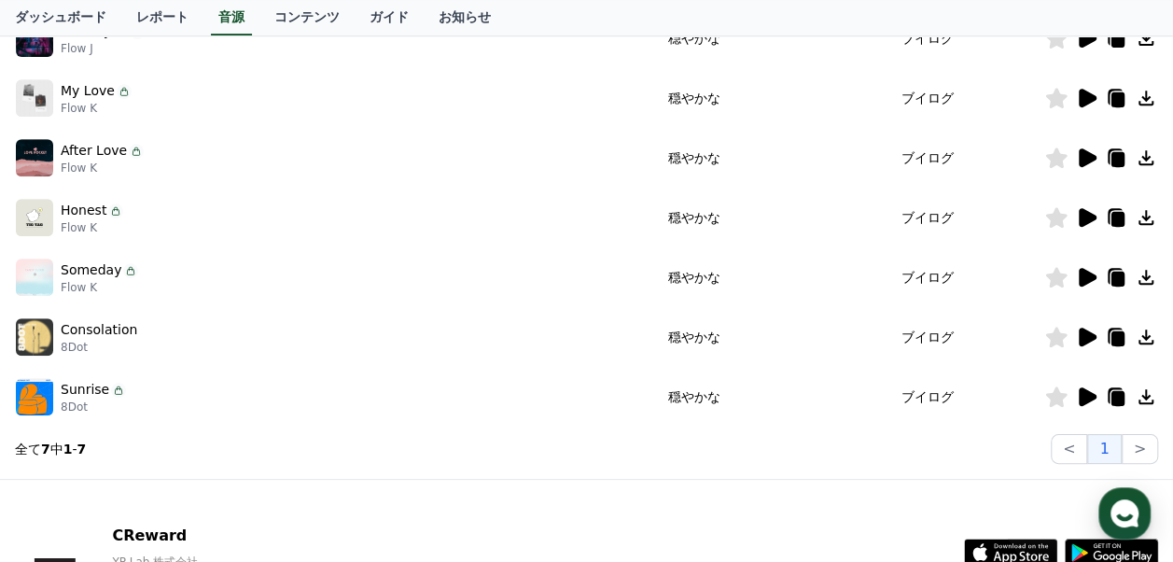
scroll to position [187, 0]
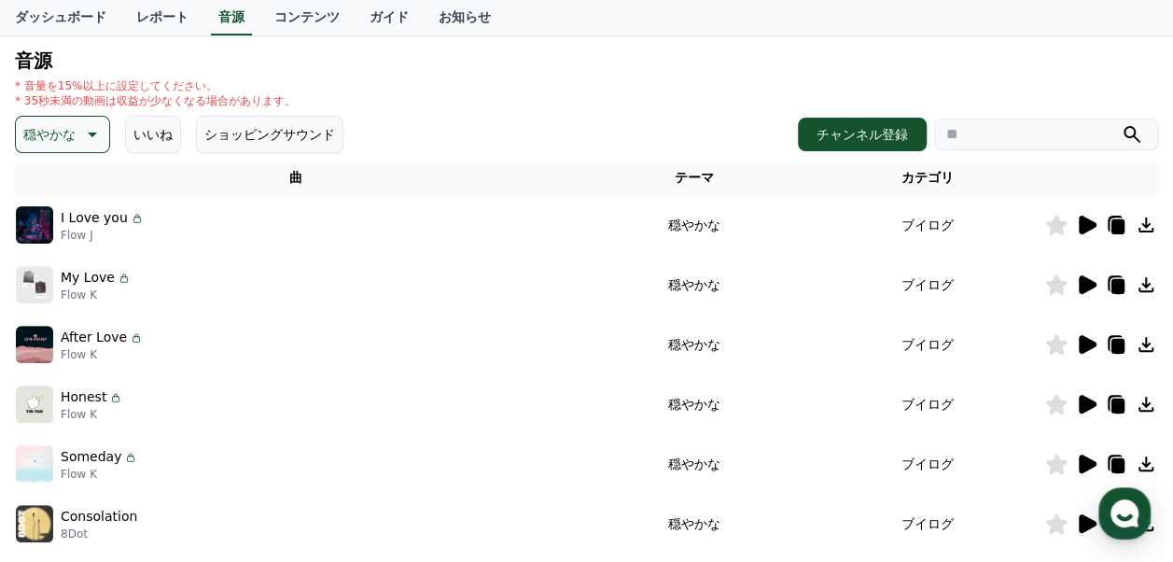
click at [80, 135] on icon at bounding box center [90, 134] width 22 height 22
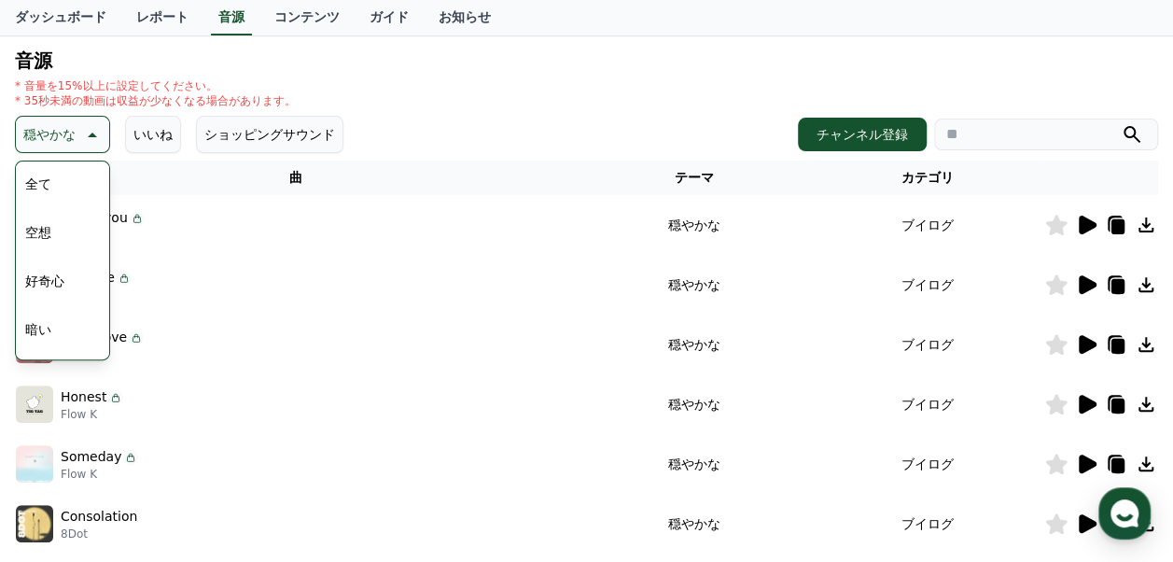
click at [59, 284] on button "好奇心" at bounding box center [45, 280] width 54 height 41
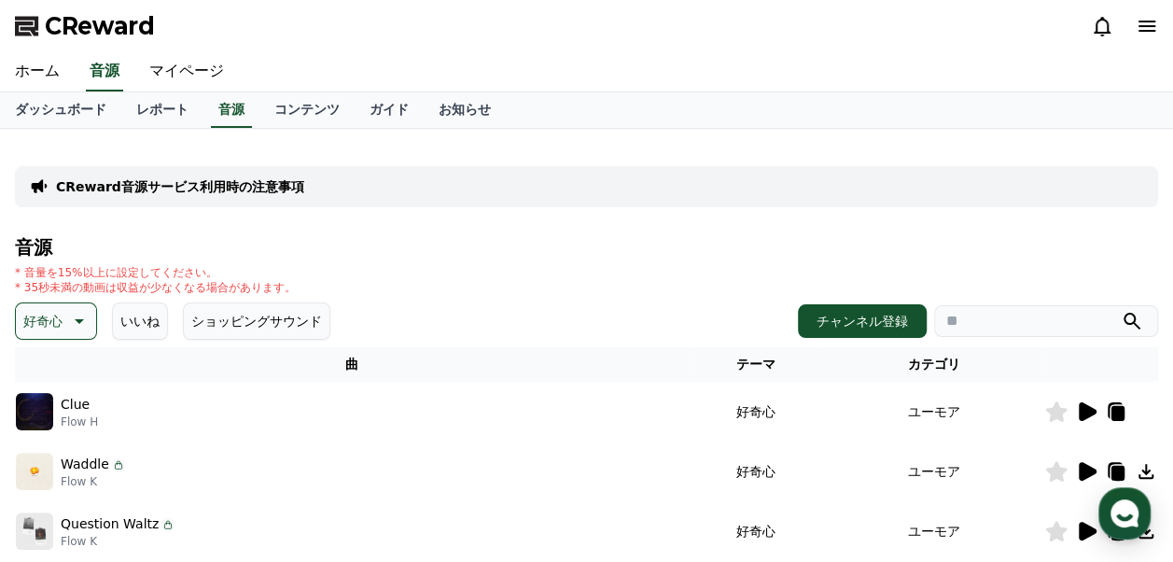
click at [72, 319] on icon at bounding box center [77, 321] width 22 height 22
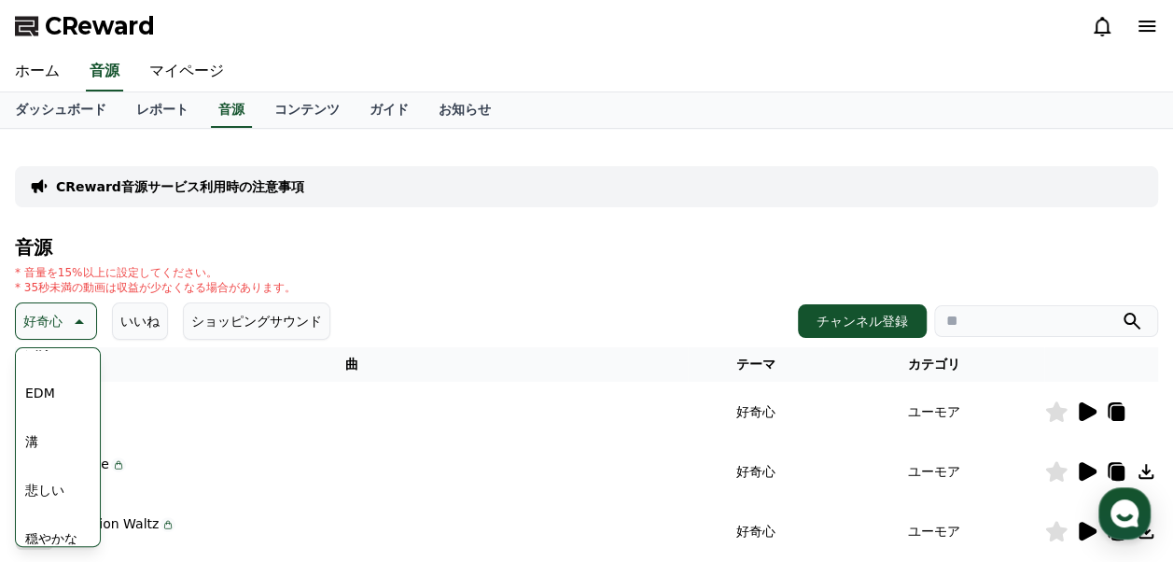
scroll to position [769, 0]
click at [56, 382] on button "可愛い" at bounding box center [45, 378] width 54 height 41
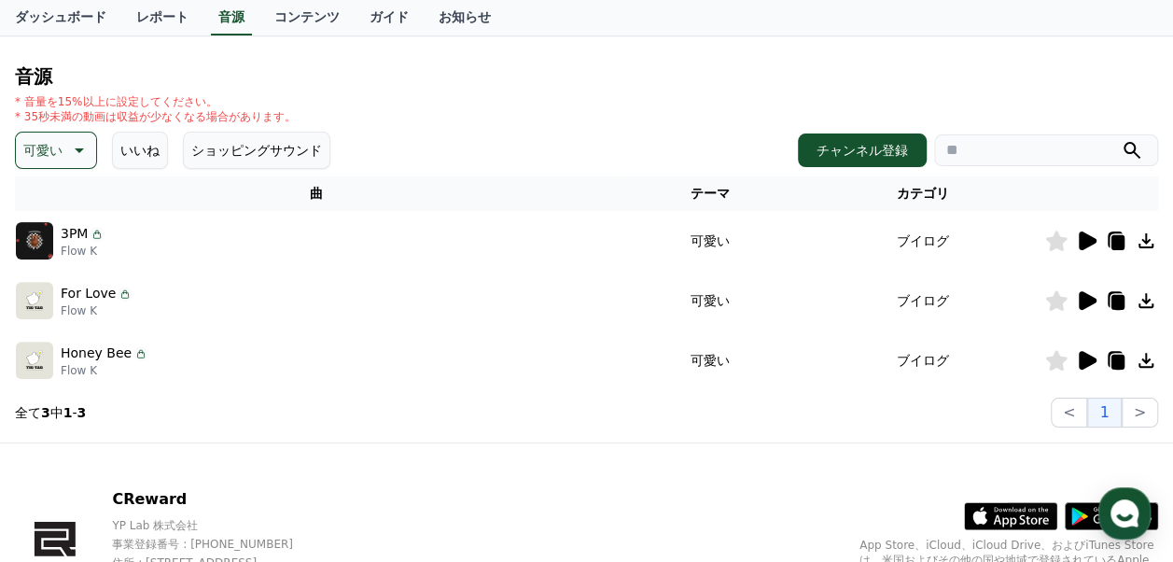
scroll to position [187, 0]
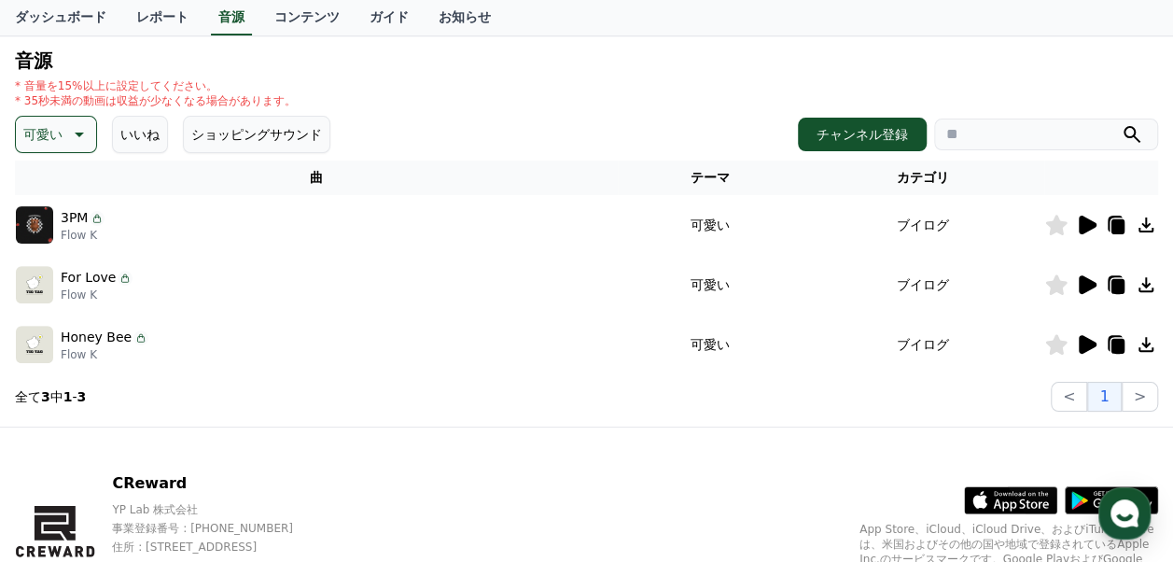
click at [66, 139] on icon at bounding box center [77, 134] width 22 height 22
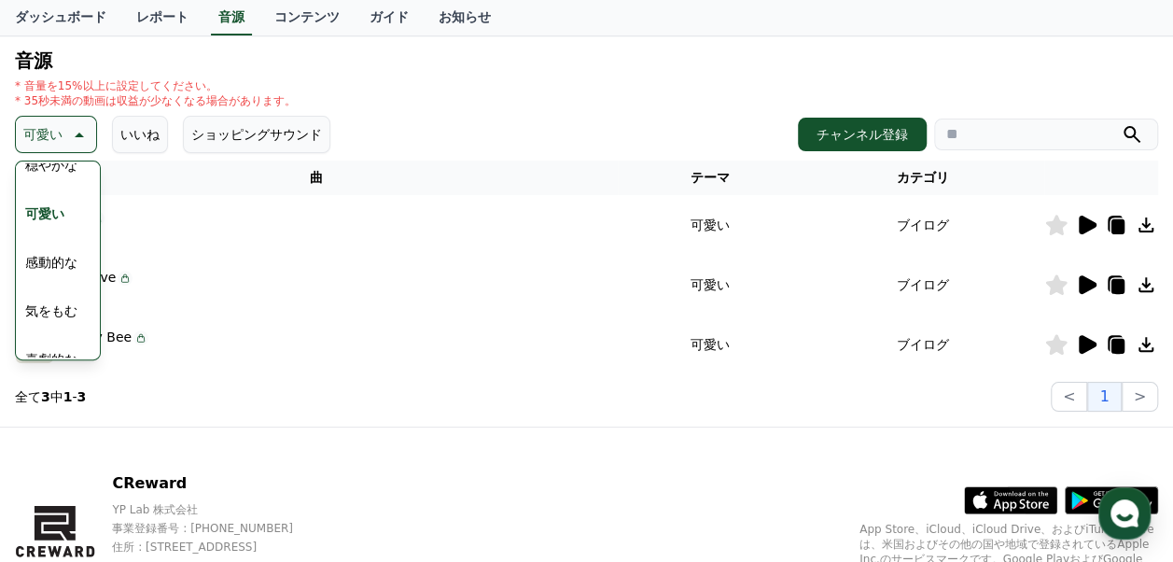
scroll to position [769, 0]
click at [54, 334] on button "喜劇的な" at bounding box center [51, 336] width 67 height 41
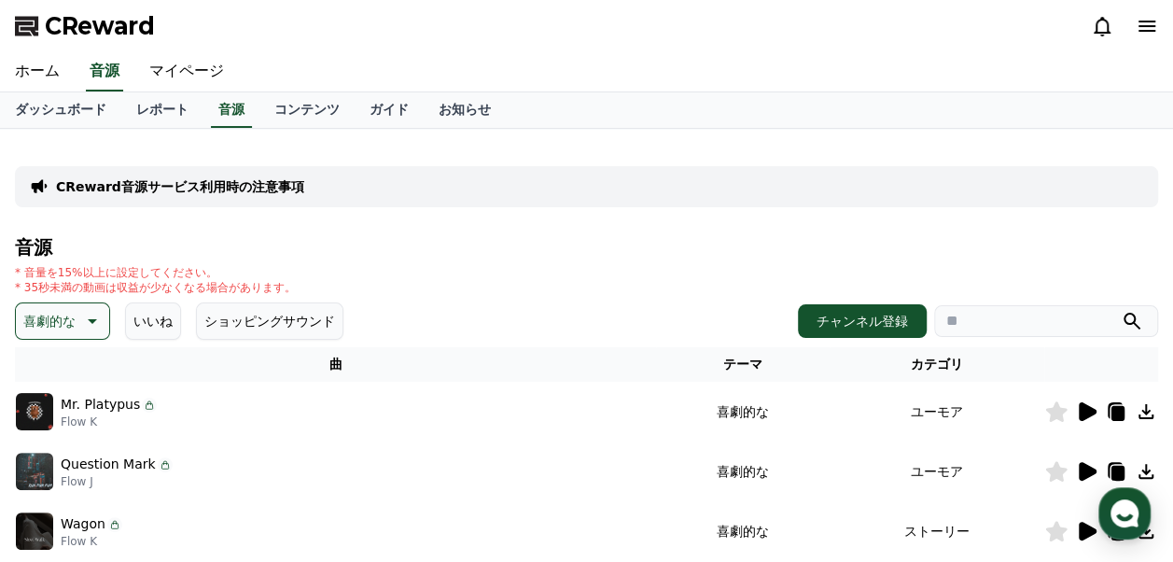
scroll to position [187, 0]
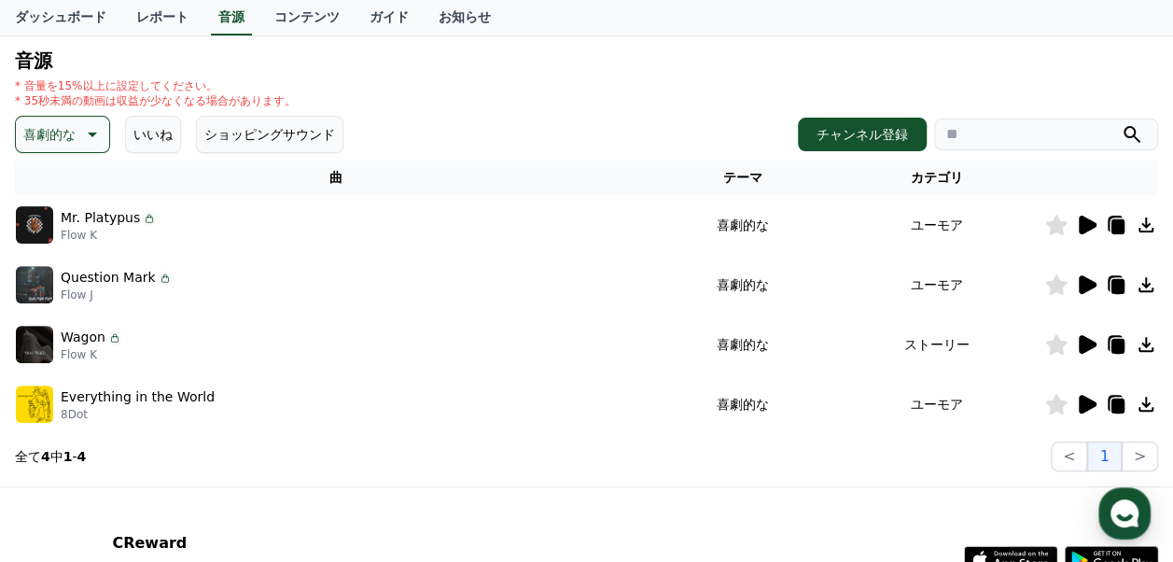
click at [1087, 407] on icon at bounding box center [1088, 404] width 18 height 19
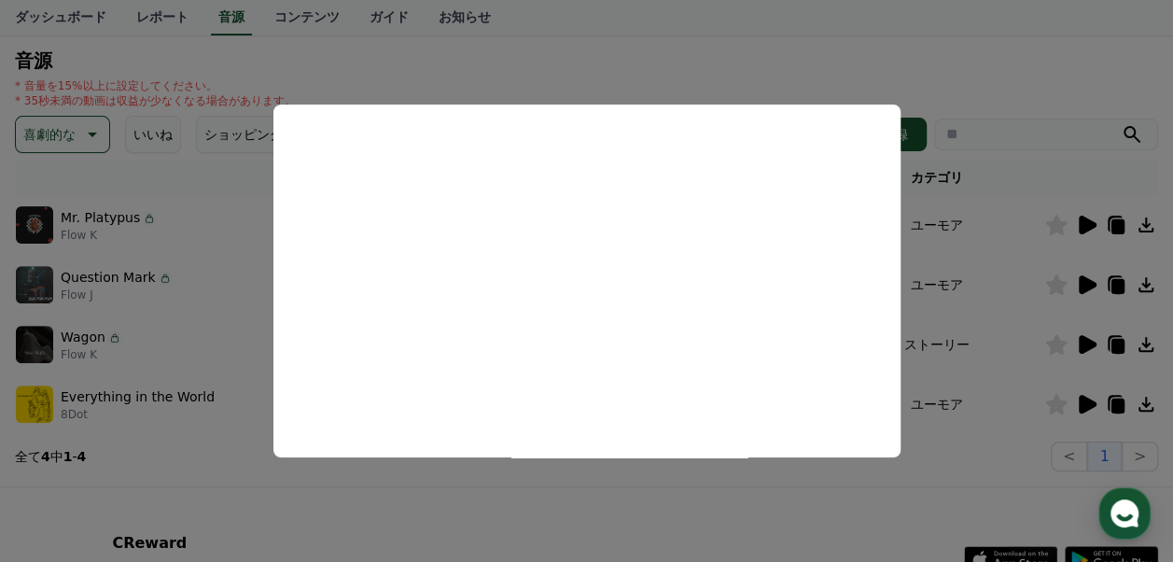
click at [605, 69] on button "close modal" at bounding box center [586, 281] width 1173 height 562
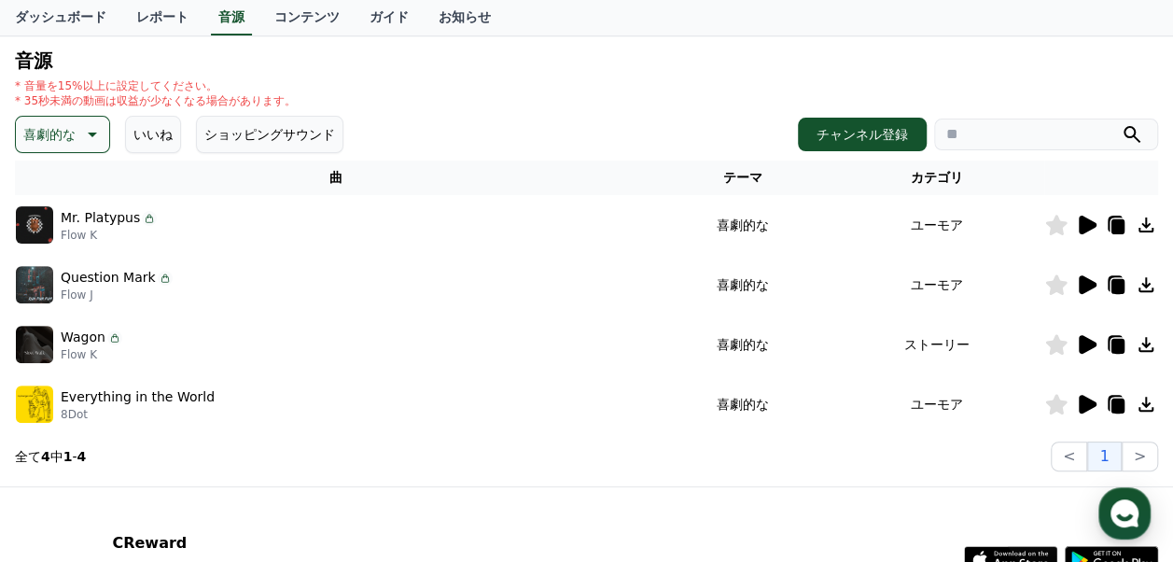
click at [85, 136] on icon at bounding box center [90, 134] width 22 height 22
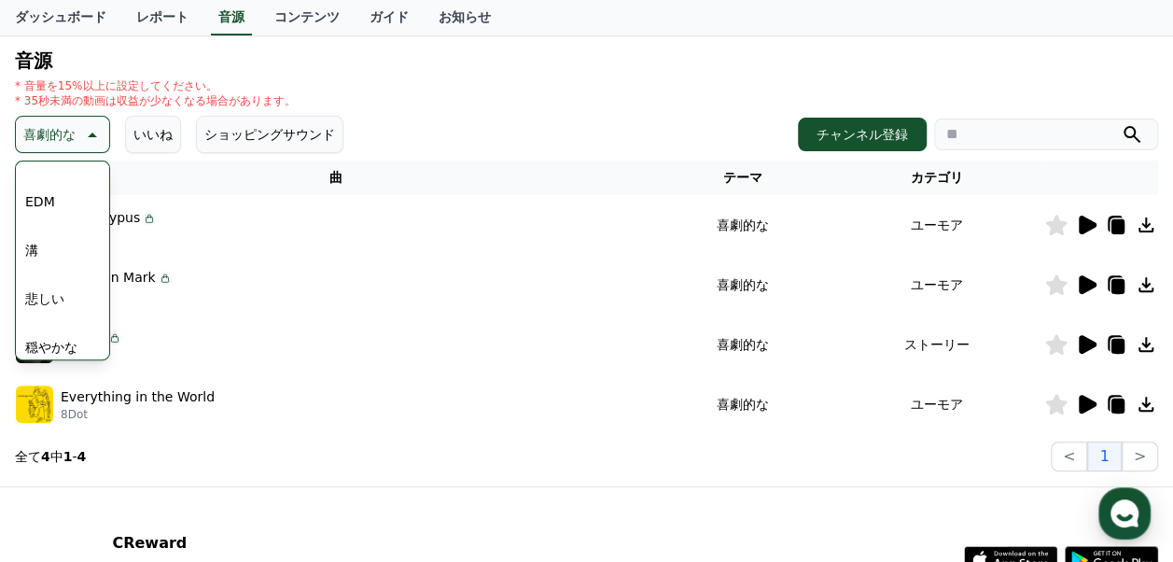
scroll to position [769, 0]
click at [56, 284] on button "気をもむ" at bounding box center [51, 288] width 67 height 41
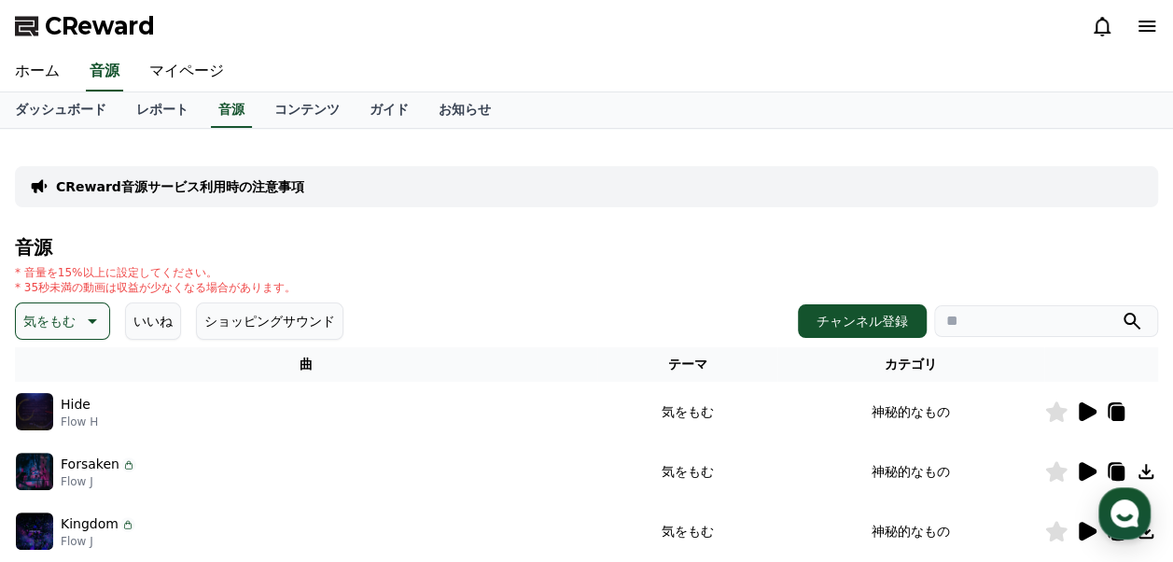
click at [83, 310] on icon at bounding box center [90, 321] width 22 height 22
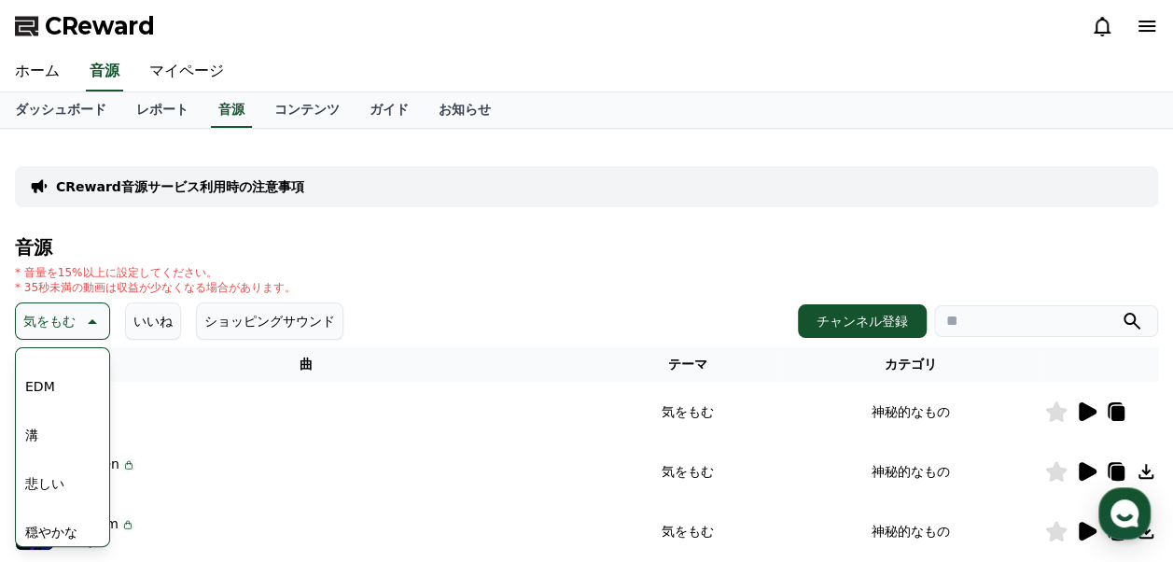
scroll to position [769, 0]
click at [62, 428] on button "感動的な" at bounding box center [51, 426] width 67 height 41
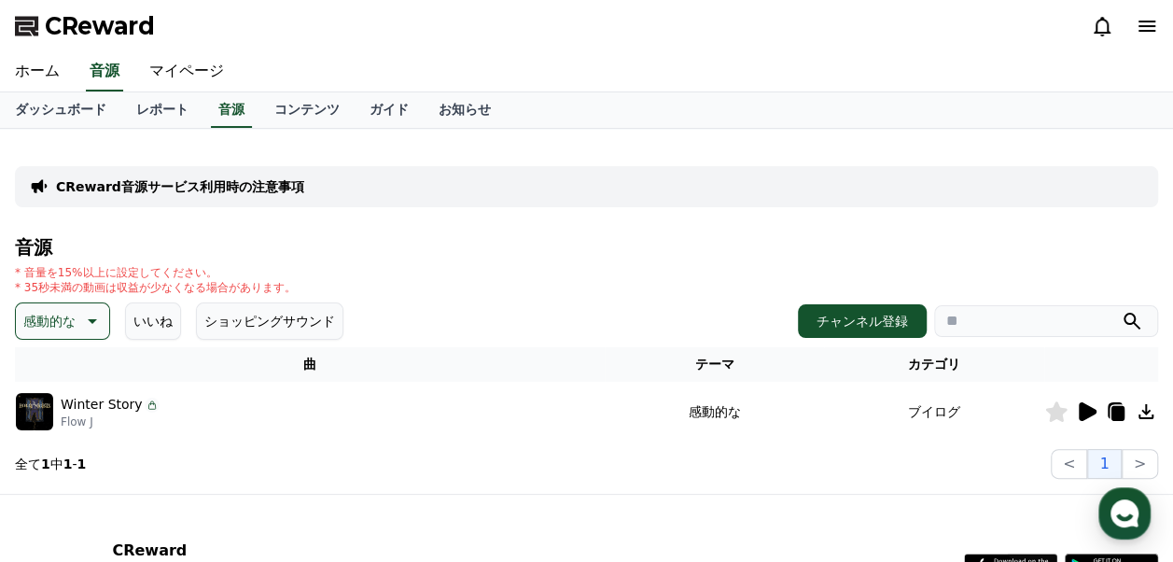
click at [53, 308] on p "感動的な" at bounding box center [49, 321] width 52 height 26
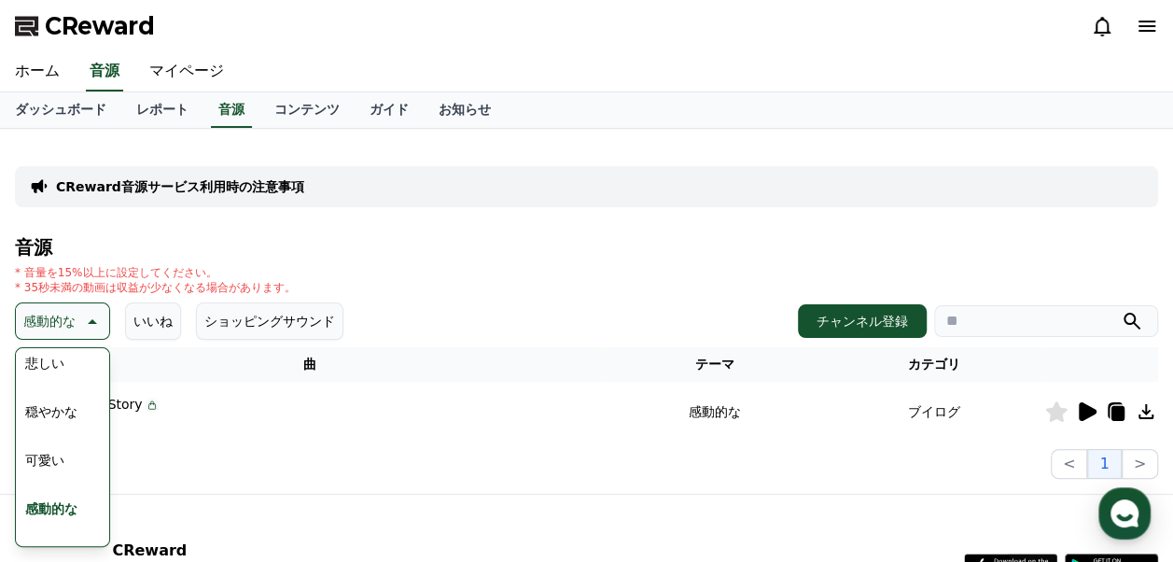
scroll to position [582, 0]
click at [55, 470] on button "悲しい" at bounding box center [45, 467] width 54 height 41
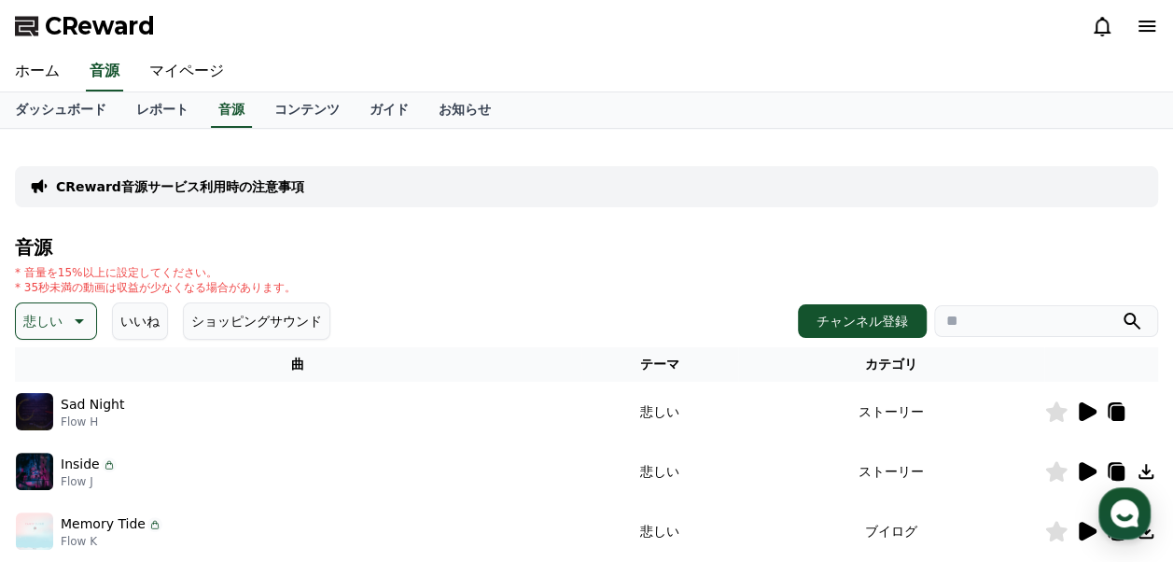
scroll to position [187, 0]
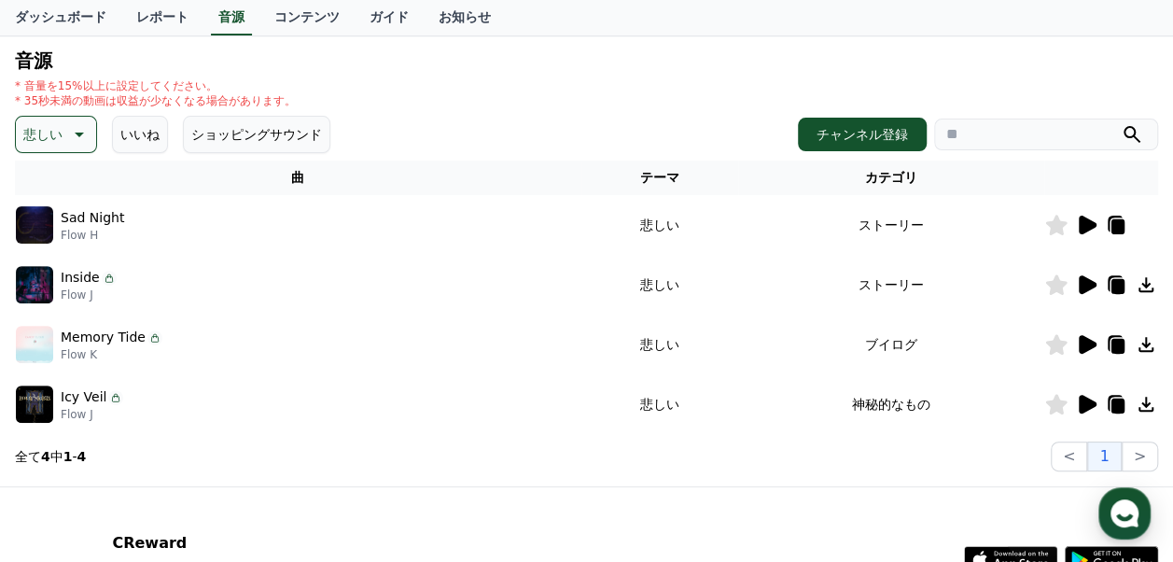
click at [1084, 220] on icon at bounding box center [1088, 225] width 18 height 19
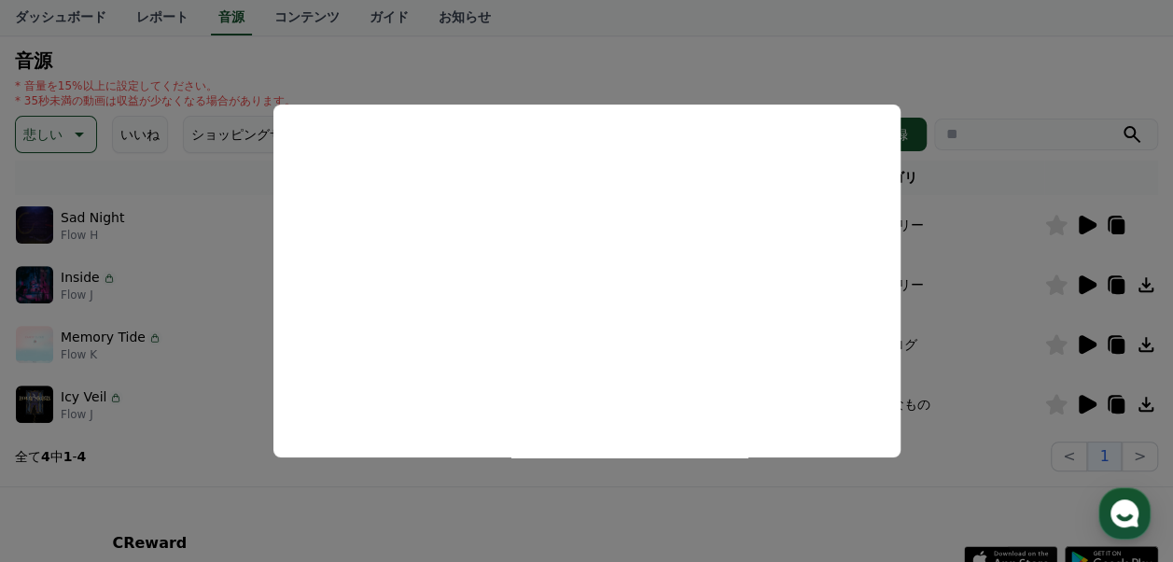
click at [871, 62] on button "close modal" at bounding box center [586, 281] width 1173 height 562
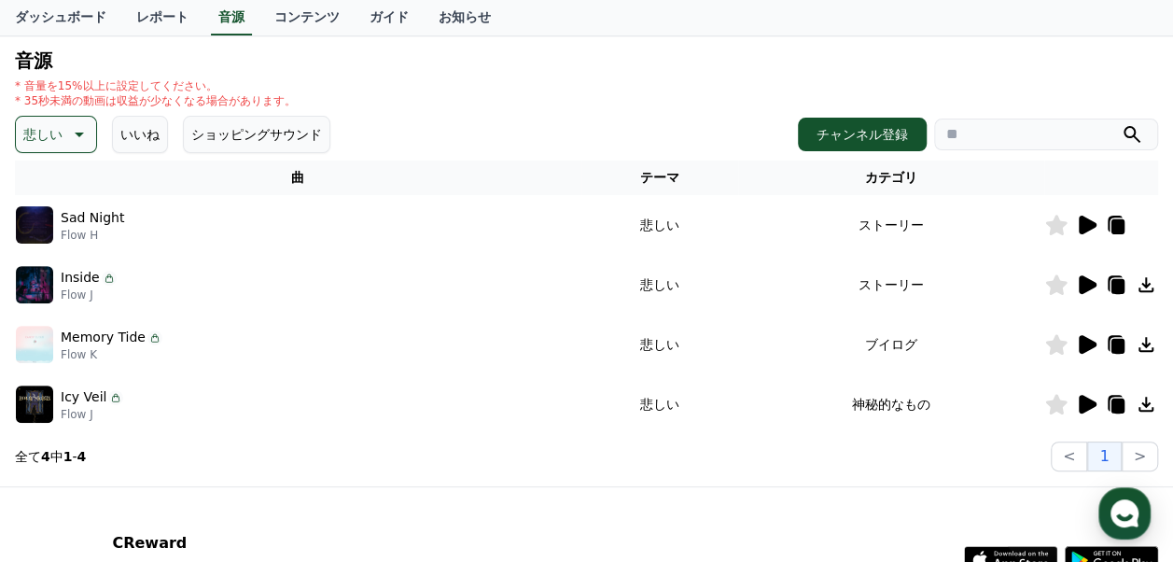
click at [75, 129] on icon at bounding box center [77, 134] width 22 height 22
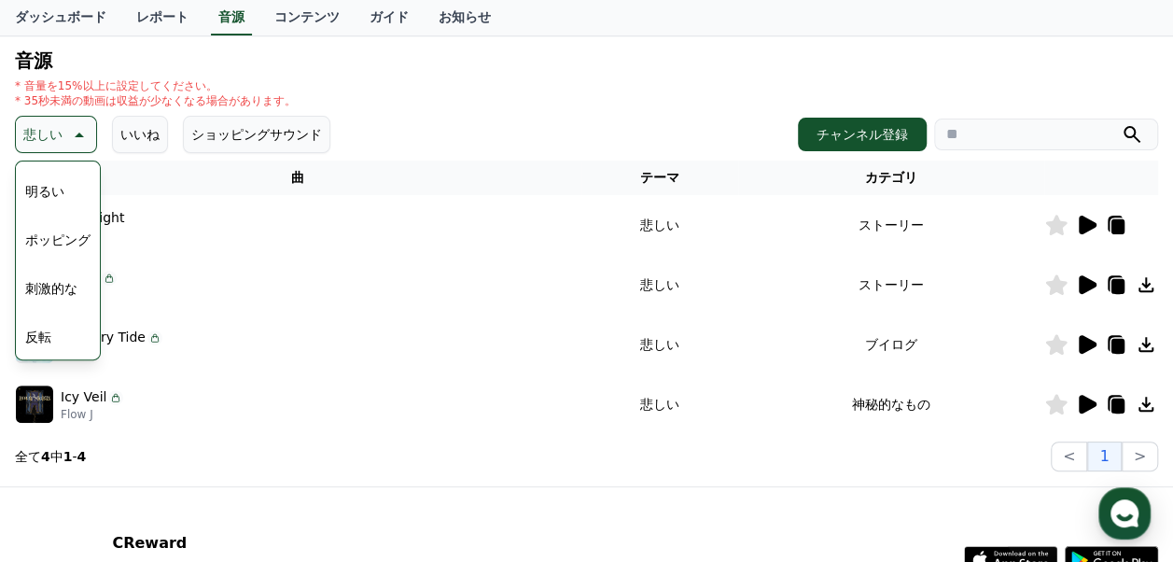
click at [55, 240] on button "ポッピング" at bounding box center [58, 239] width 80 height 41
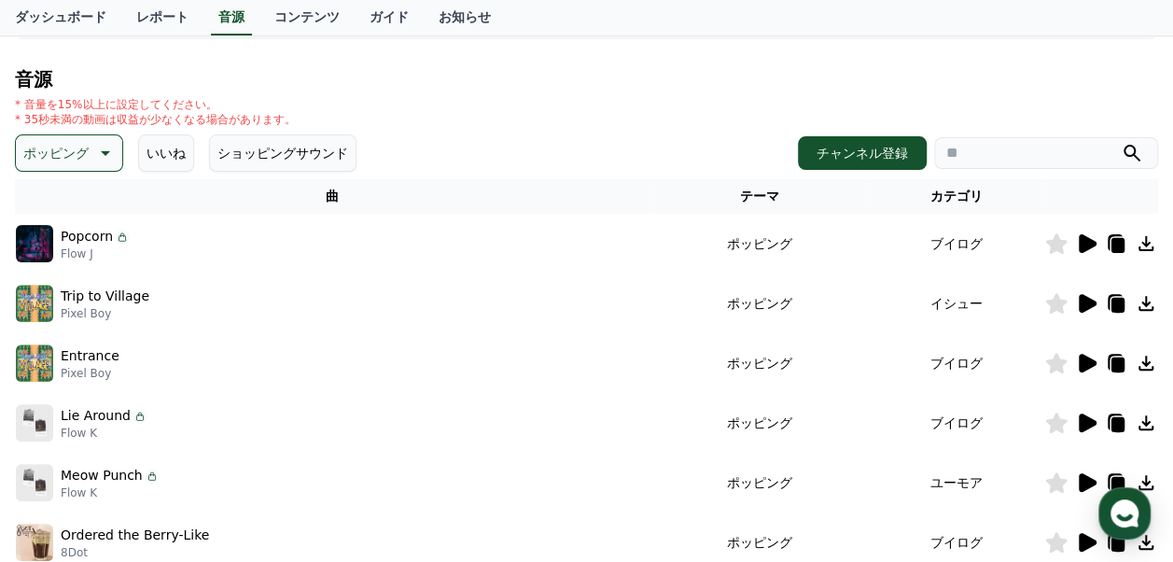
scroll to position [187, 0]
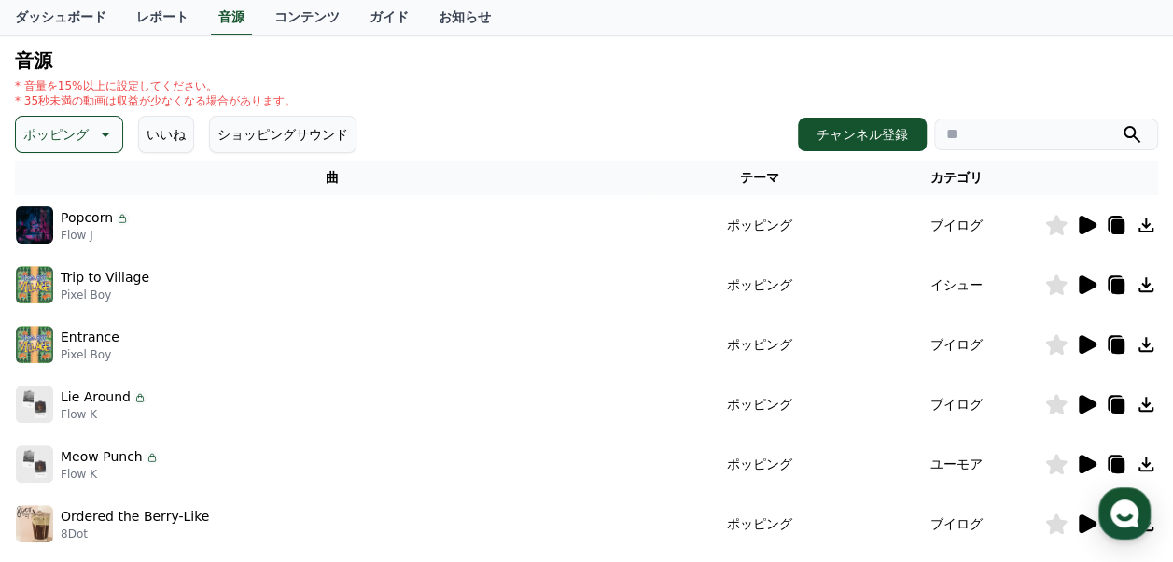
click at [1085, 284] on icon at bounding box center [1088, 284] width 18 height 19
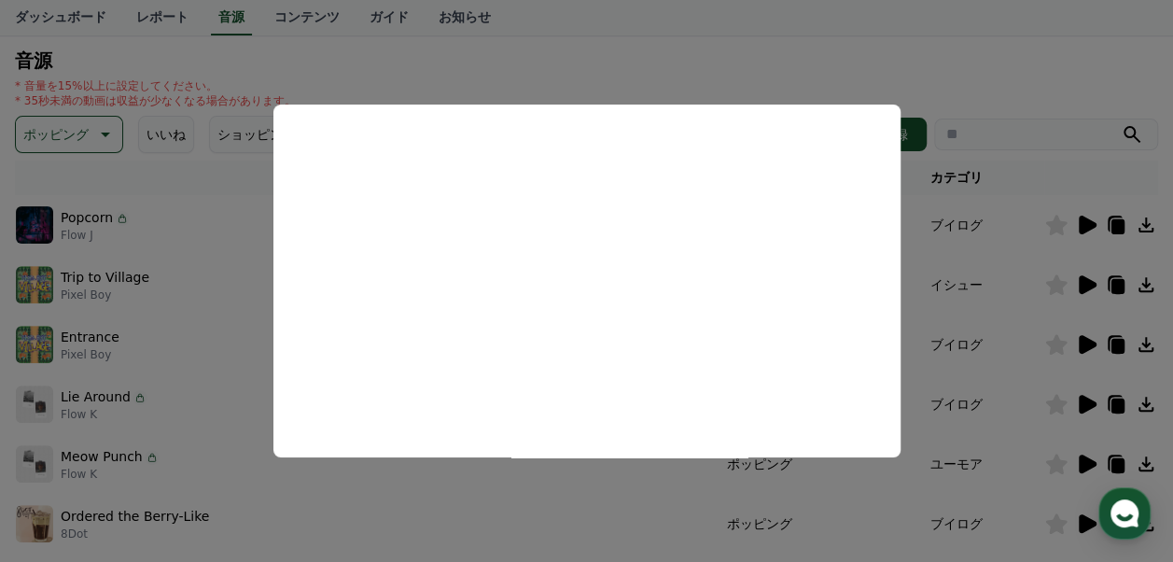
click at [971, 82] on button "close modal" at bounding box center [586, 281] width 1173 height 562
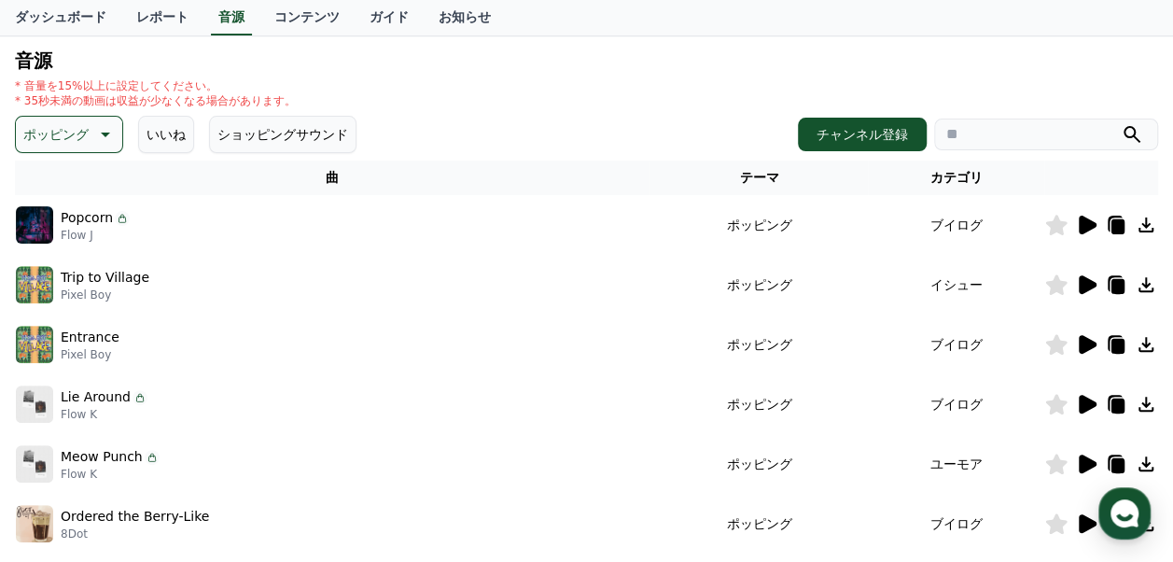
click at [1085, 343] on icon at bounding box center [1088, 344] width 18 height 19
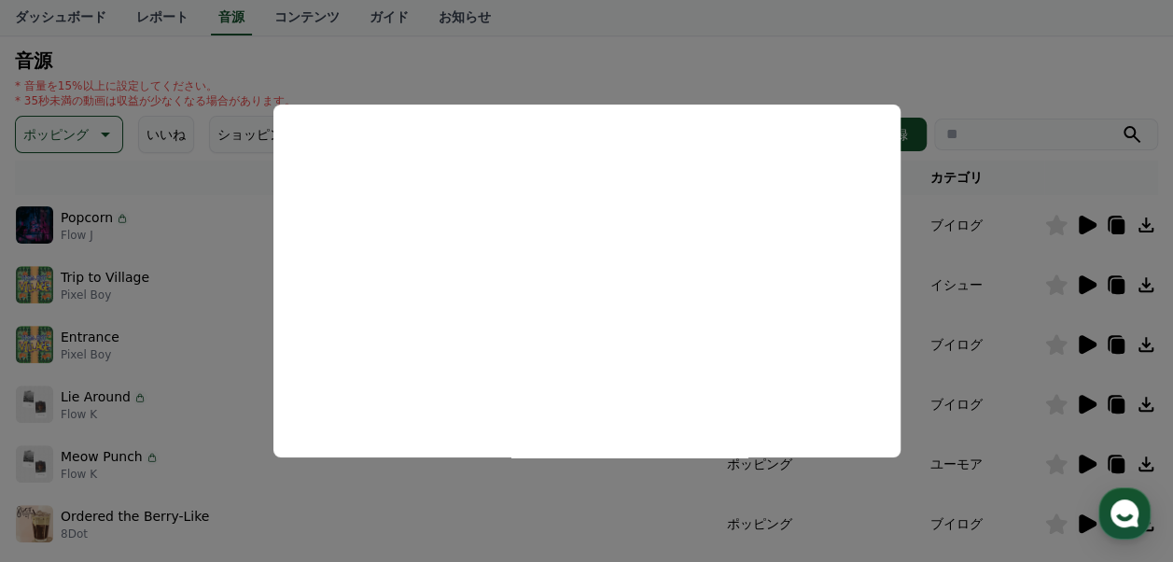
click at [902, 63] on button "close modal" at bounding box center [586, 281] width 1173 height 562
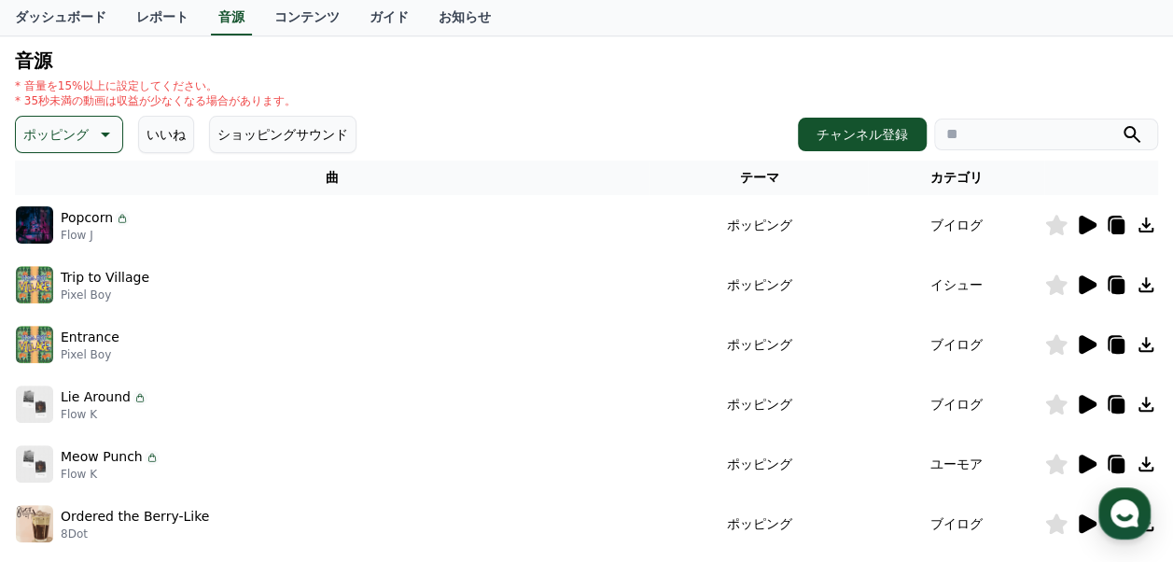
scroll to position [373, 0]
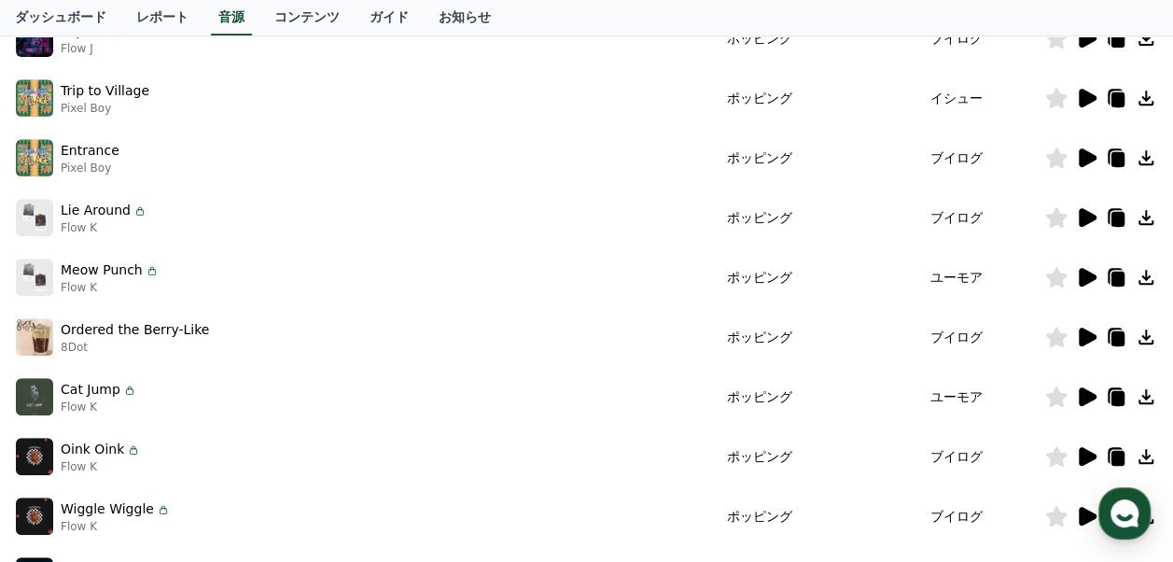
click at [1082, 336] on icon at bounding box center [1088, 337] width 18 height 19
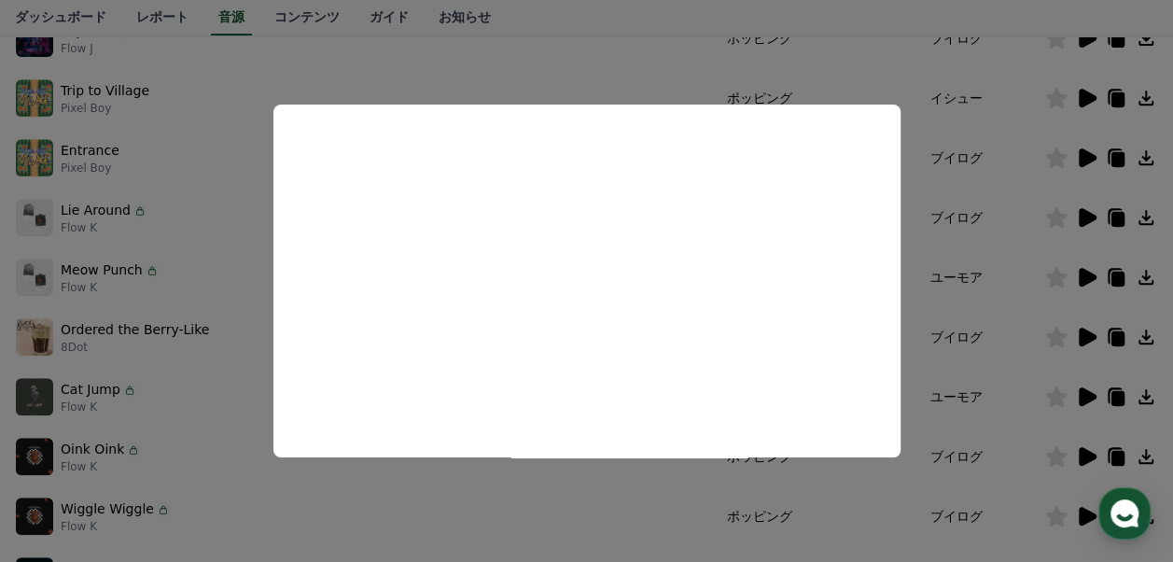
click at [924, 297] on button "close modal" at bounding box center [586, 281] width 1173 height 562
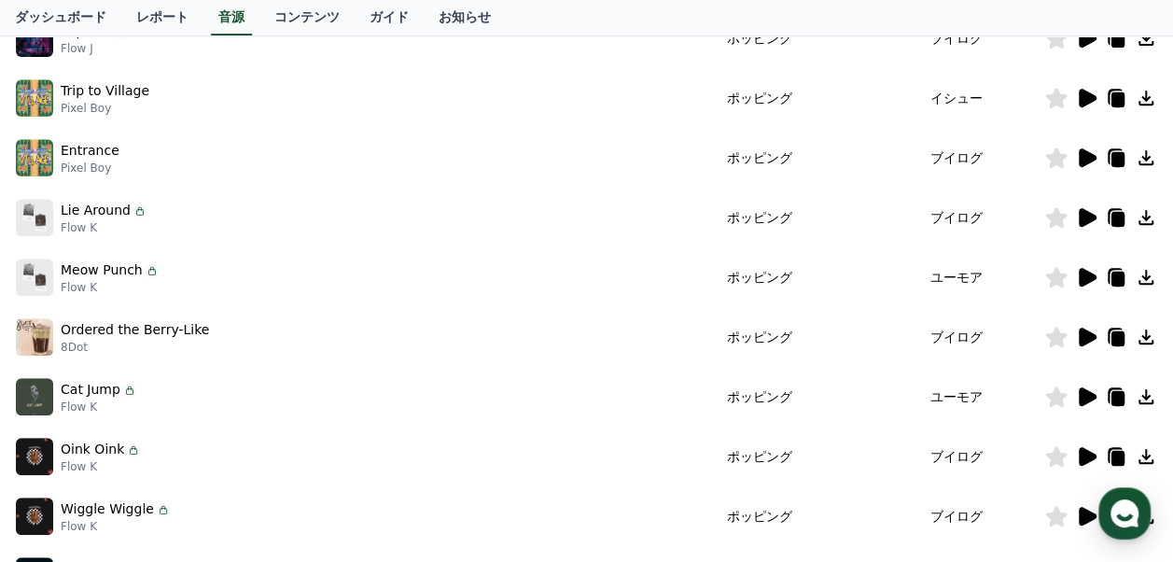
click at [1150, 338] on icon at bounding box center [1146, 337] width 22 height 22
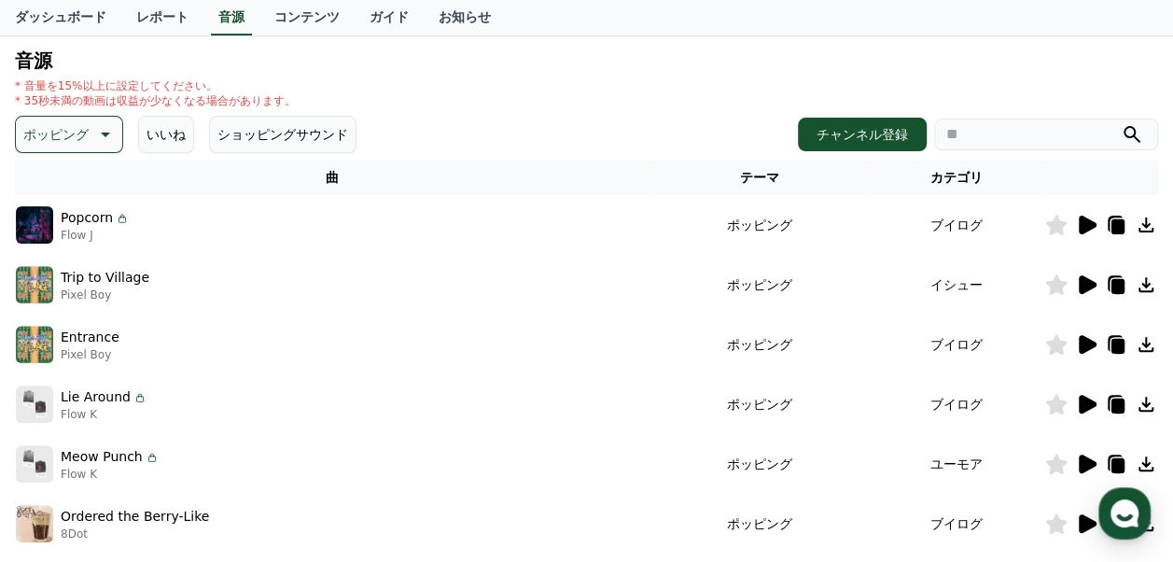
scroll to position [0, 0]
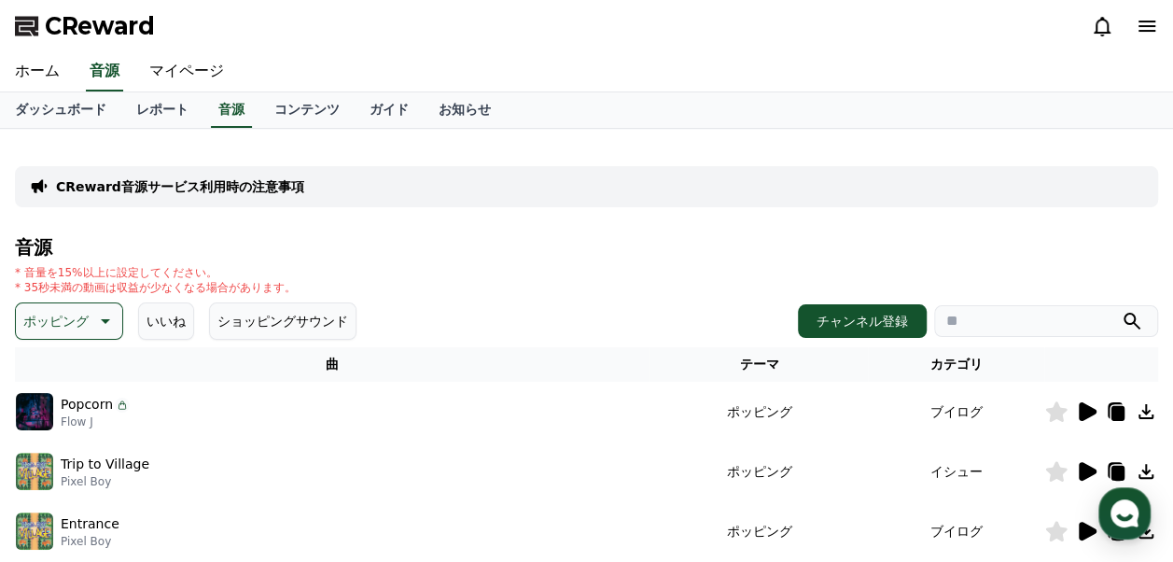
click at [74, 318] on button "ポッピング" at bounding box center [69, 320] width 108 height 37
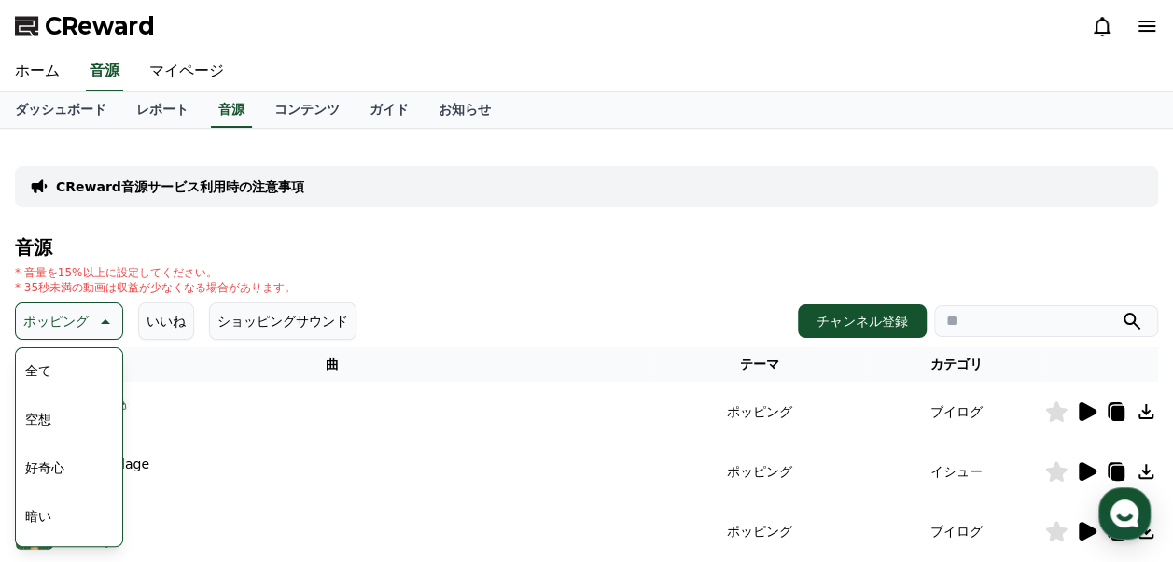
click at [53, 418] on button "空想" at bounding box center [38, 419] width 41 height 41
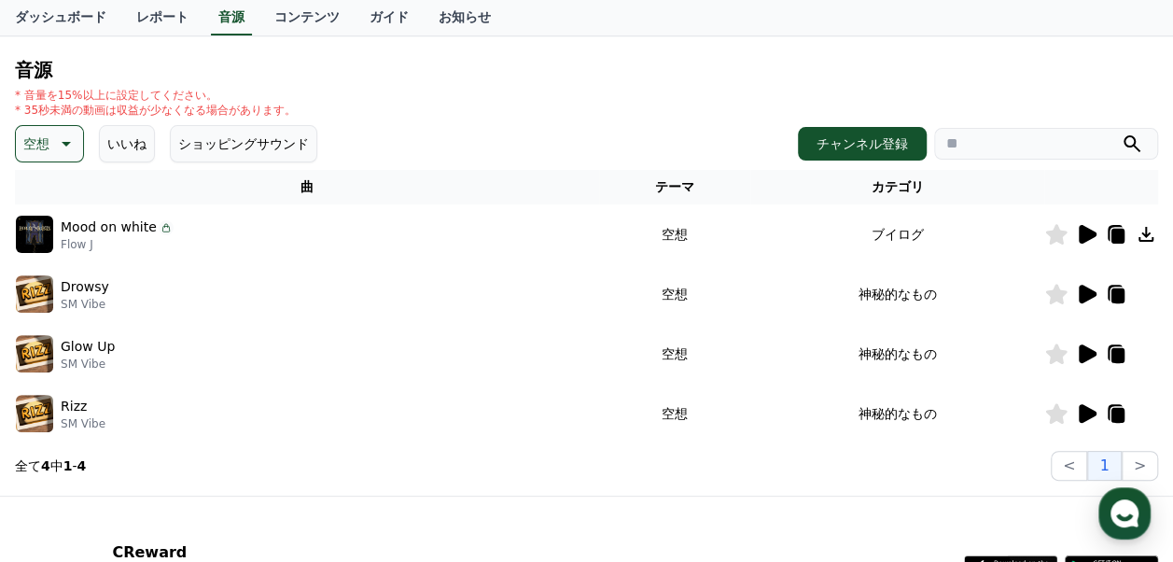
scroll to position [187, 0]
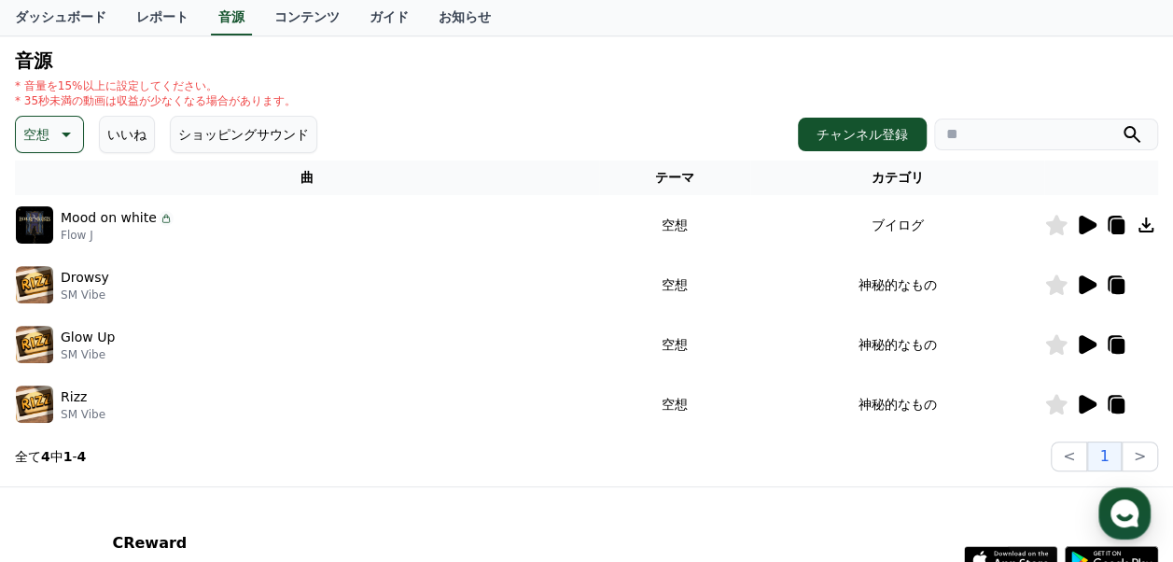
click at [1090, 403] on icon at bounding box center [1088, 404] width 18 height 19
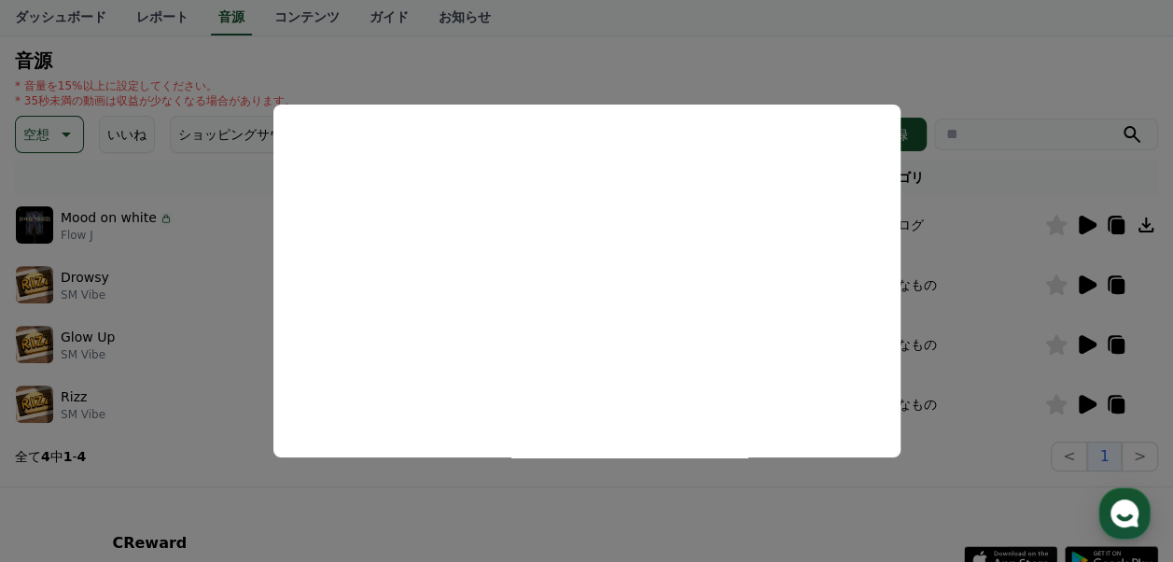
click at [577, 525] on button "close modal" at bounding box center [586, 281] width 1173 height 562
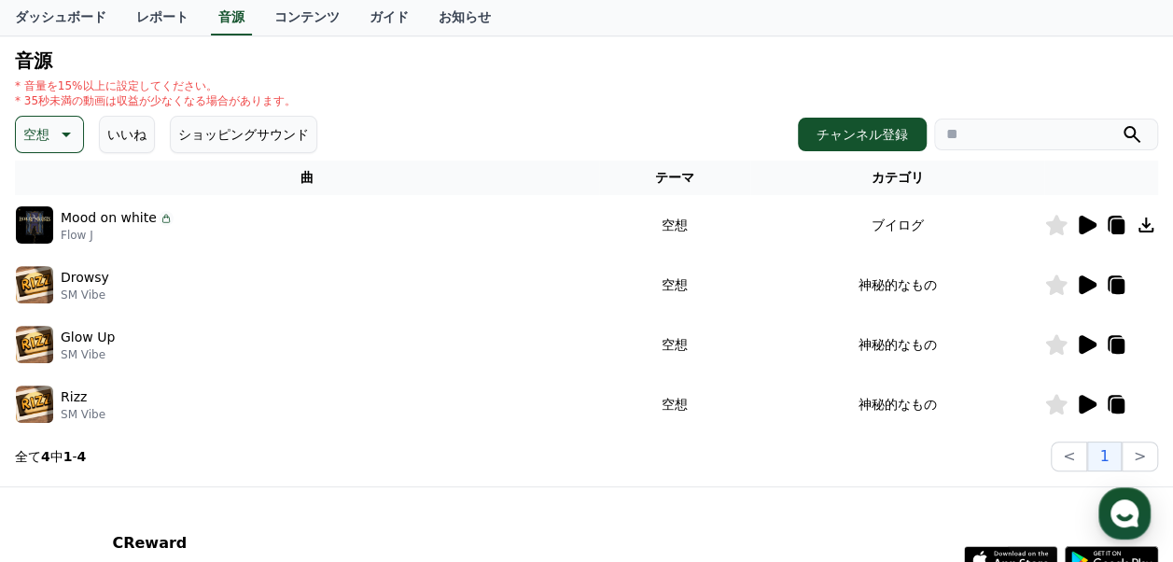
click at [1087, 344] on icon at bounding box center [1088, 344] width 18 height 19
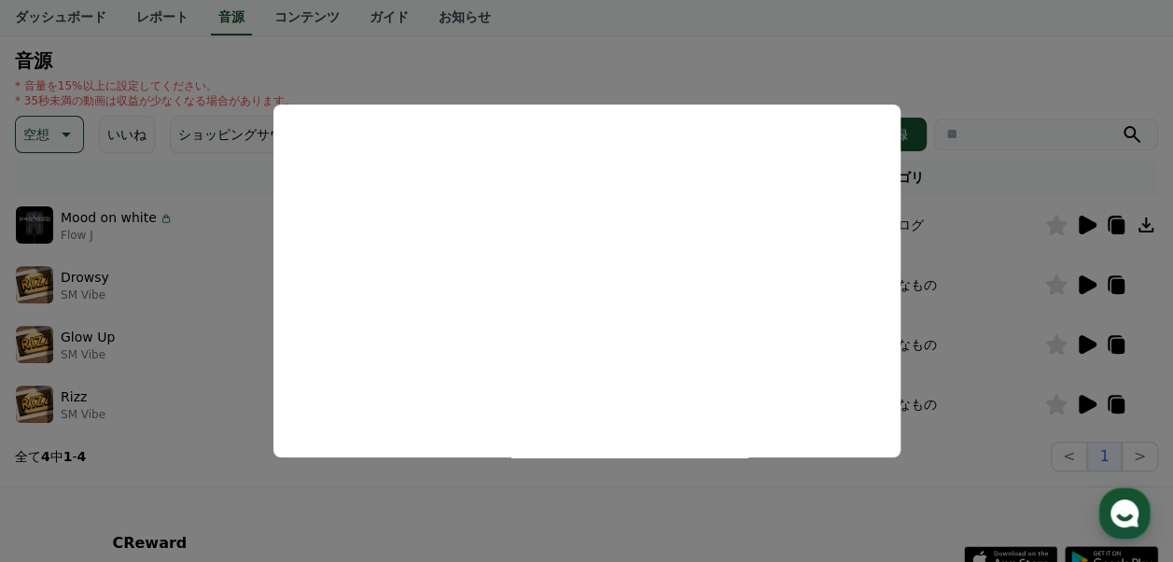
click at [614, 487] on button "close modal" at bounding box center [586, 281] width 1173 height 562
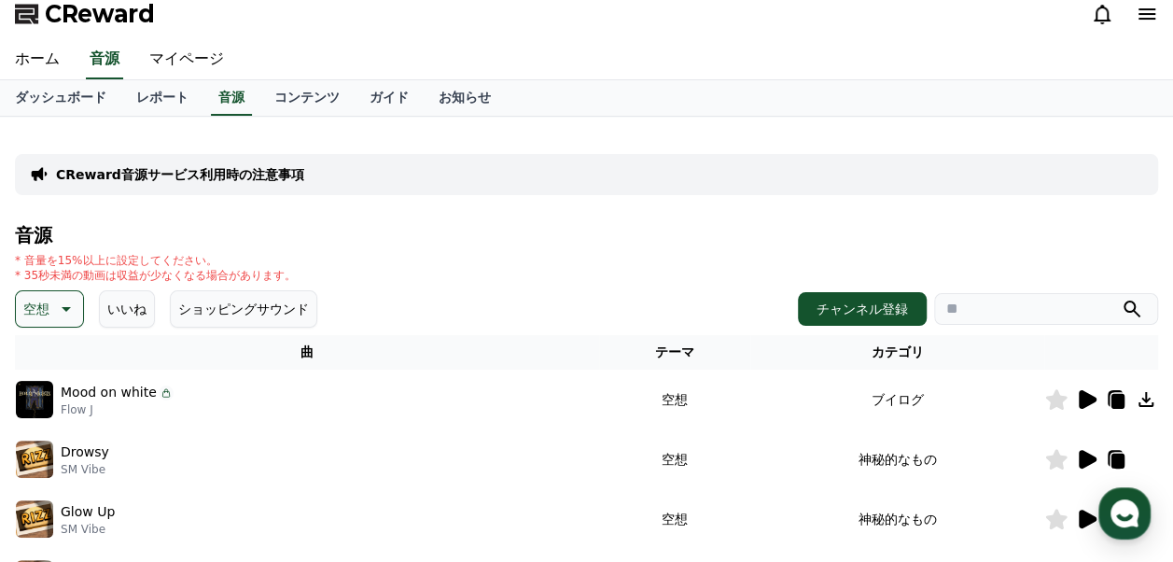
scroll to position [0, 0]
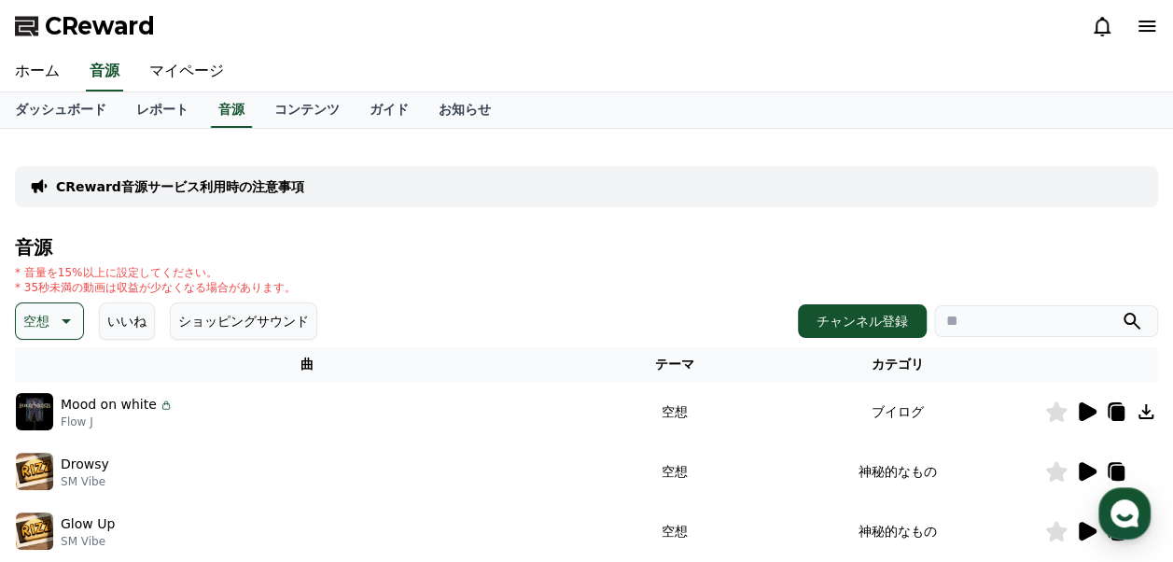
click at [58, 322] on icon at bounding box center [64, 321] width 22 height 22
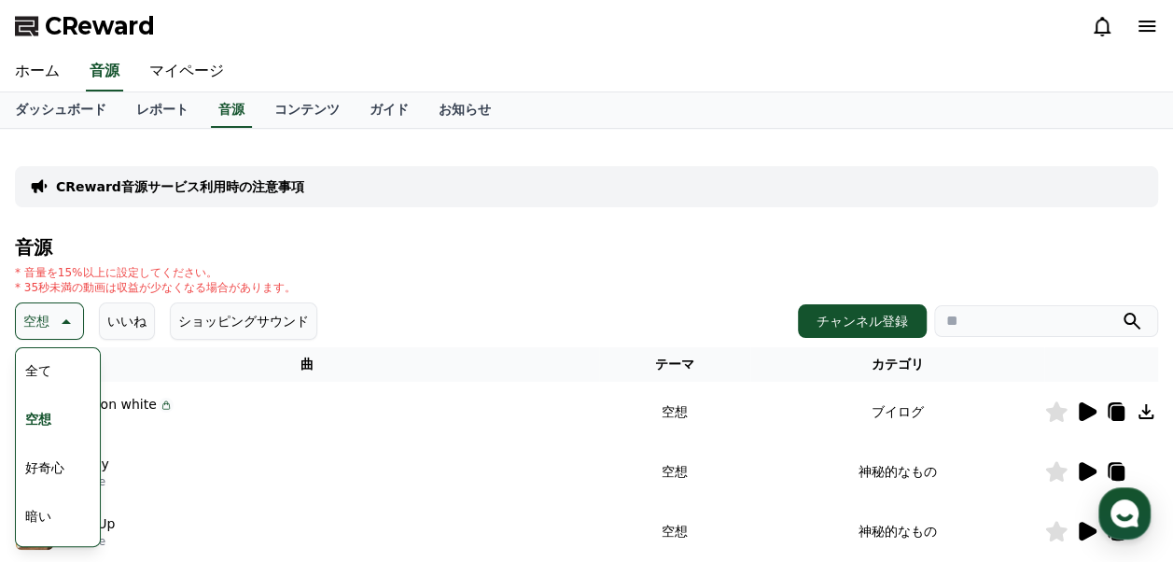
click at [52, 464] on button "好奇心" at bounding box center [45, 467] width 54 height 41
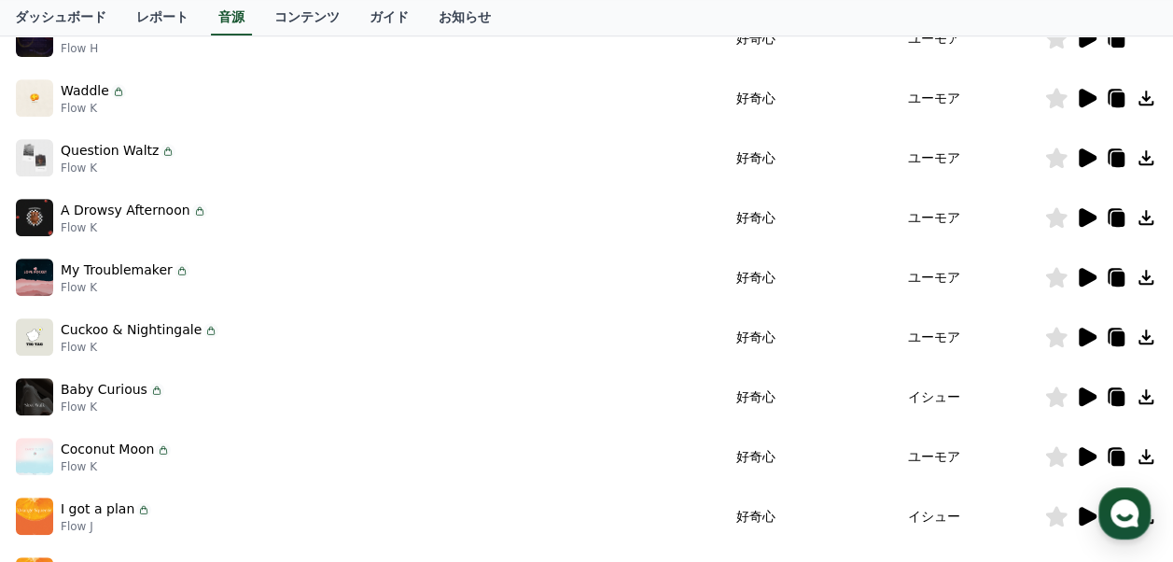
scroll to position [187, 0]
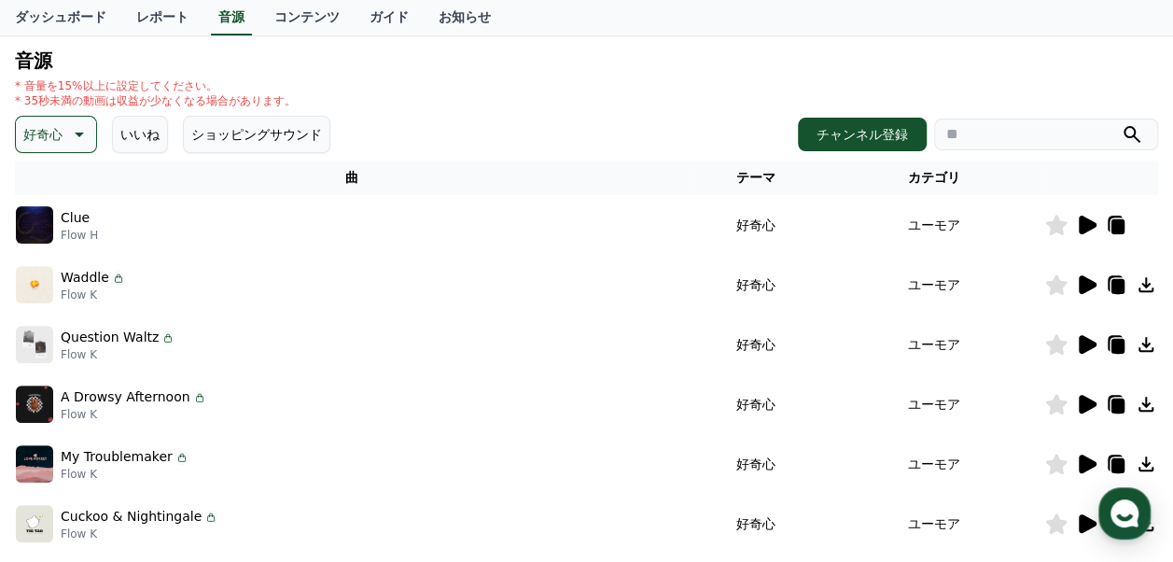
click at [1087, 226] on icon at bounding box center [1088, 225] width 18 height 19
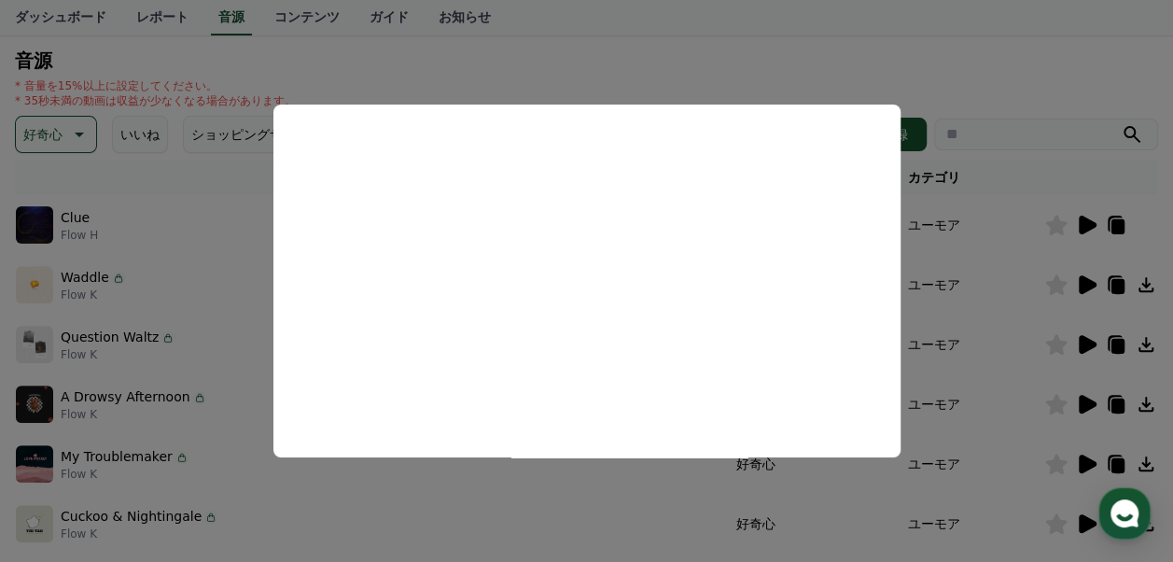
click at [175, 251] on button "close modal" at bounding box center [586, 281] width 1173 height 562
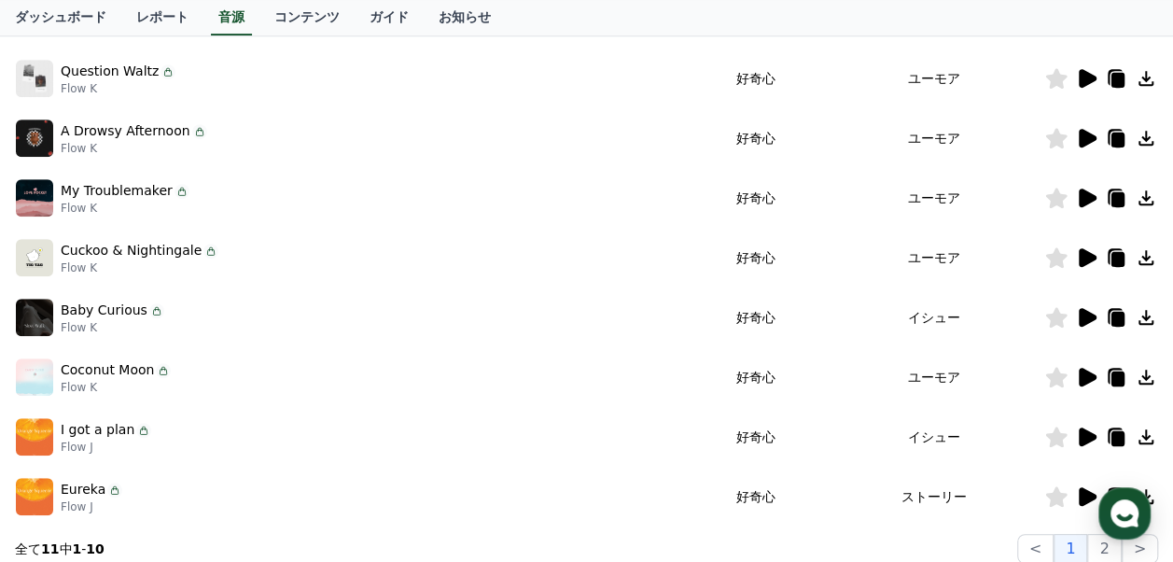
scroll to position [560, 0]
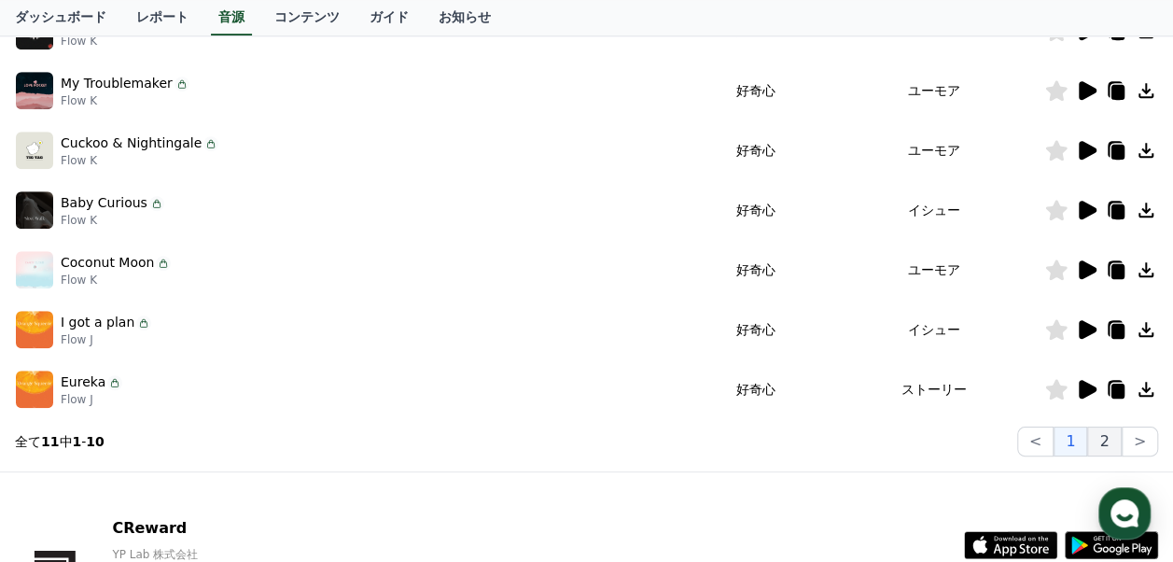
click at [1116, 446] on button "2" at bounding box center [1105, 442] width 34 height 30
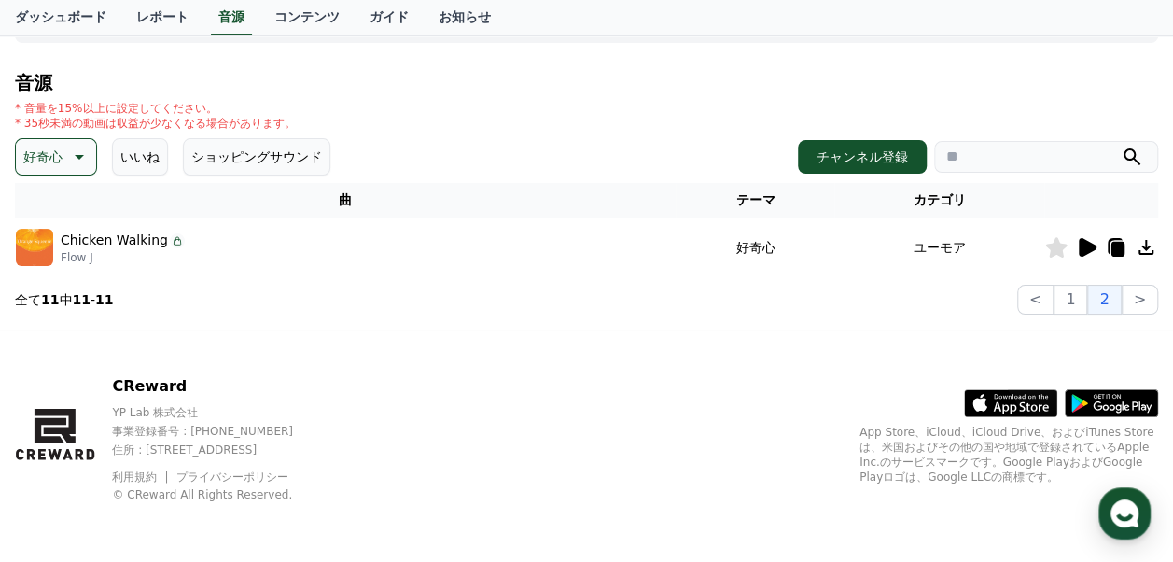
scroll to position [163, 0]
click at [64, 157] on button "好奇心" at bounding box center [56, 157] width 82 height 37
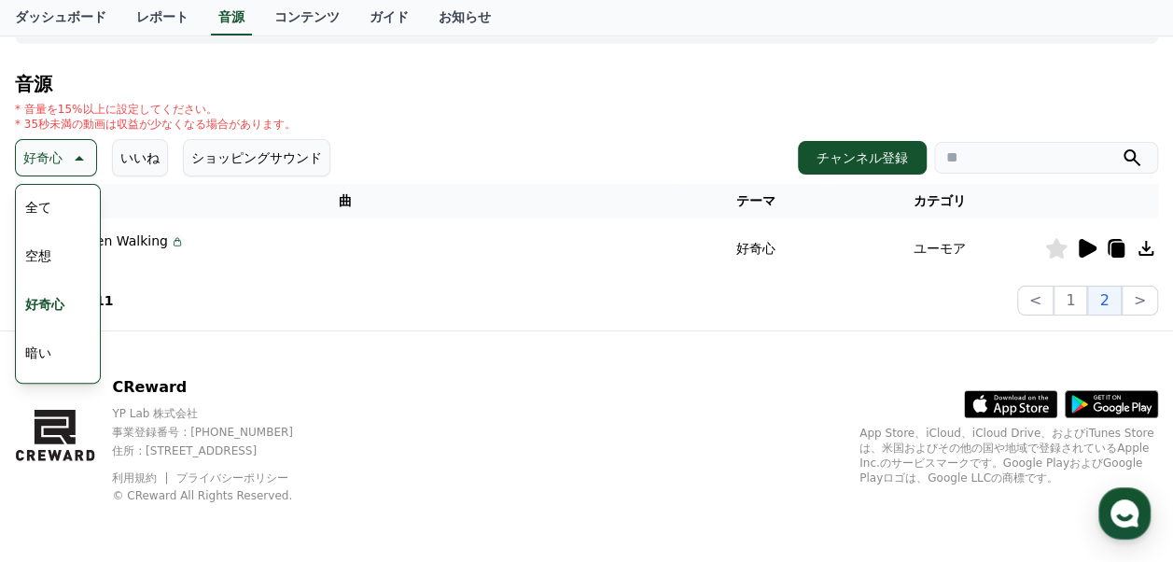
click at [49, 349] on button "暗い" at bounding box center [38, 352] width 41 height 41
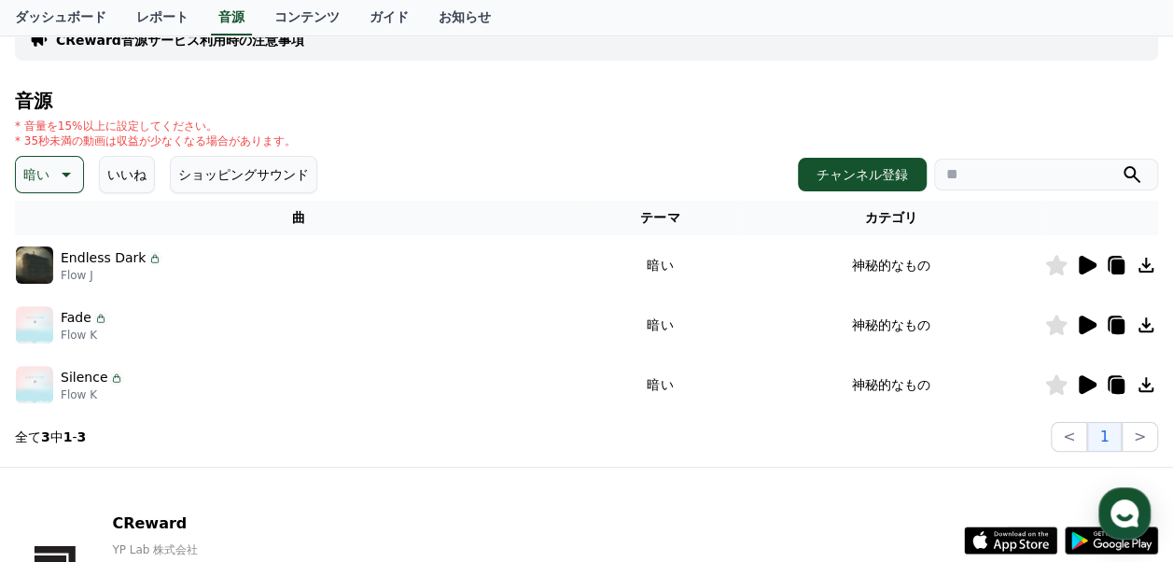
scroll to position [187, 0]
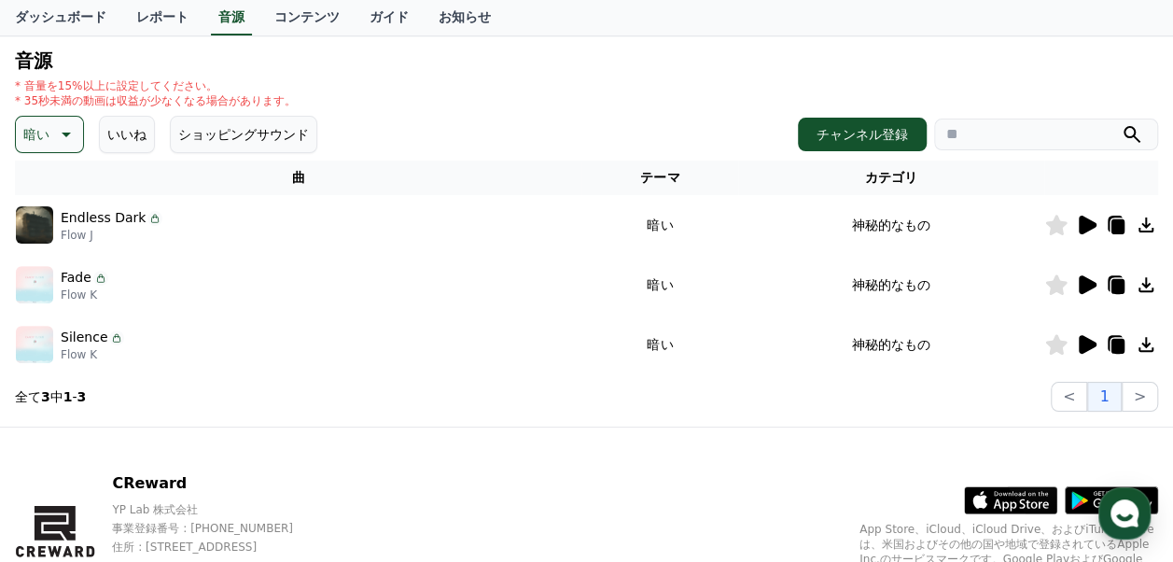
click at [63, 124] on icon at bounding box center [64, 134] width 22 height 22
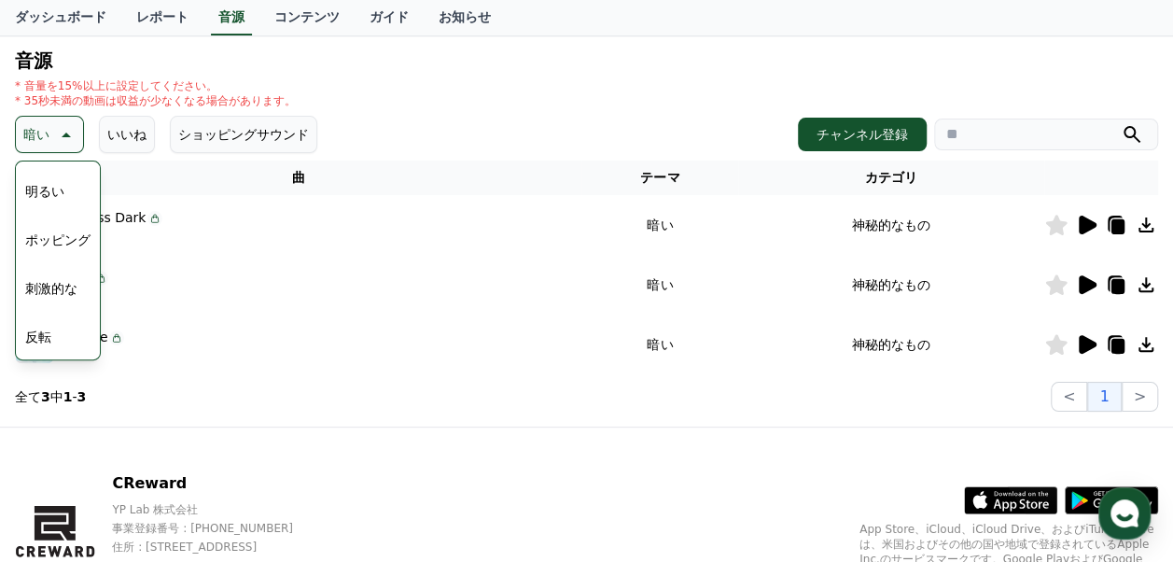
click at [59, 192] on button "明るい" at bounding box center [45, 191] width 54 height 41
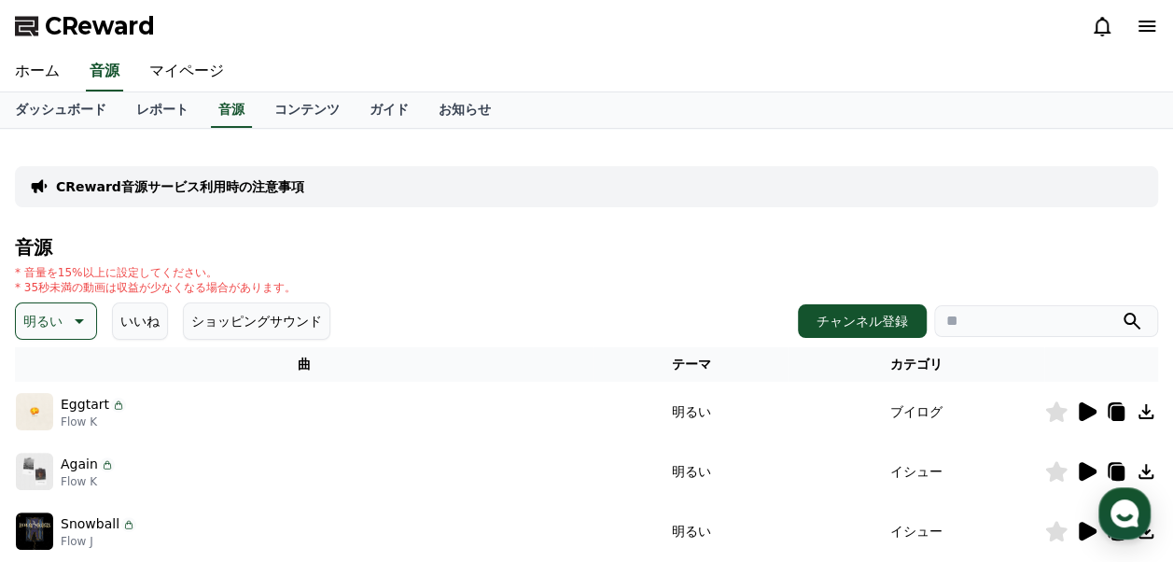
scroll to position [187, 0]
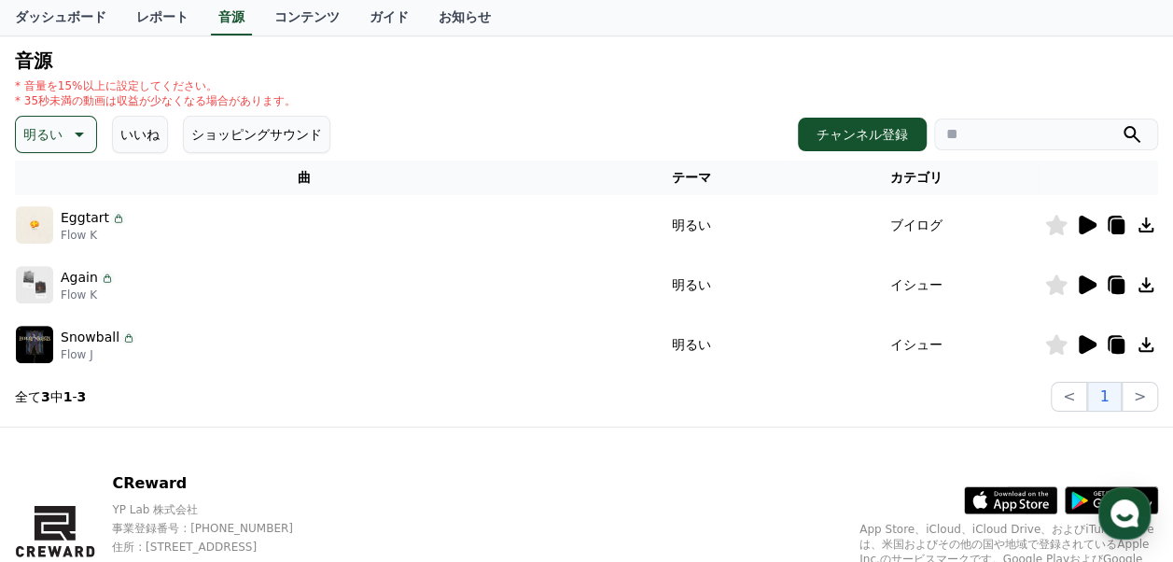
click at [75, 133] on icon at bounding box center [79, 135] width 9 height 5
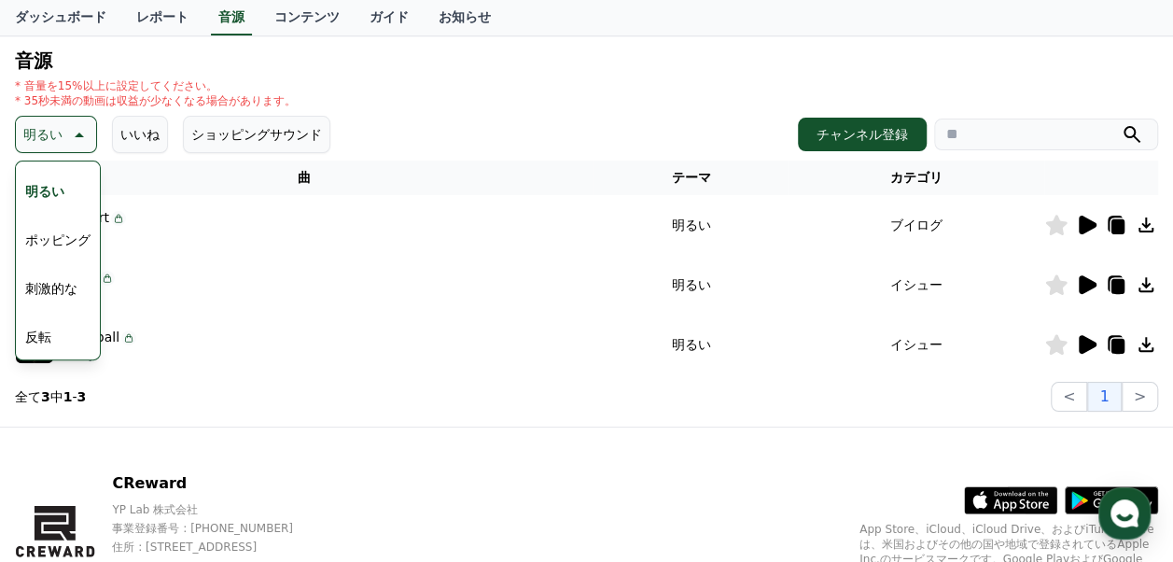
click at [63, 241] on button "ポッピング" at bounding box center [58, 239] width 80 height 41
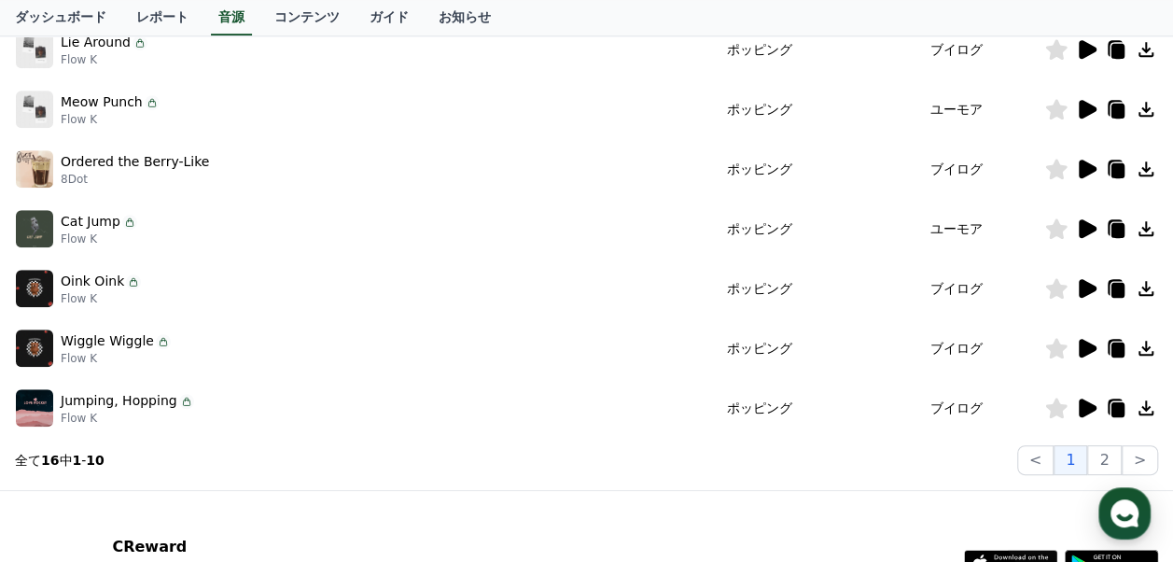
scroll to position [560, 0]
